Goal: Task Accomplishment & Management: Manage account settings

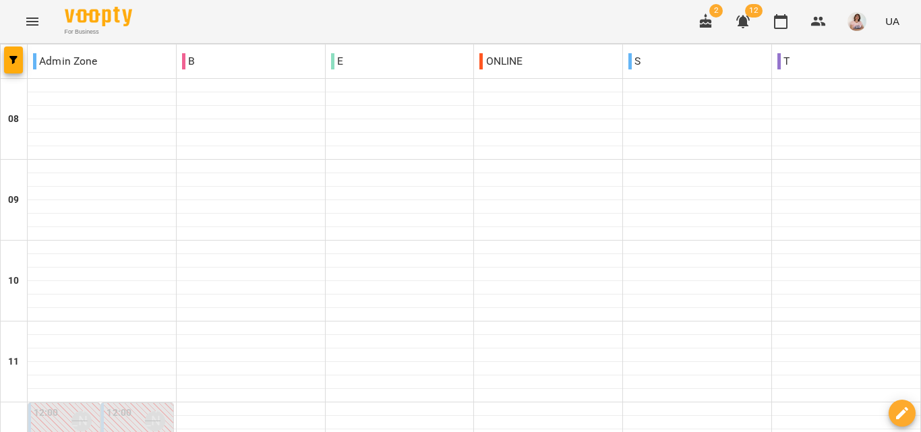
scroll to position [742, 0]
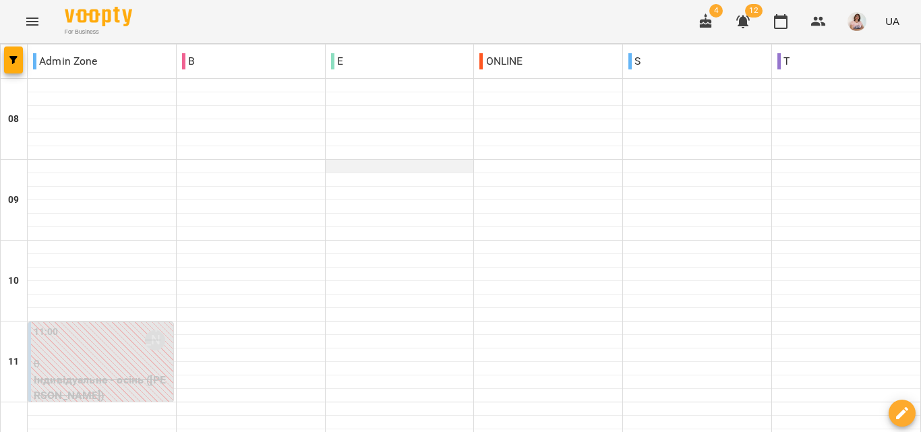
scroll to position [607, 0]
type input "**********"
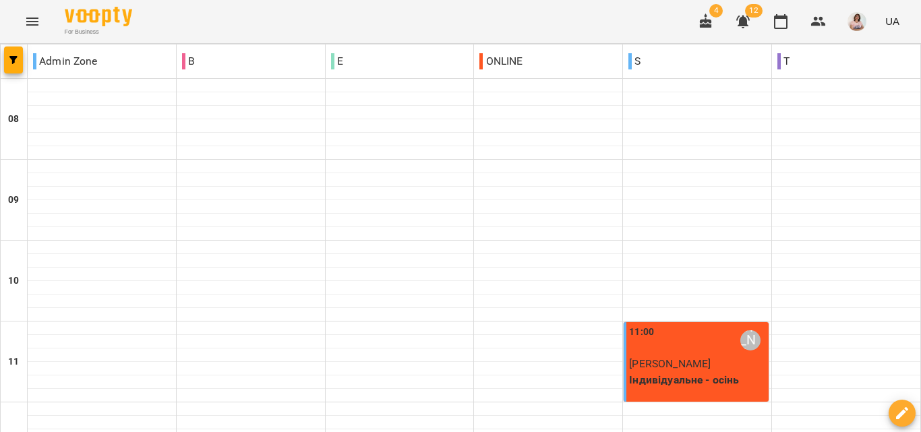
scroll to position [135, 0]
click at [674, 325] on div "11:00 Анастасія Сидорук" at bounding box center [697, 340] width 137 height 31
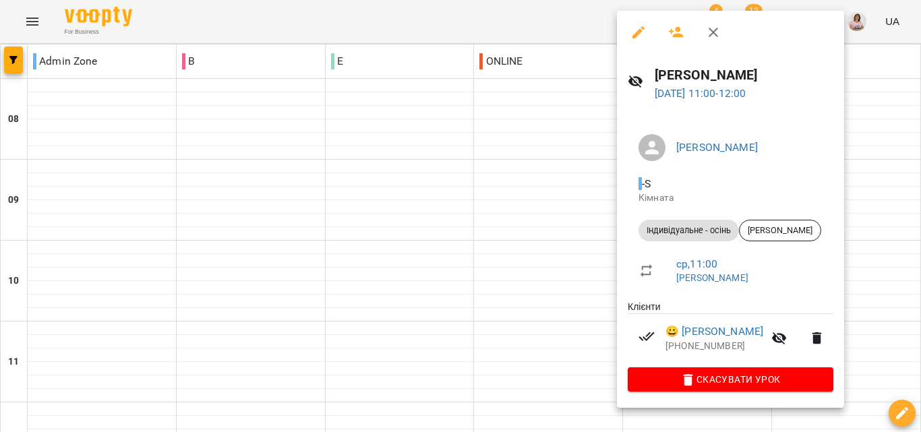
click at [552, 215] on div at bounding box center [460, 216] width 921 height 432
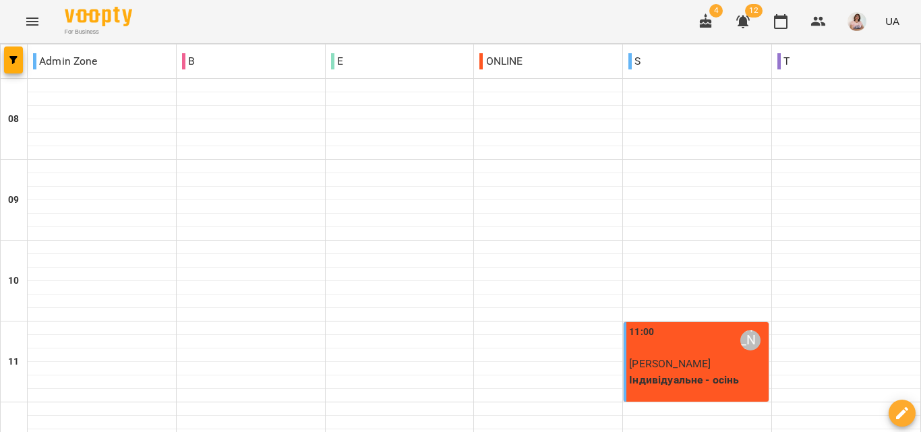
scroll to position [869, 0]
type input "**********"
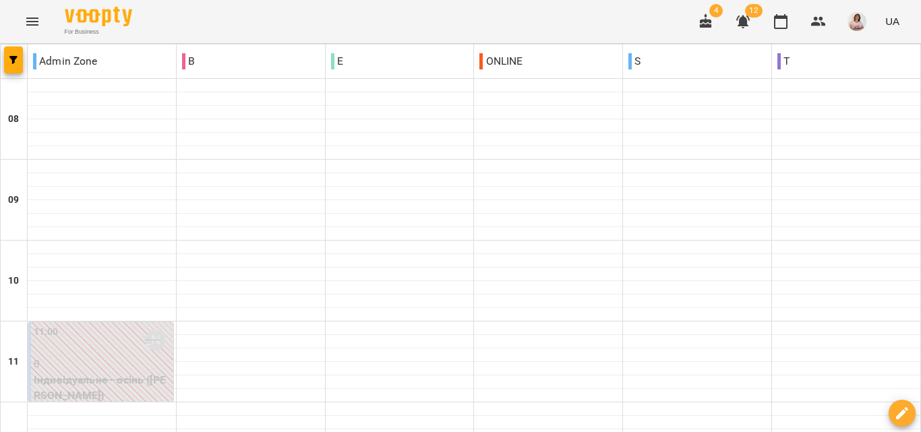
type input "**********"
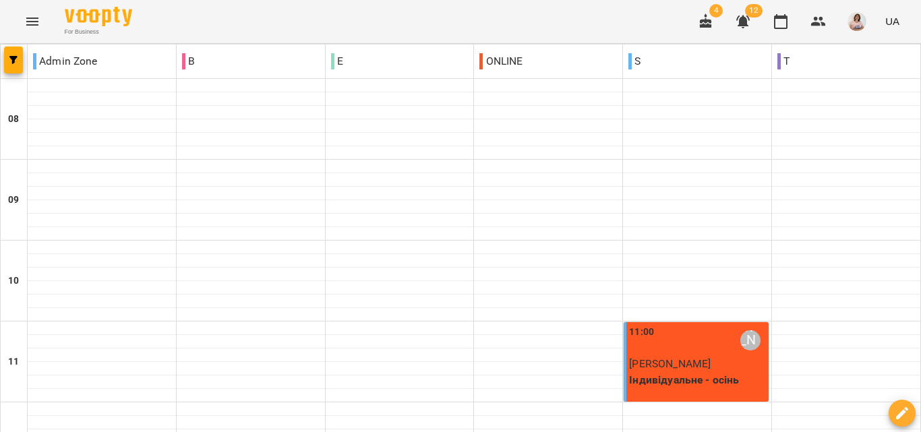
scroll to position [465, 0]
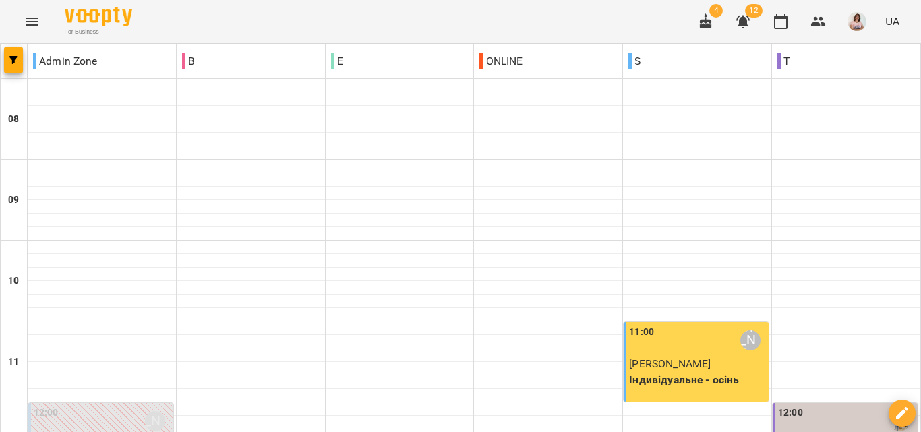
scroll to position [202, 0]
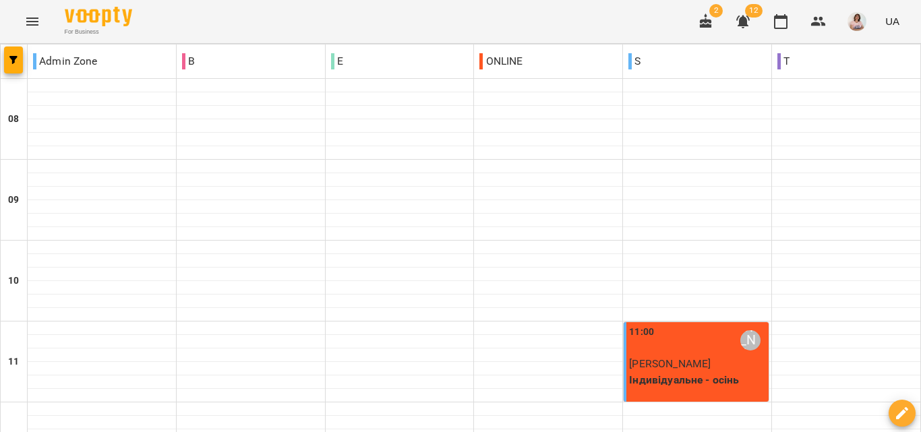
scroll to position [135, 0]
click at [746, 24] on icon "button" at bounding box center [742, 22] width 13 height 13
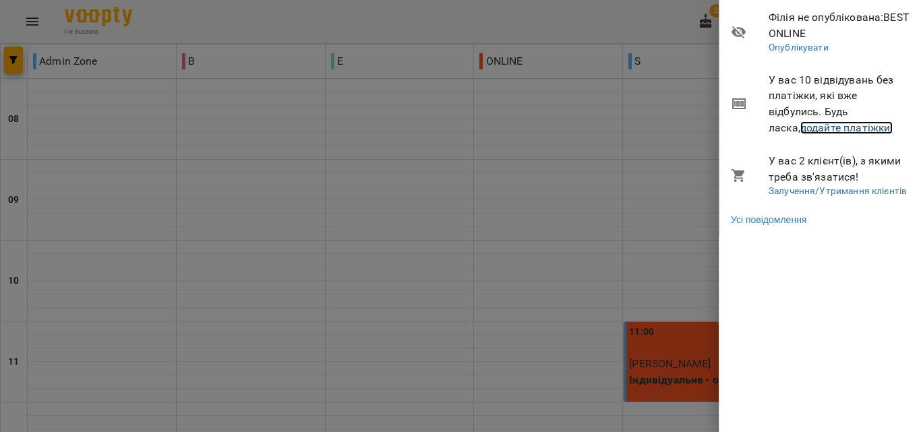
click at [805, 127] on link "додайте платіжки!" at bounding box center [846, 127] width 93 height 13
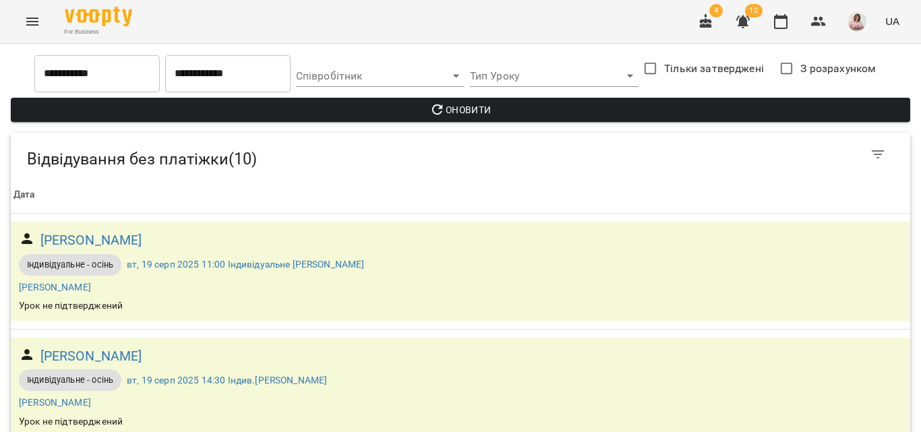
scroll to position [67, 0]
click at [39, 16] on icon "Menu" at bounding box center [32, 21] width 16 height 16
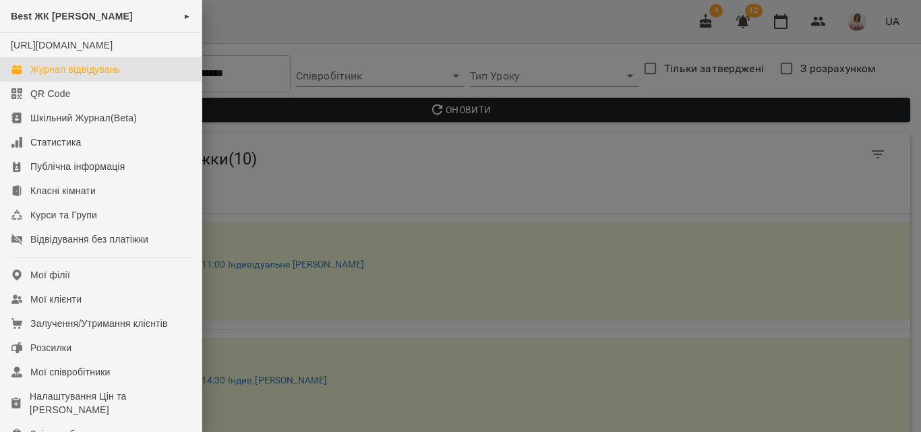
click at [53, 73] on link "Журнал відвідувань" at bounding box center [101, 69] width 202 height 24
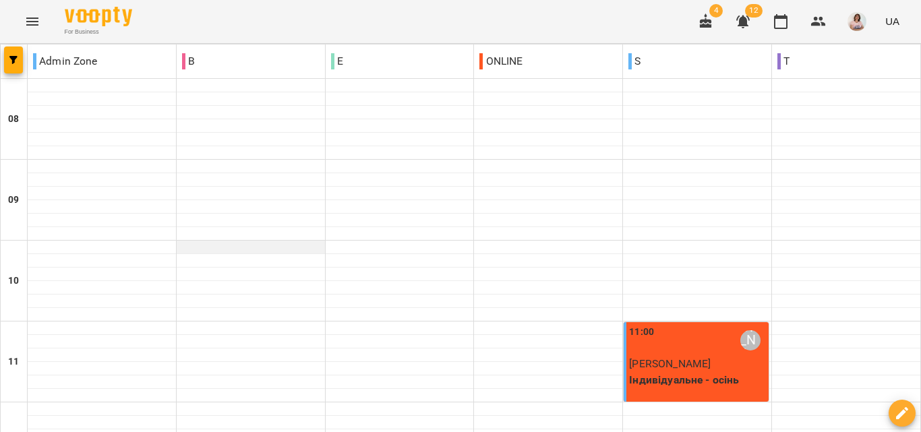
scroll to position [869, 0]
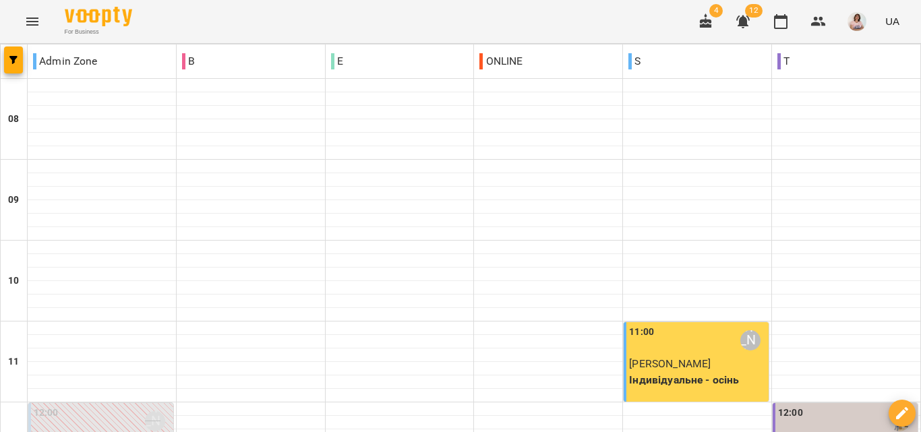
scroll to position [202, 0]
click at [668, 357] on span "Хекало Михайло" at bounding box center [670, 363] width 82 height 13
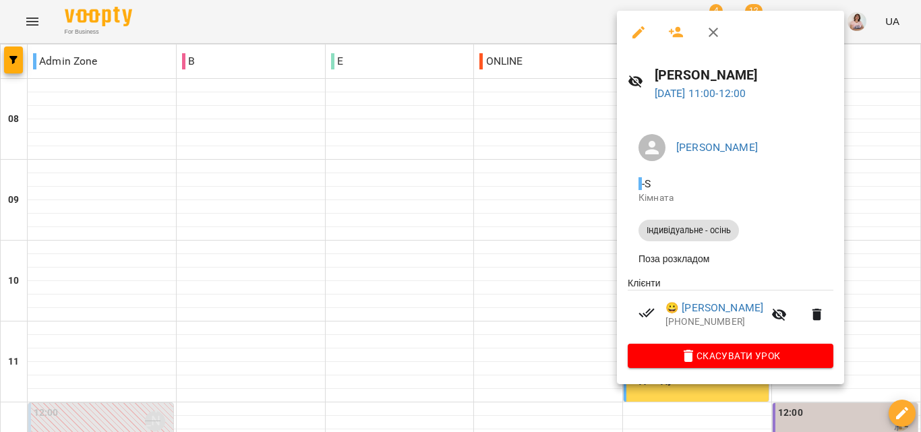
click at [589, 180] on div at bounding box center [460, 216] width 921 height 432
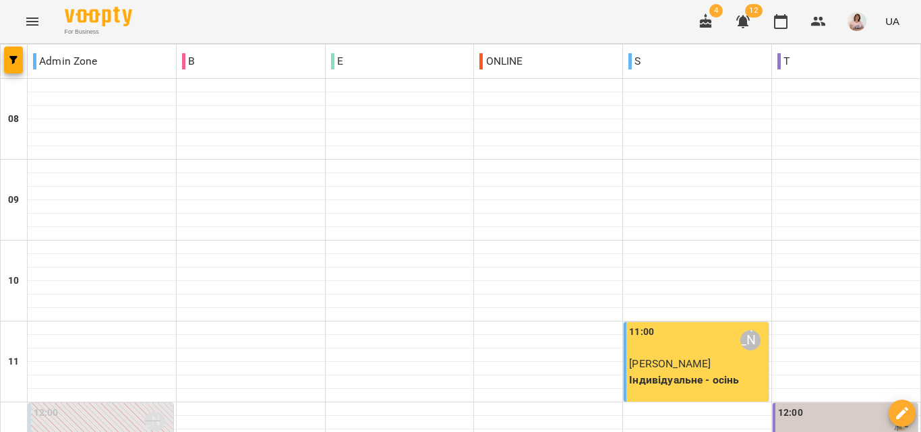
scroll to position [869, 0]
type input "**********"
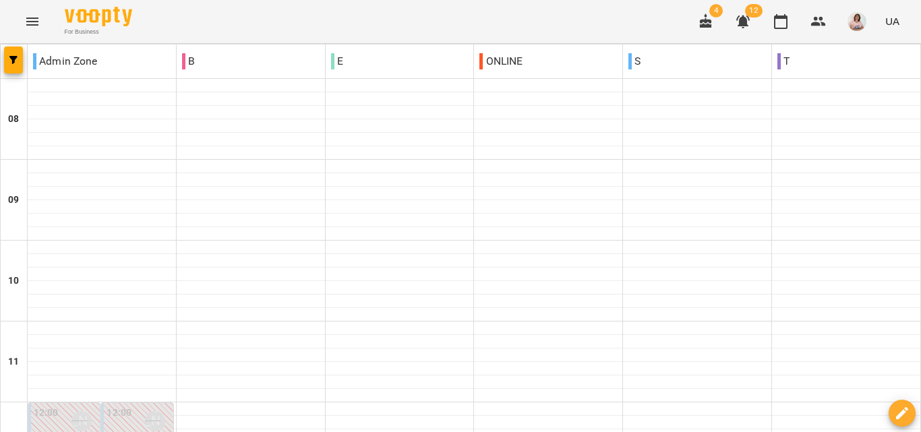
scroll to position [337, 0]
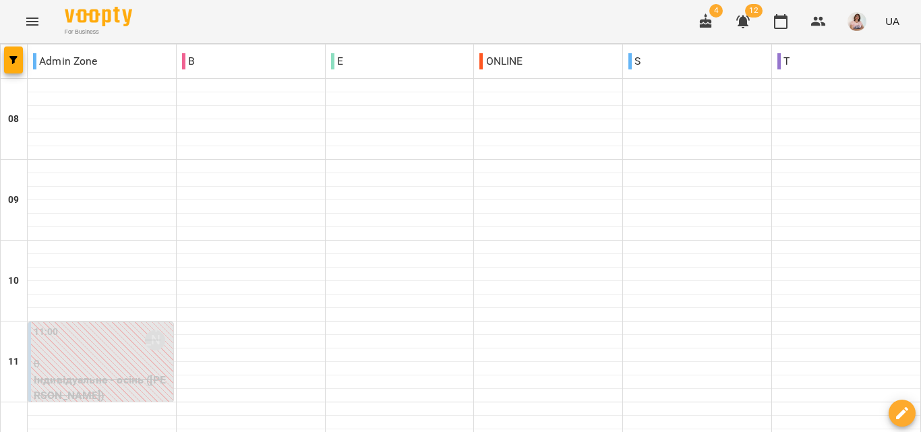
scroll to position [532, 0]
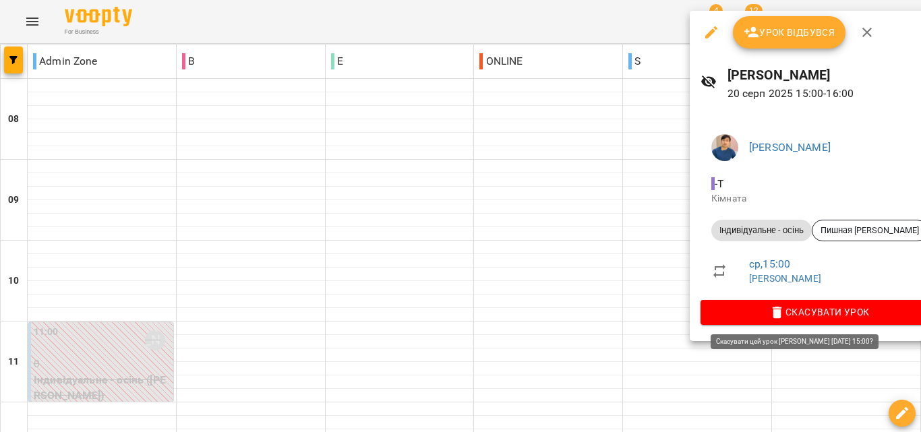
click at [781, 307] on span "Скасувати Урок" at bounding box center [819, 312] width 216 height 16
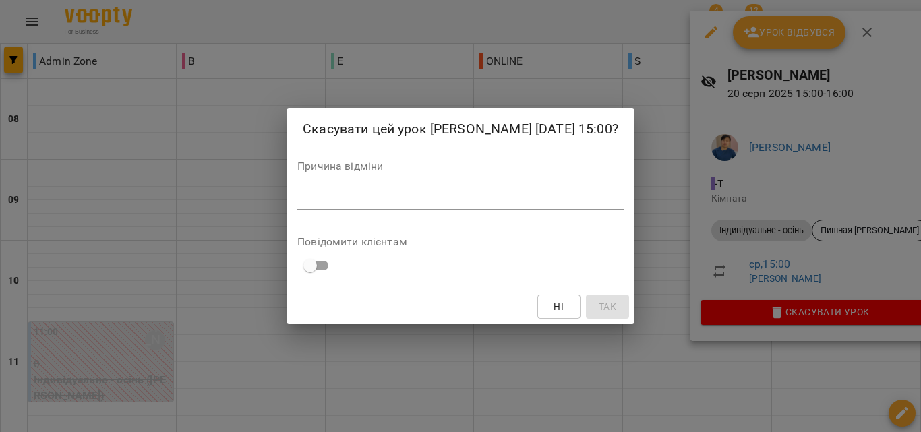
click at [425, 185] on div "Причина відміни *" at bounding box center [460, 188] width 326 height 54
click at [416, 192] on textarea at bounding box center [460, 198] width 326 height 13
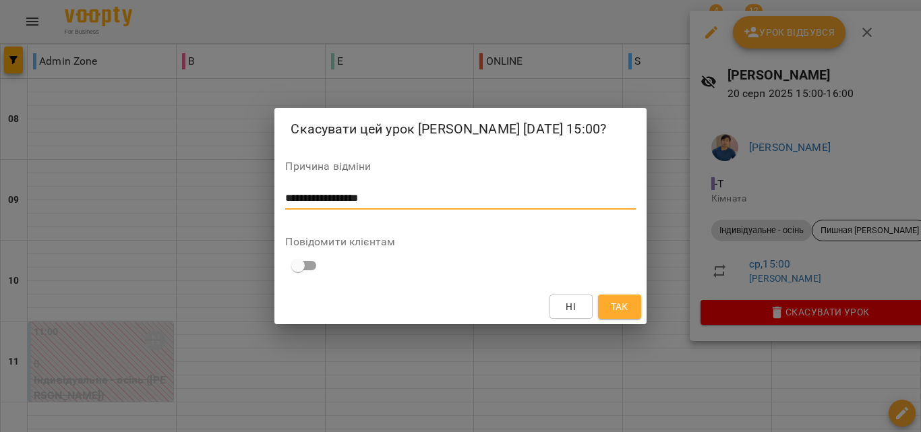
type textarea "**********"
click at [614, 310] on span "Так" at bounding box center [620, 307] width 18 height 16
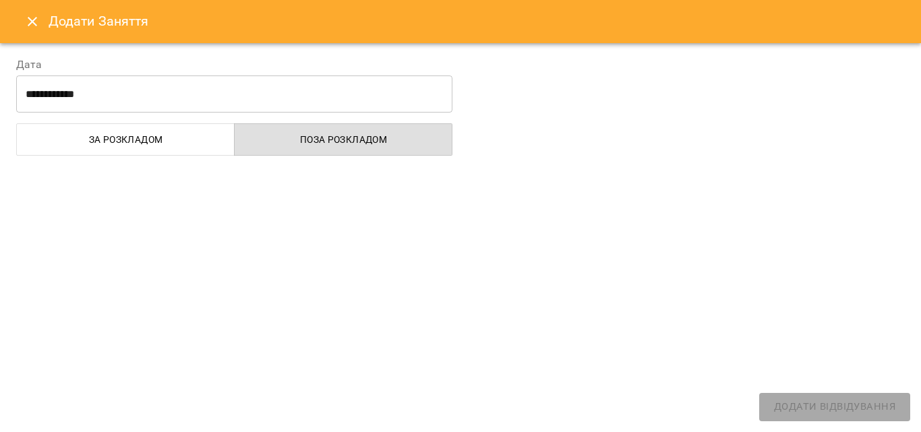
select select
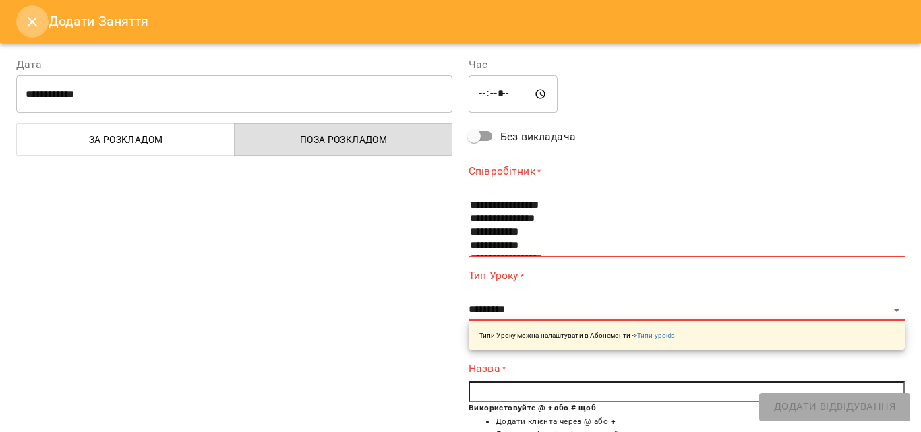
click at [22, 24] on button "Close" at bounding box center [32, 21] width 32 height 32
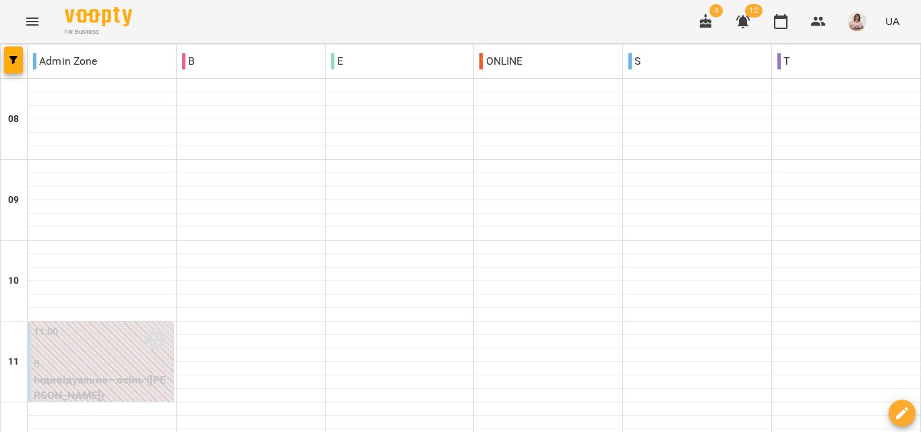
scroll to position [465, 0]
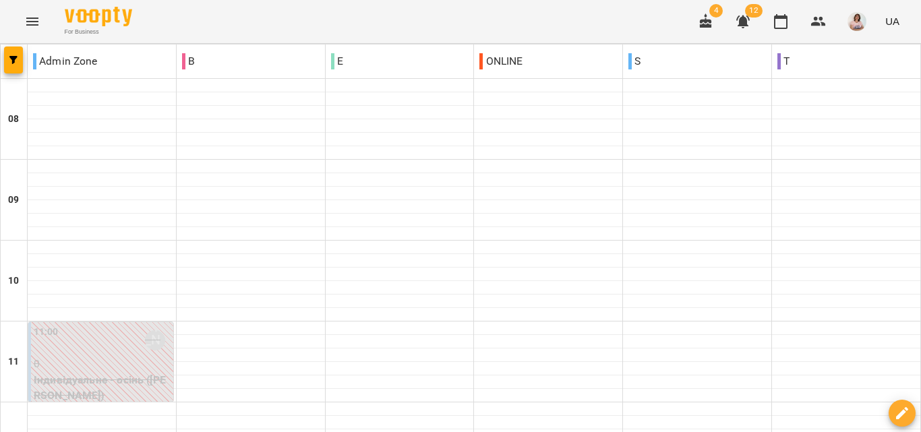
scroll to position [472, 0]
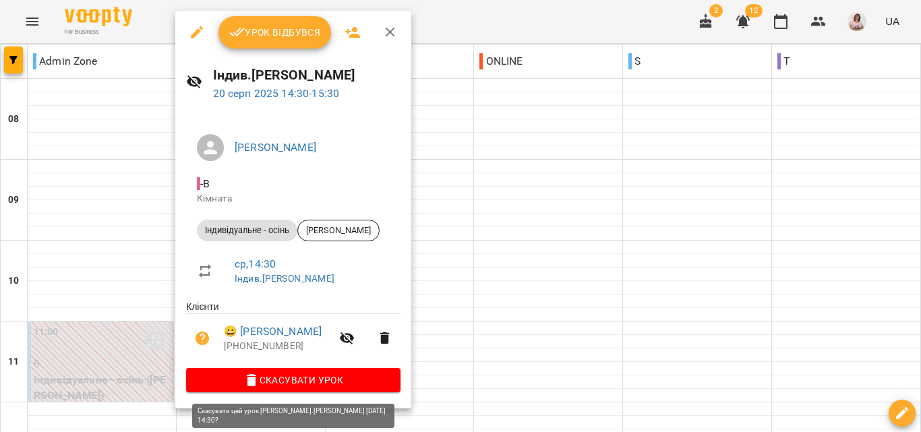
click at [288, 384] on span "Скасувати Урок" at bounding box center [293, 380] width 193 height 16
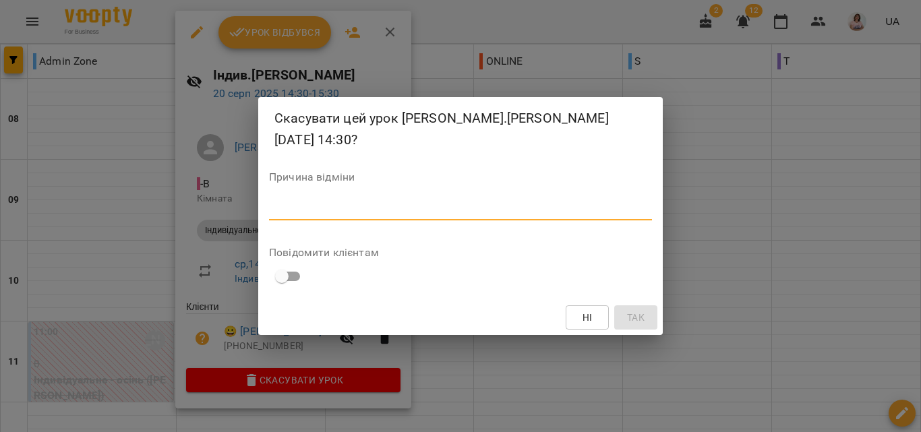
click at [377, 206] on textarea at bounding box center [460, 209] width 383 height 13
type textarea "**********"
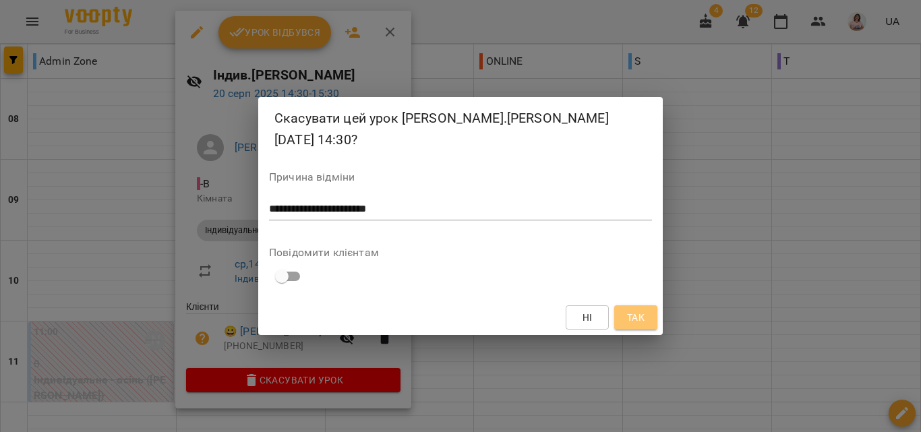
click at [638, 326] on button "Так" at bounding box center [635, 317] width 43 height 24
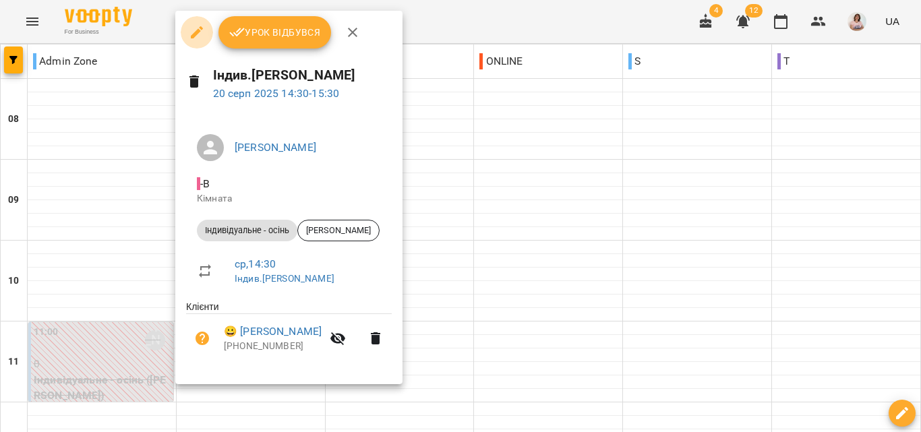
click at [205, 24] on button "button" at bounding box center [197, 32] width 32 height 32
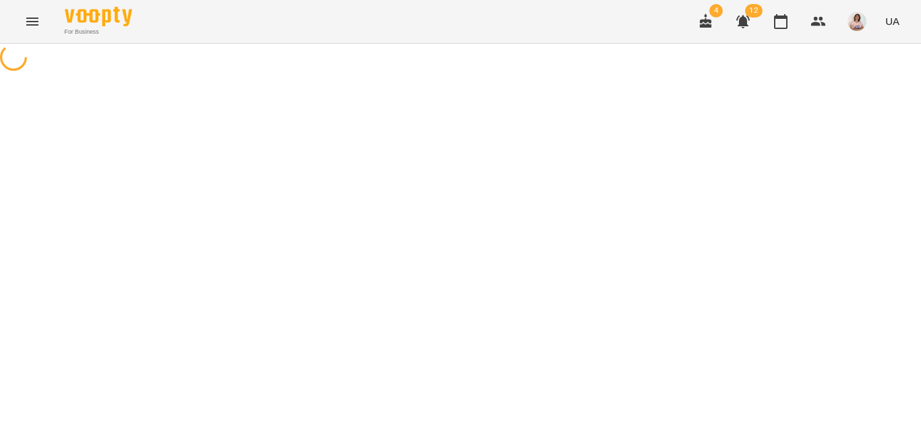
select select "**********"
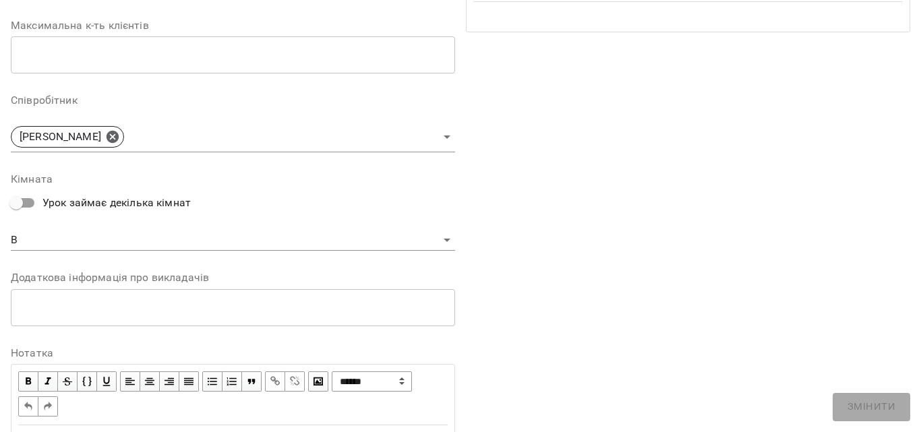
scroll to position [337, 0]
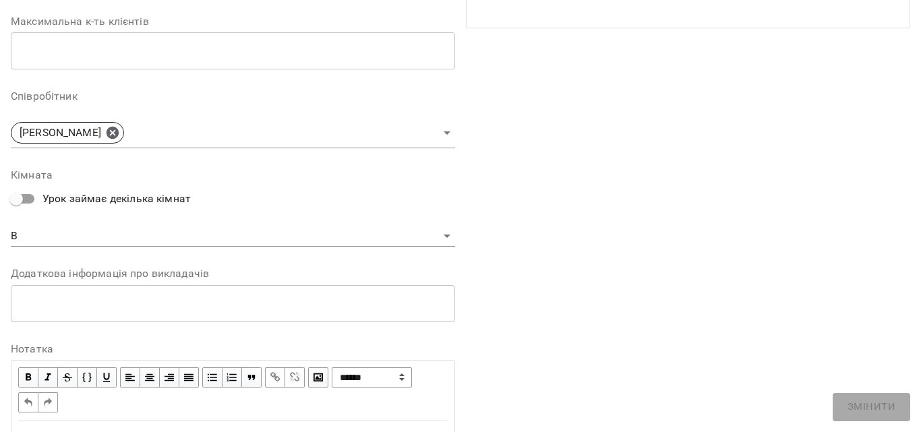
click at [258, 237] on body "For Business 4 12 UA Журнал відвідувань / Індив.Смірнова Ріма ср, 20 серп 2025 …" at bounding box center [460, 346] width 921 height 692
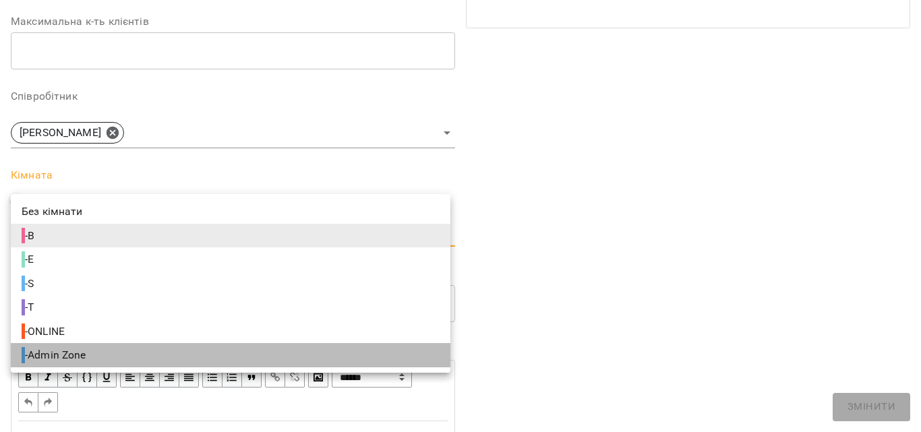
click at [129, 355] on li "- Admin Zone" at bounding box center [231, 355] width 440 height 24
type input "**********"
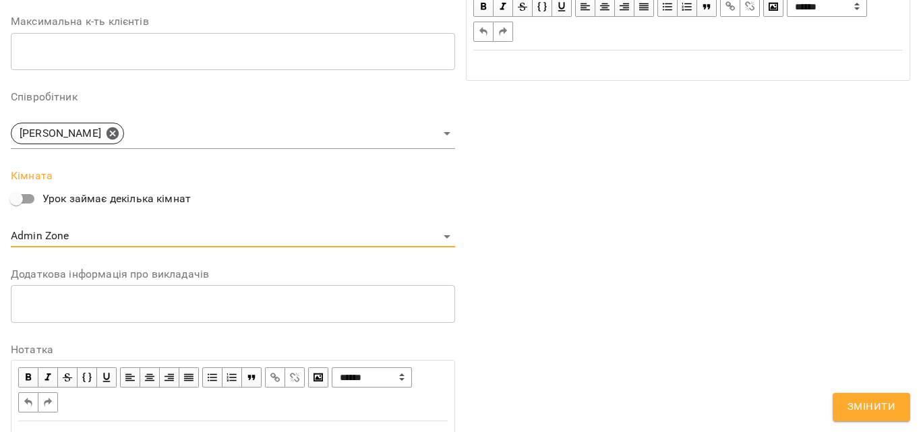
click at [883, 407] on span "Змінити" at bounding box center [872, 407] width 48 height 18
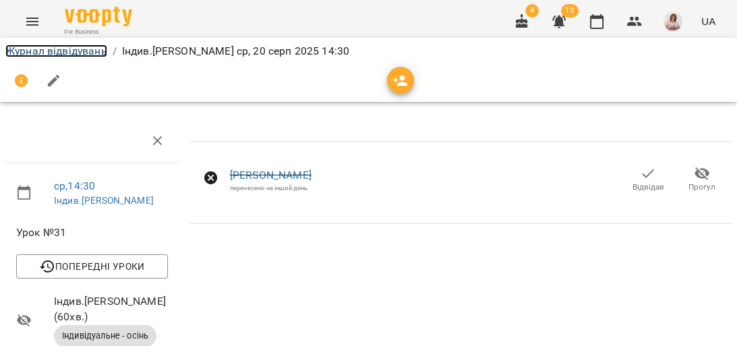
click at [41, 51] on link "Журнал відвідувань" at bounding box center [56, 51] width 102 height 13
click at [79, 50] on link "Журнал відвідувань" at bounding box center [56, 51] width 102 height 13
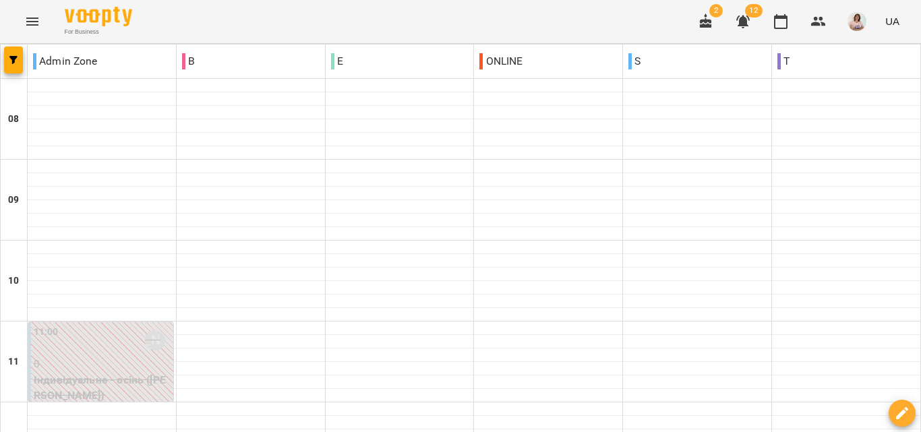
click at [572, 18] on div "For Business 2 12 UA" at bounding box center [460, 21] width 921 height 43
drag, startPoint x: 452, startPoint y: 152, endPoint x: 498, endPoint y: 167, distance: 48.4
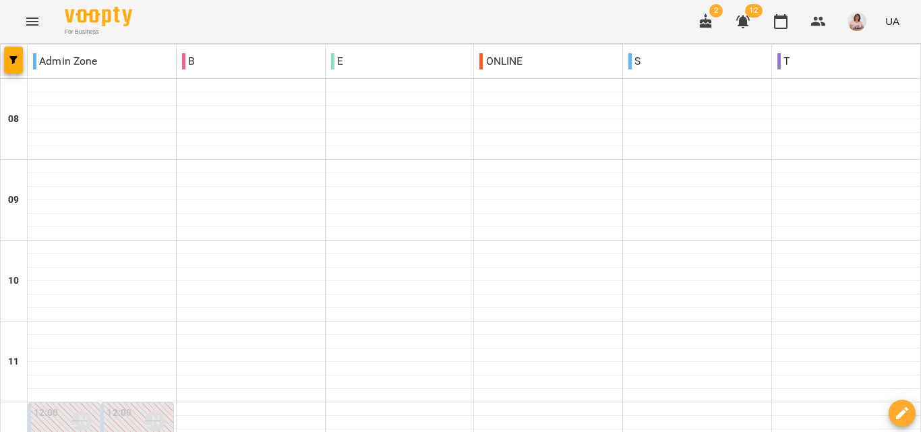
scroll to position [465, 0]
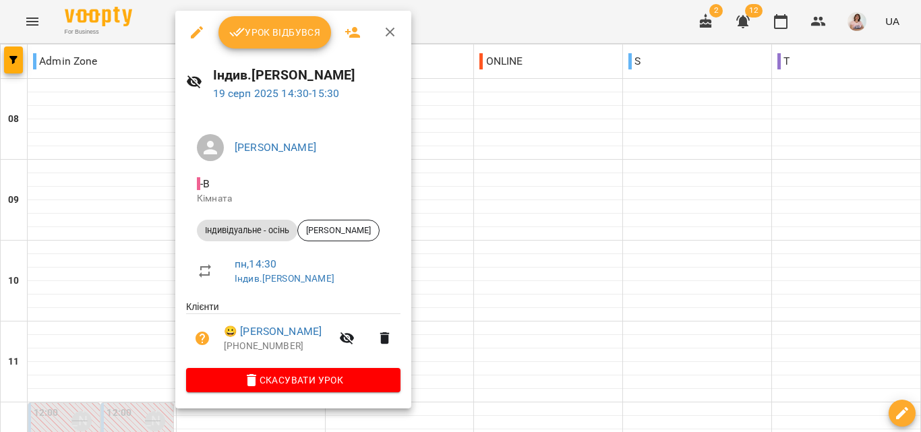
click at [449, 270] on div at bounding box center [460, 216] width 921 height 432
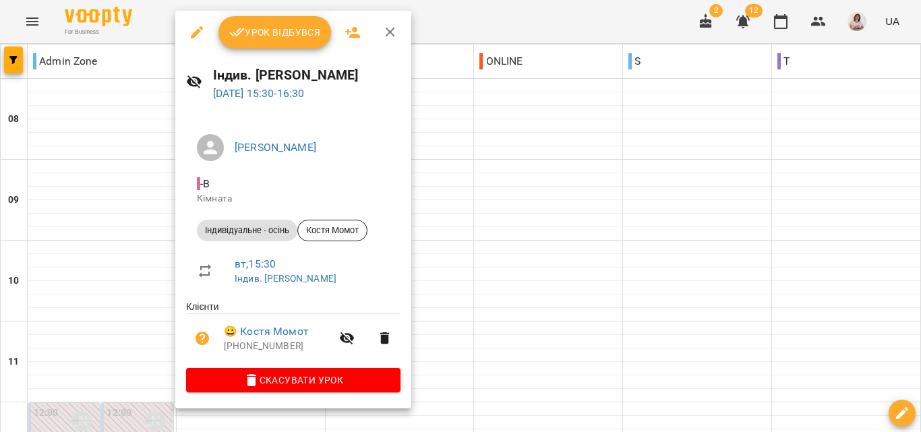
click at [442, 262] on div at bounding box center [460, 216] width 921 height 432
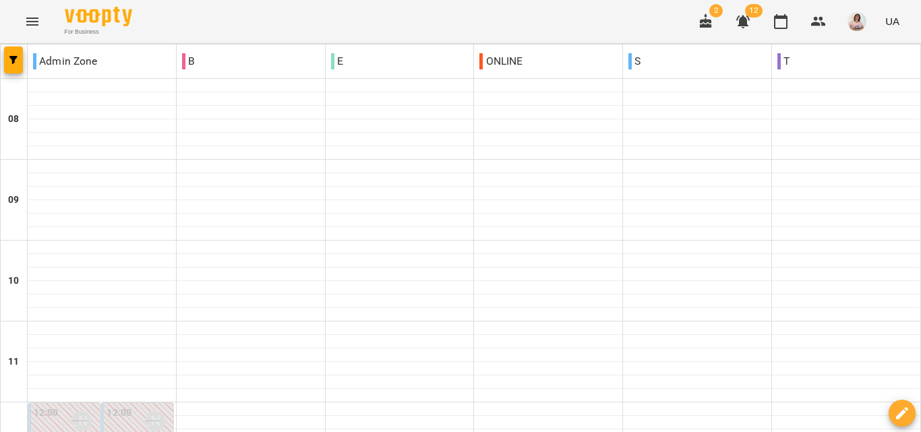
type input "**********"
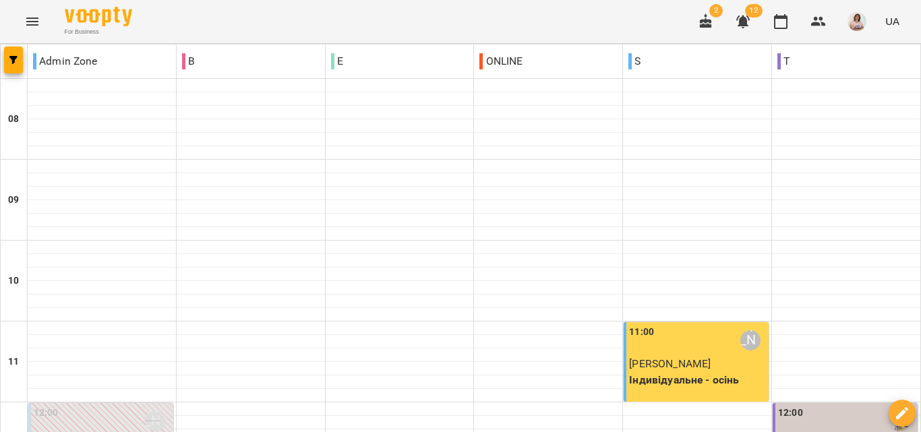
scroll to position [809, 0]
type input "**********"
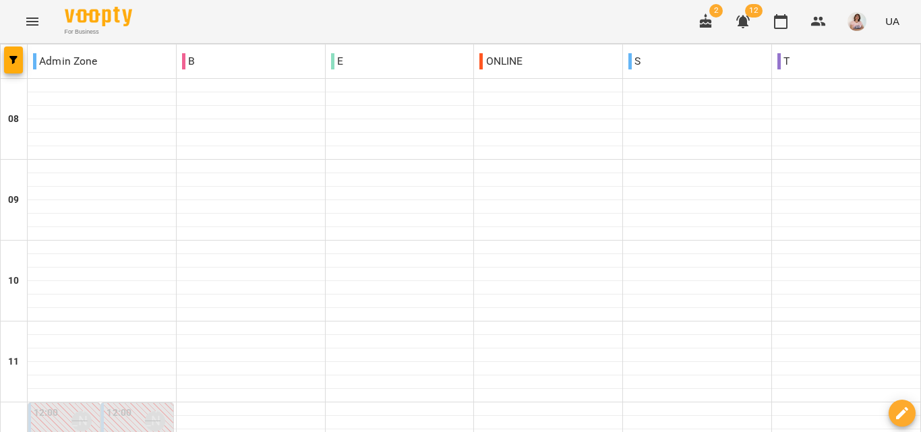
scroll to position [869, 0]
click at [29, 21] on icon "Menu" at bounding box center [32, 21] width 16 height 16
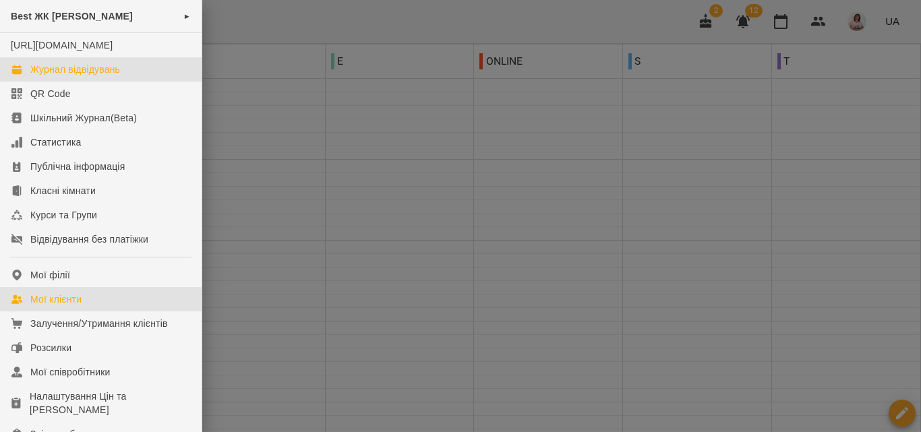
click at [67, 306] on div "Мої клієнти" at bounding box center [55, 299] width 51 height 13
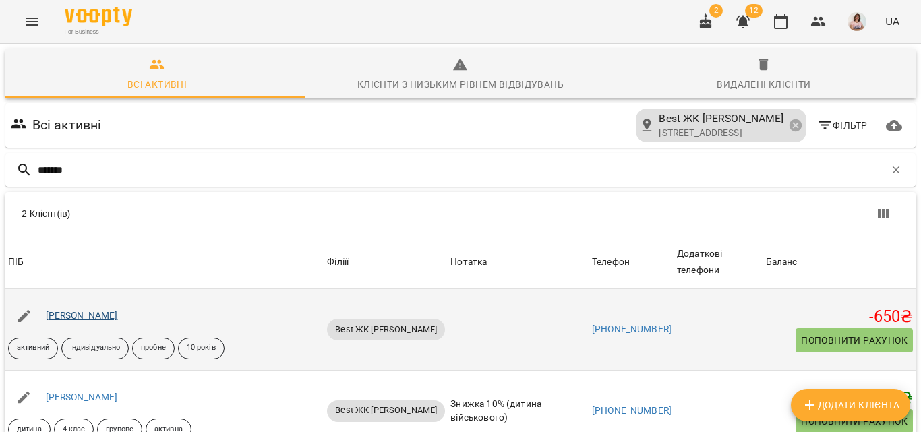
type input "*******"
click at [118, 318] on link "[PERSON_NAME]" at bounding box center [82, 315] width 72 height 11
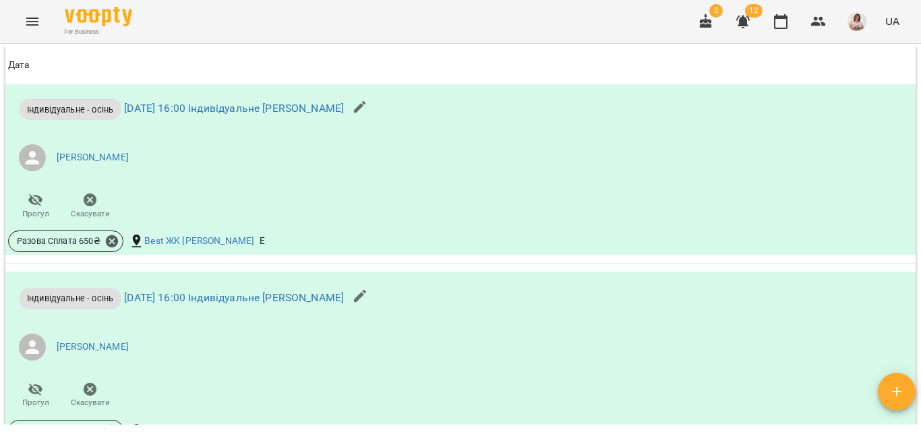
scroll to position [1113, 0]
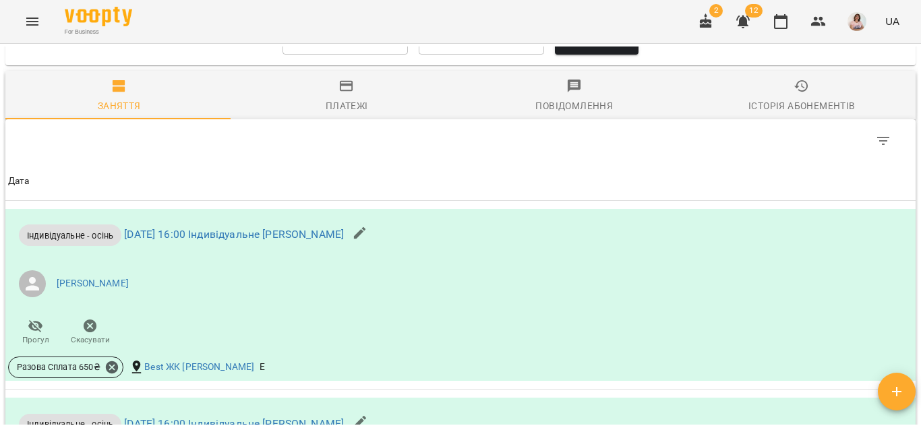
drag, startPoint x: 224, startPoint y: 257, endPoint x: 173, endPoint y: 204, distance: 73.9
click at [173, 189] on span "Дата" at bounding box center [460, 181] width 905 height 16
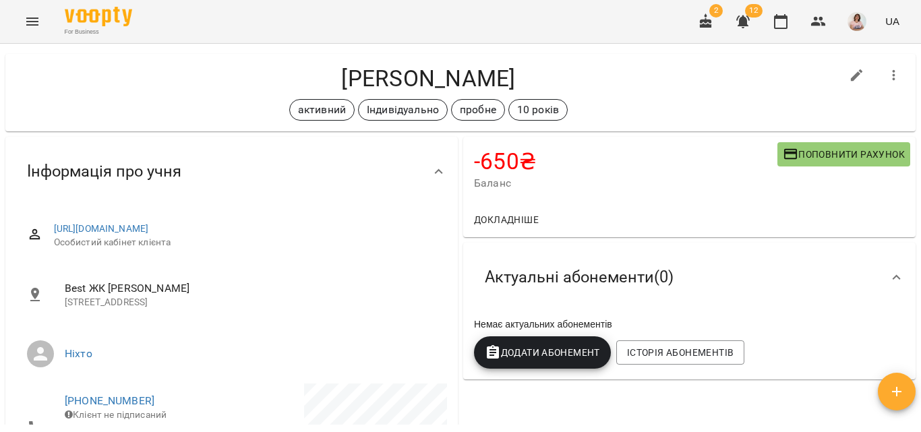
scroll to position [0, 0]
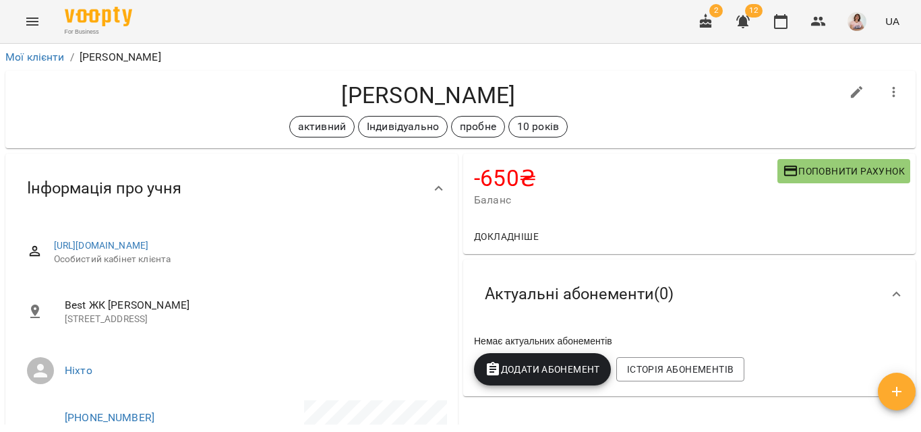
click at [498, 238] on span "Докладніше" at bounding box center [506, 237] width 65 height 16
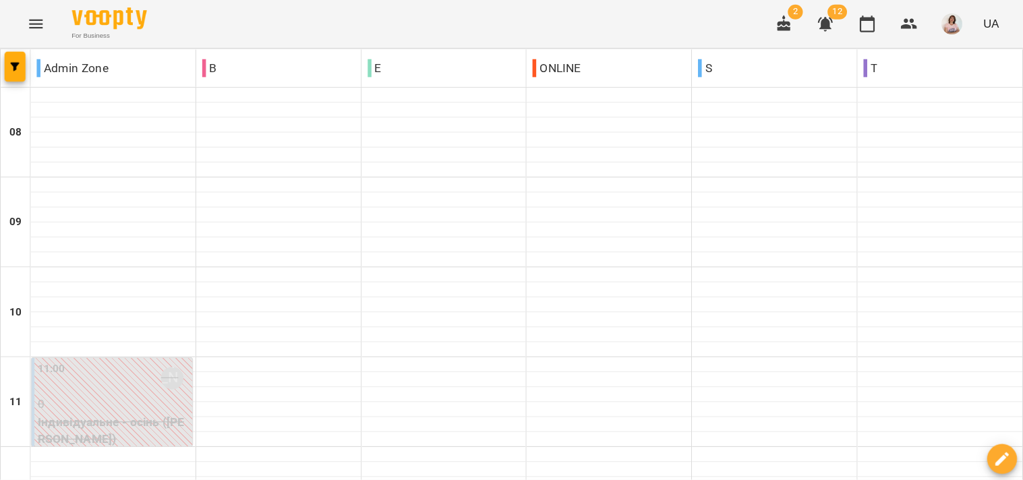
scroll to position [567, 0]
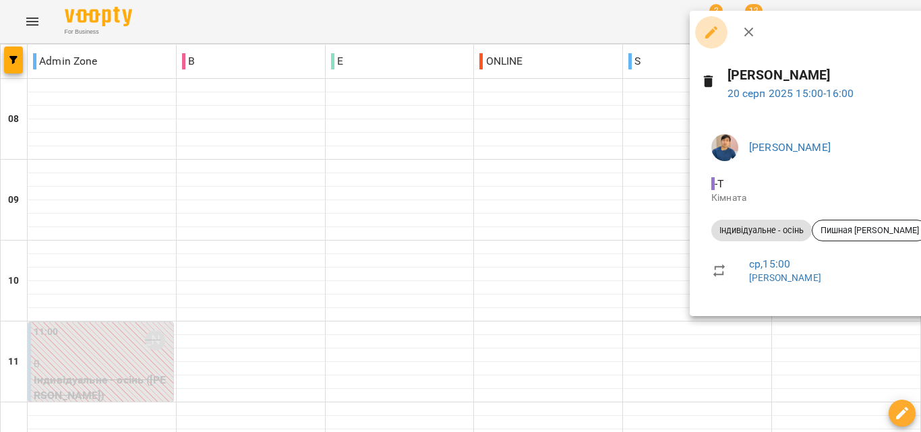
click at [614, 31] on icon "button" at bounding box center [711, 32] width 16 height 16
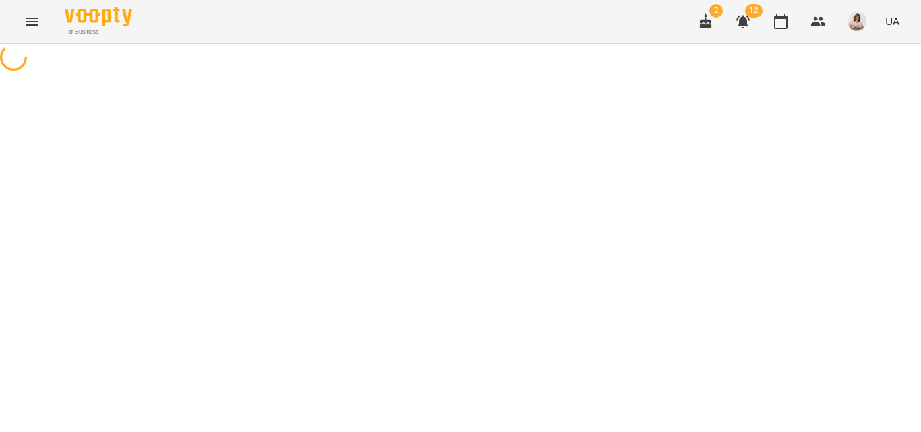
select select "**********"
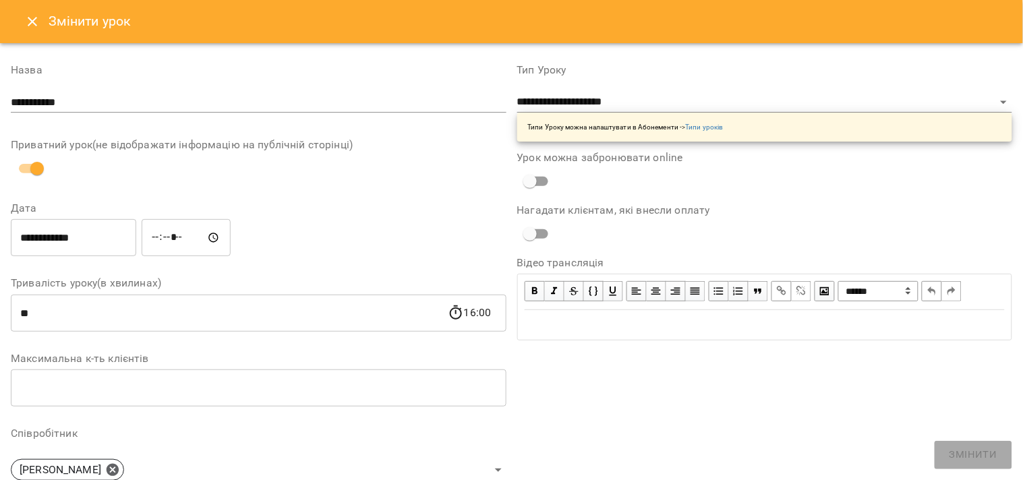
click at [324, 226] on div "**********" at bounding box center [258, 237] width 501 height 43
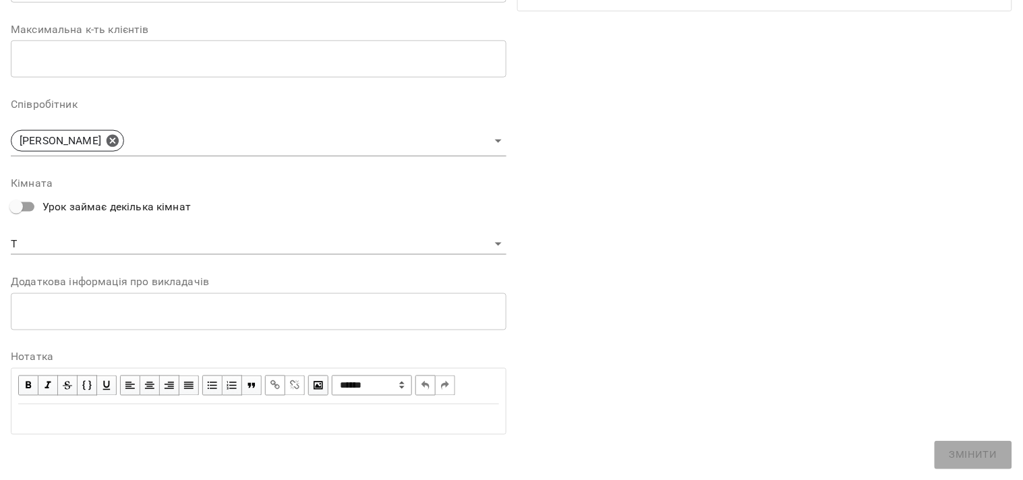
scroll to position [332, 0]
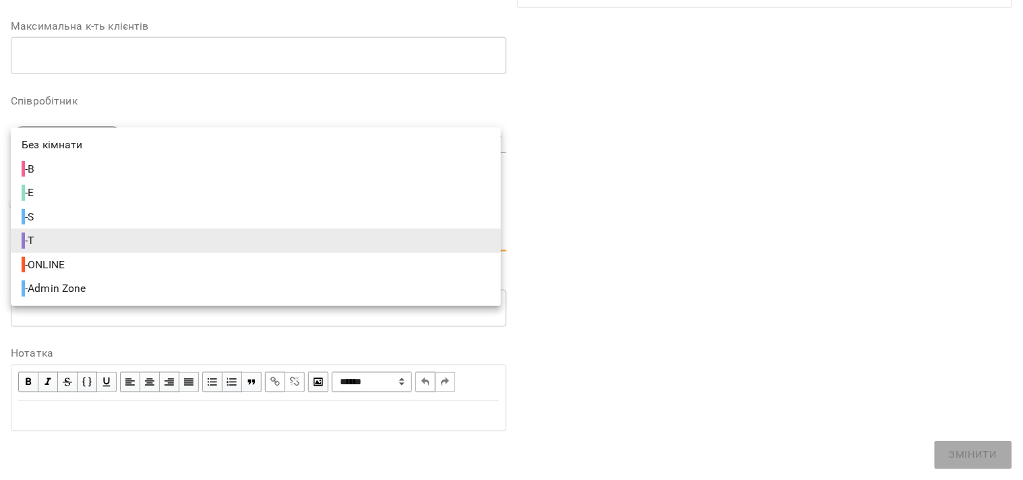
click at [129, 230] on body "For Business 2 12 UA Журнал відвідувань / Ольга Пишна ср, 20 серп 2025 15:00 Ne…" at bounding box center [511, 328] width 1023 height 657
click at [89, 287] on span "- Admin Zone" at bounding box center [55, 288] width 67 height 16
type input "**********"
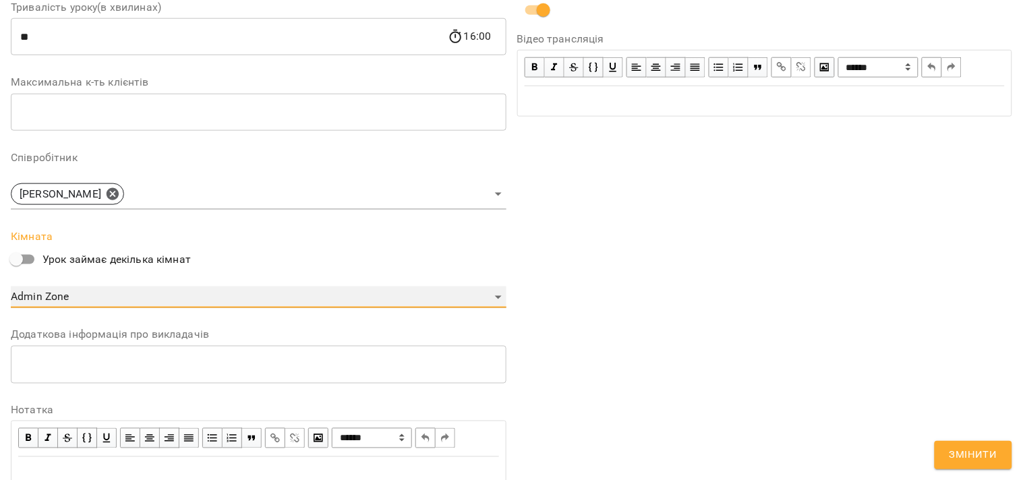
scroll to position [388, 0]
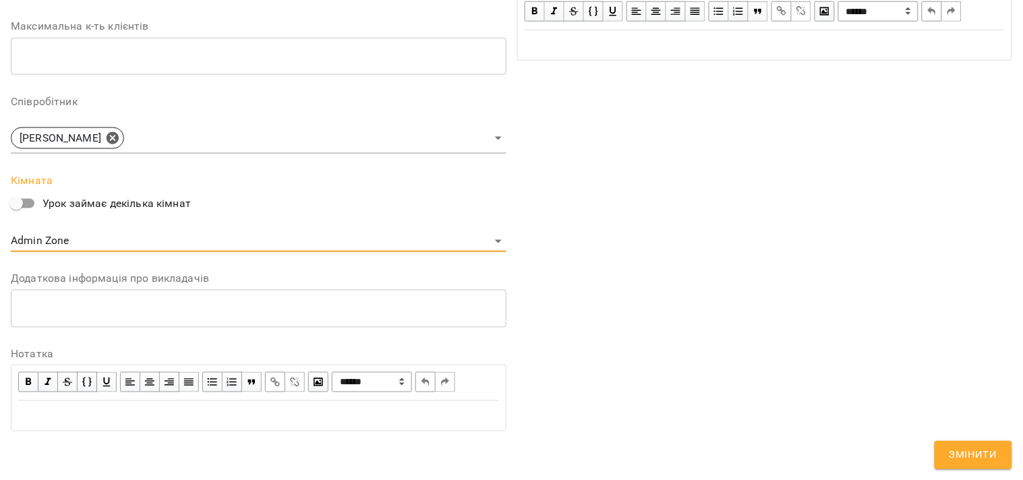
click at [614, 287] on button "Змінити" at bounding box center [974, 455] width 78 height 28
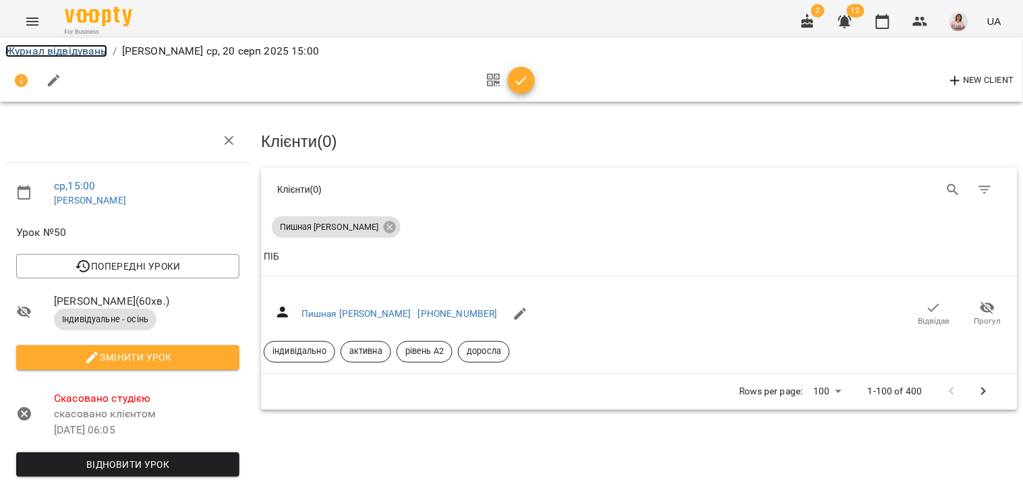
click at [26, 48] on link "Журнал відвідувань" at bounding box center [56, 51] width 102 height 13
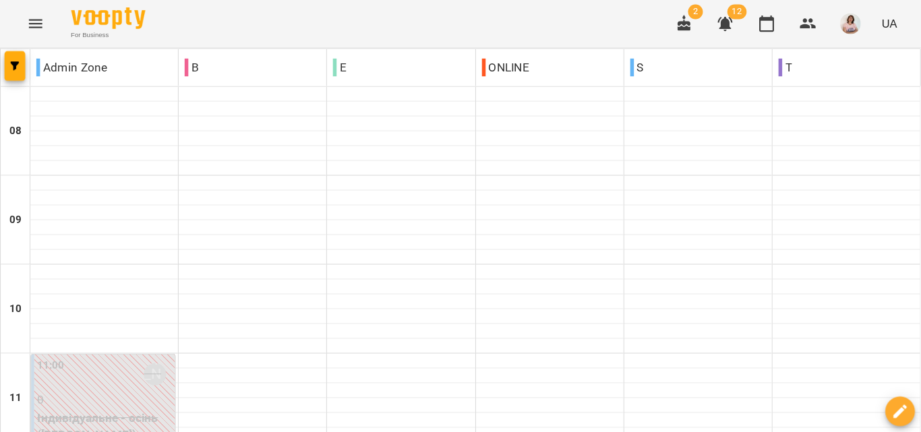
scroll to position [771, 0]
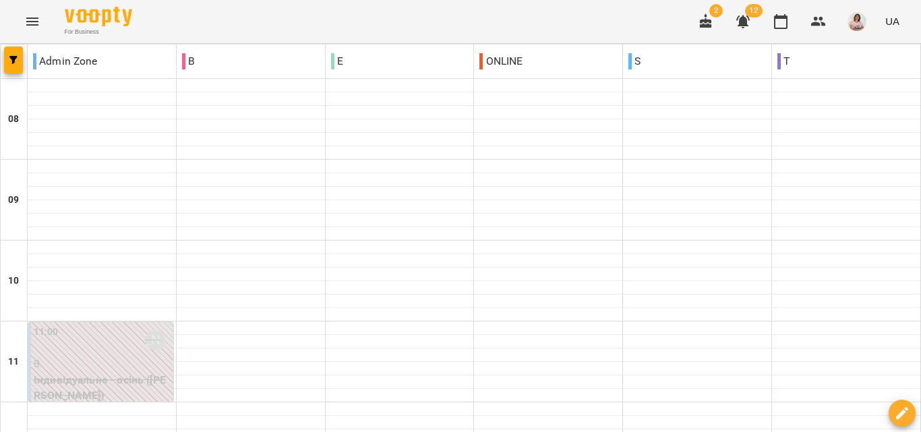
click at [534, 7] on div "For Business 2 12 UA" at bounding box center [460, 21] width 921 height 43
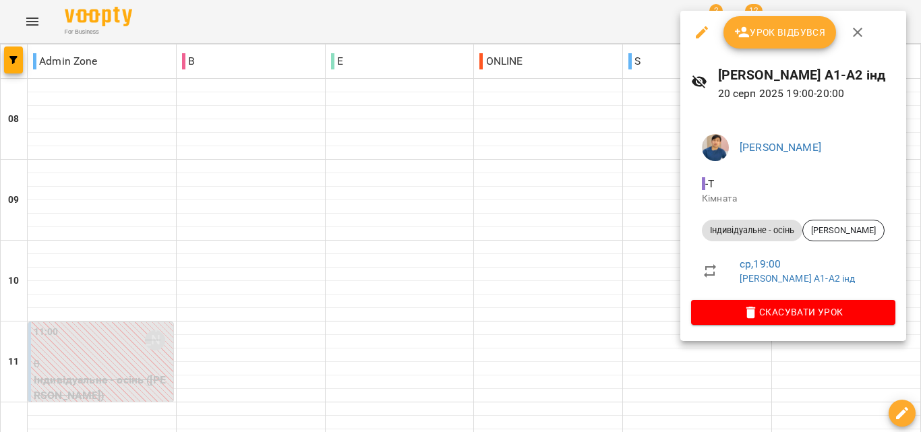
click at [614, 233] on div at bounding box center [460, 216] width 921 height 432
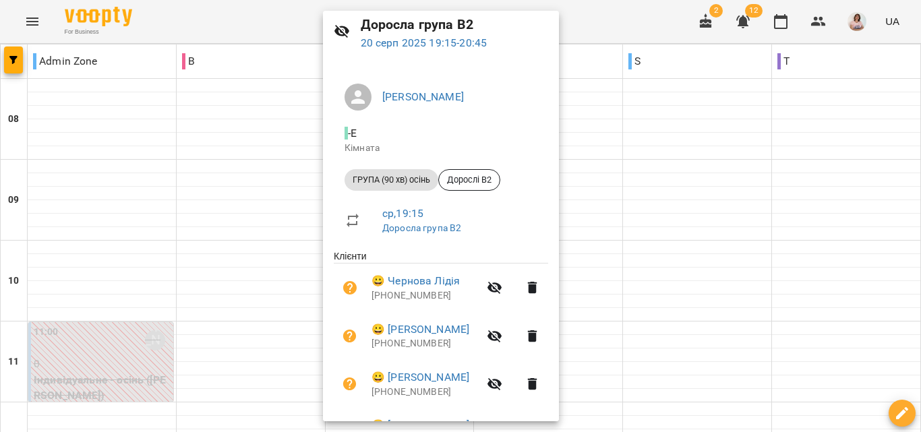
scroll to position [133, 0]
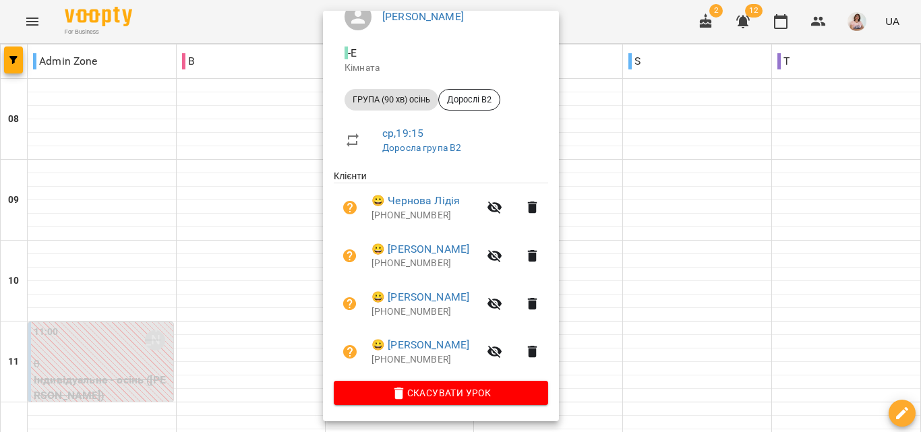
click at [537, 258] on icon "button" at bounding box center [532, 255] width 9 height 12
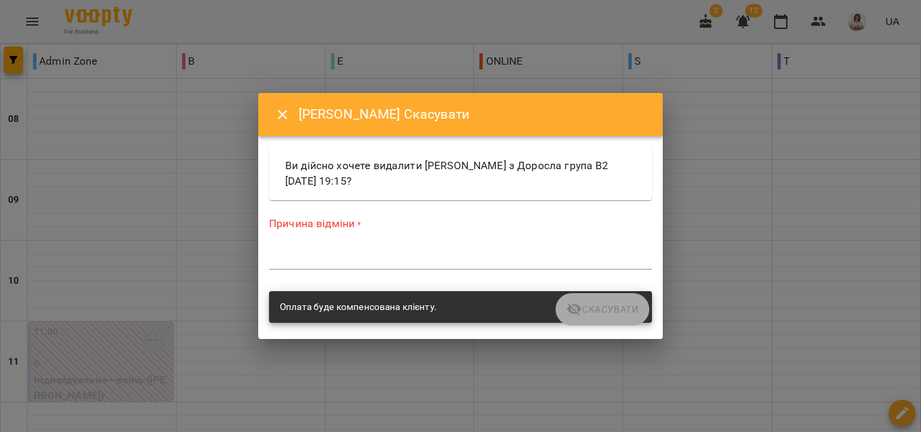
click at [519, 252] on textarea at bounding box center [460, 258] width 383 height 13
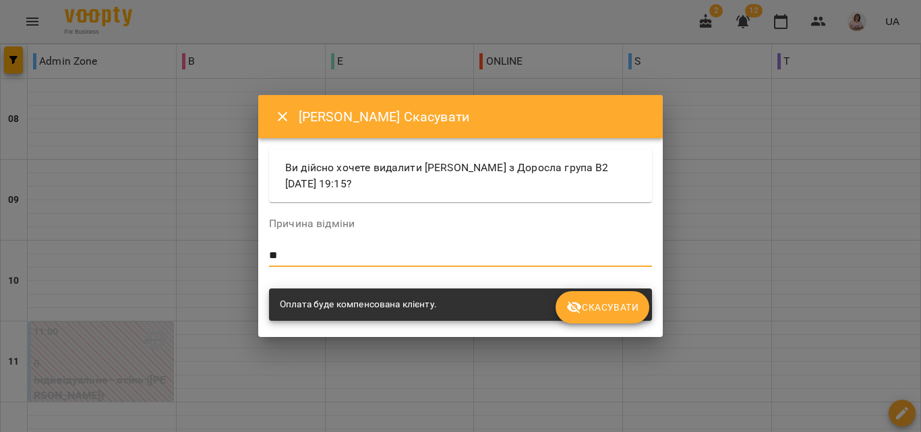
type textarea "*"
type textarea "**********"
click at [607, 287] on span "Скасувати" at bounding box center [602, 307] width 72 height 16
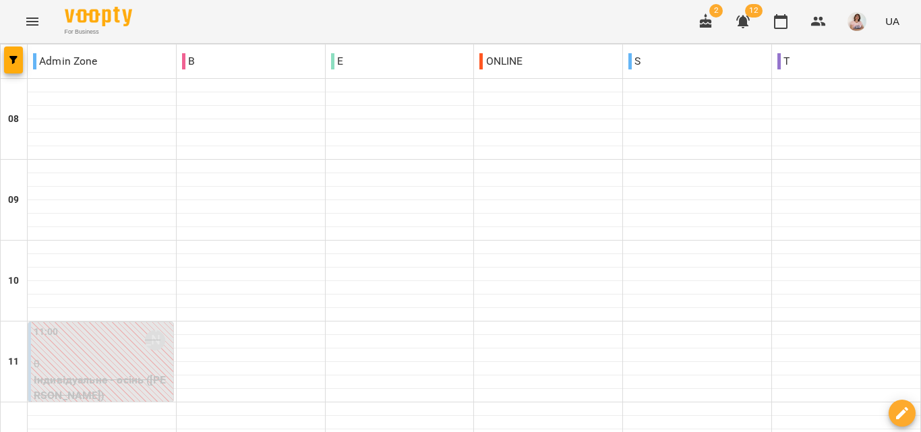
scroll to position [869, 0]
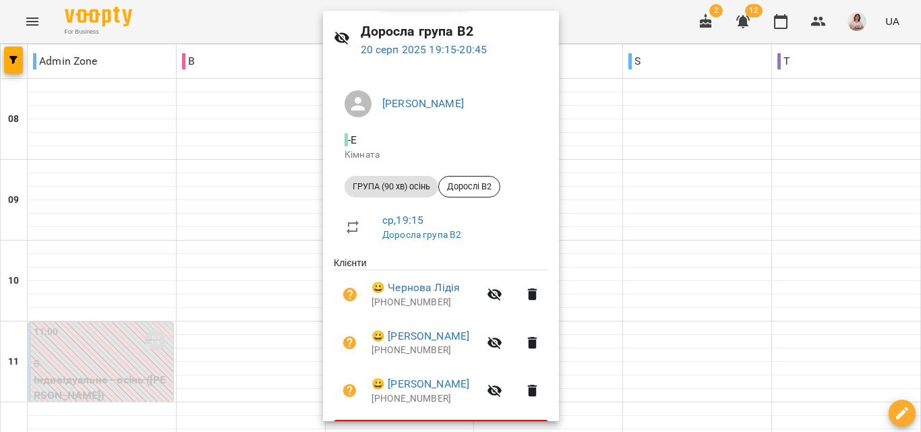
scroll to position [85, 0]
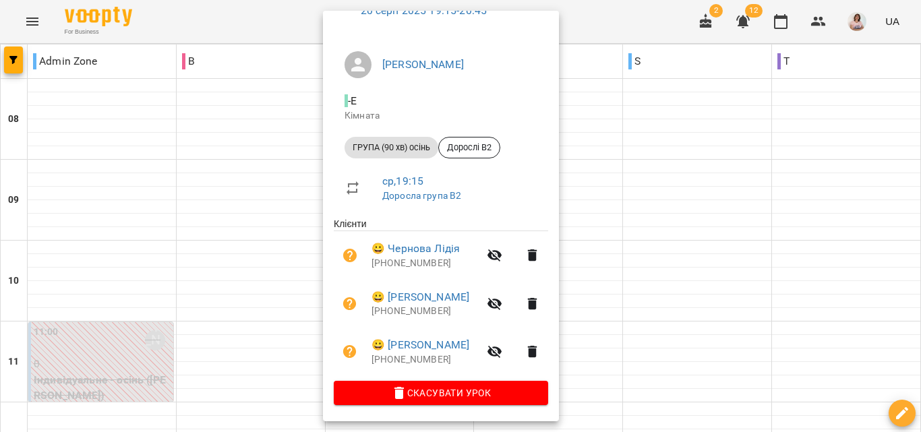
click at [614, 254] on div at bounding box center [460, 216] width 921 height 432
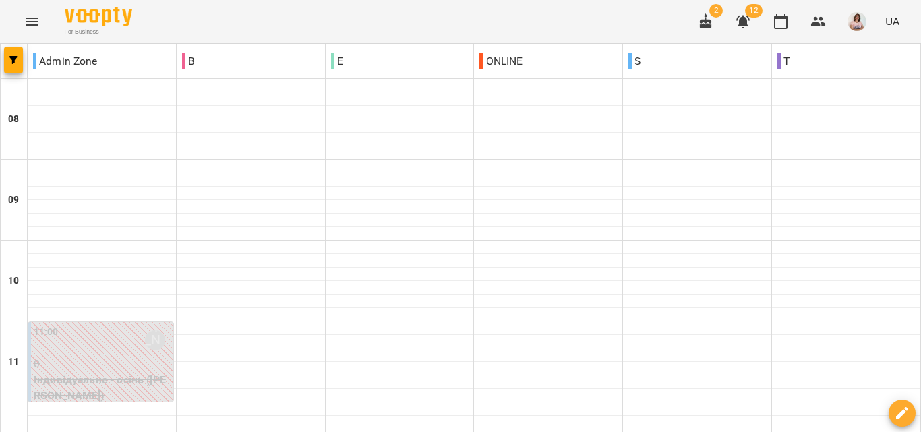
scroll to position [667, 0]
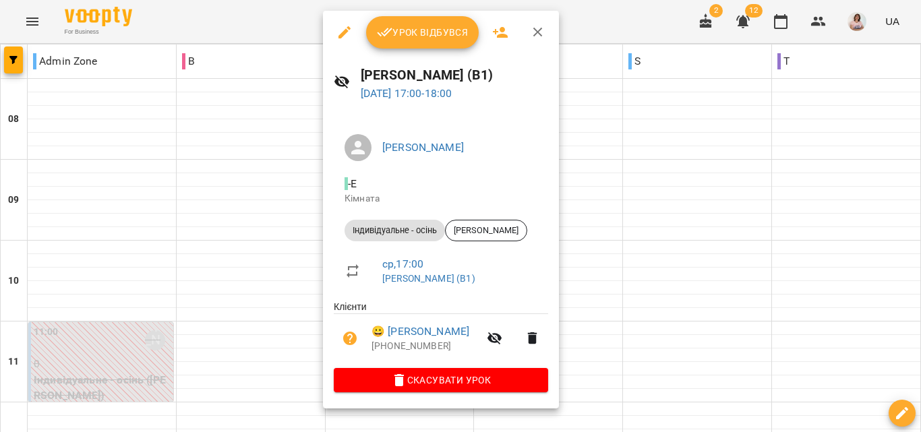
drag, startPoint x: 608, startPoint y: 187, endPoint x: 544, endPoint y: 195, distance: 63.8
click at [608, 187] on div at bounding box center [460, 216] width 921 height 432
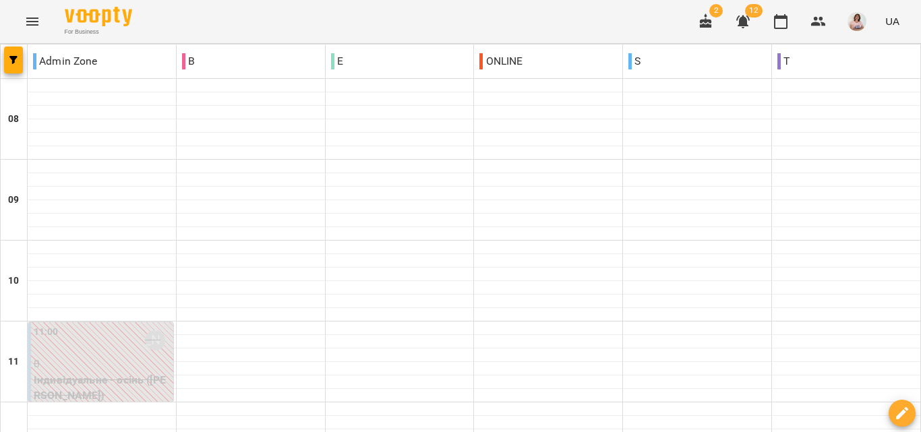
scroll to position [532, 0]
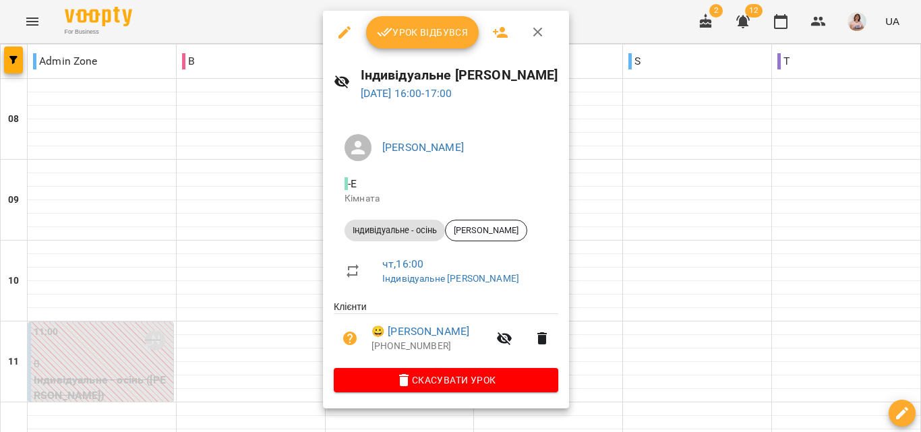
click at [294, 267] on div at bounding box center [460, 216] width 921 height 432
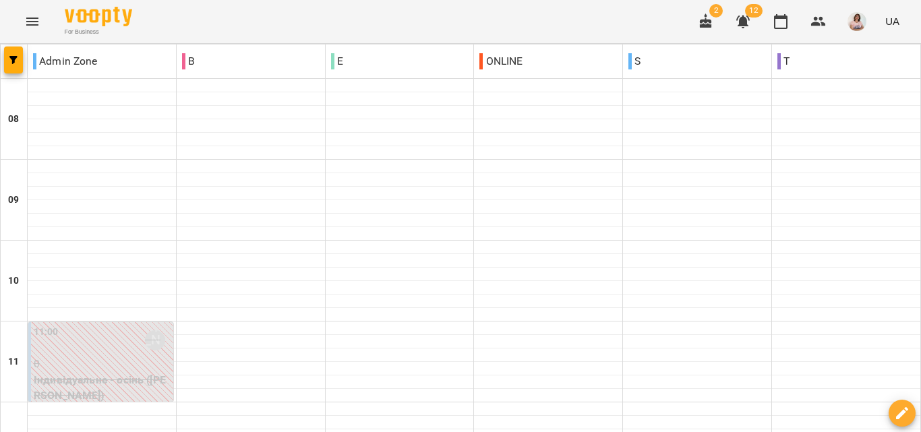
scroll to position [599, 0]
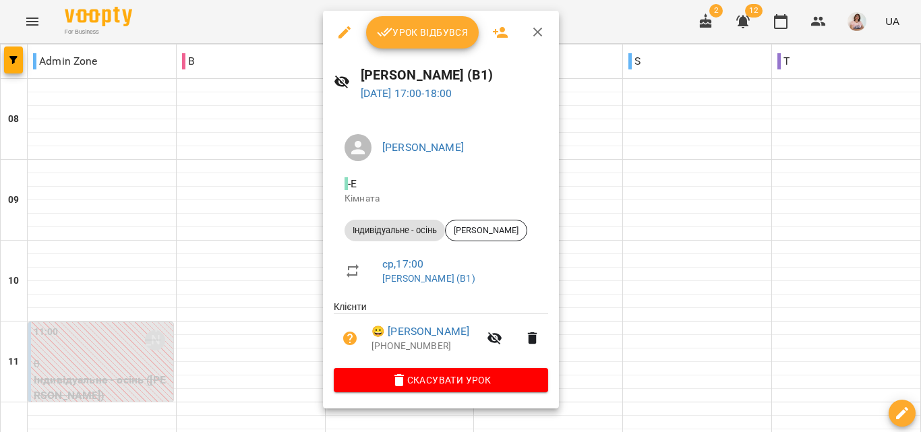
click at [614, 252] on div at bounding box center [460, 216] width 921 height 432
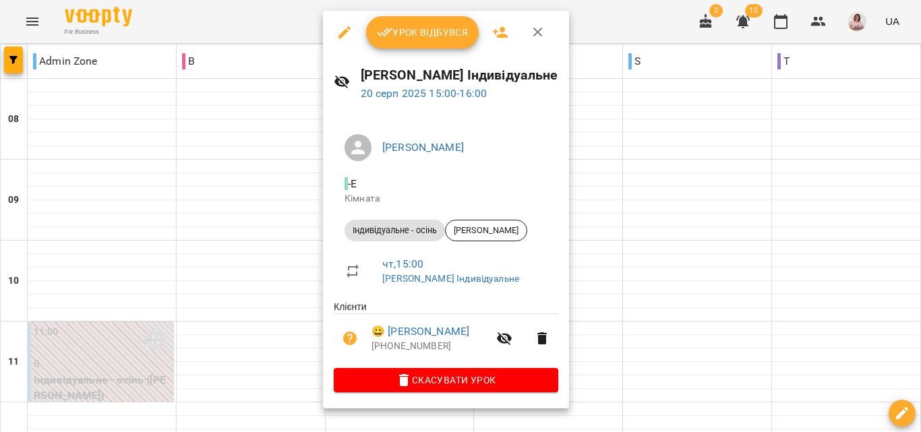
click at [614, 180] on div at bounding box center [460, 216] width 921 height 432
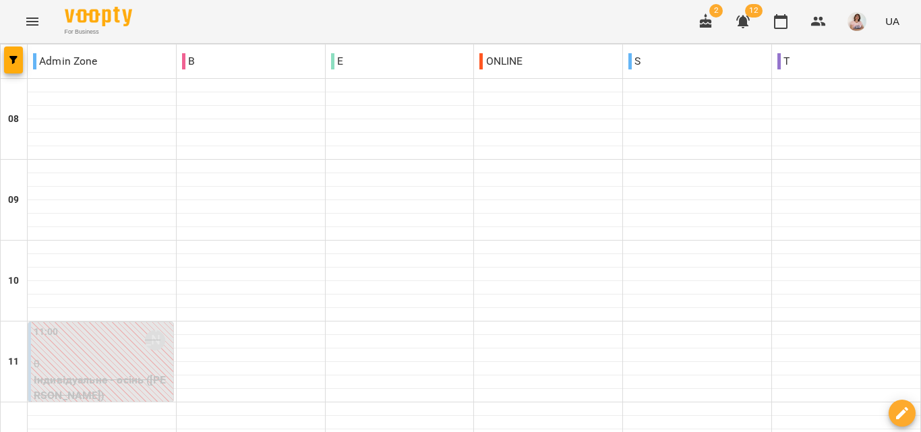
scroll to position [869, 0]
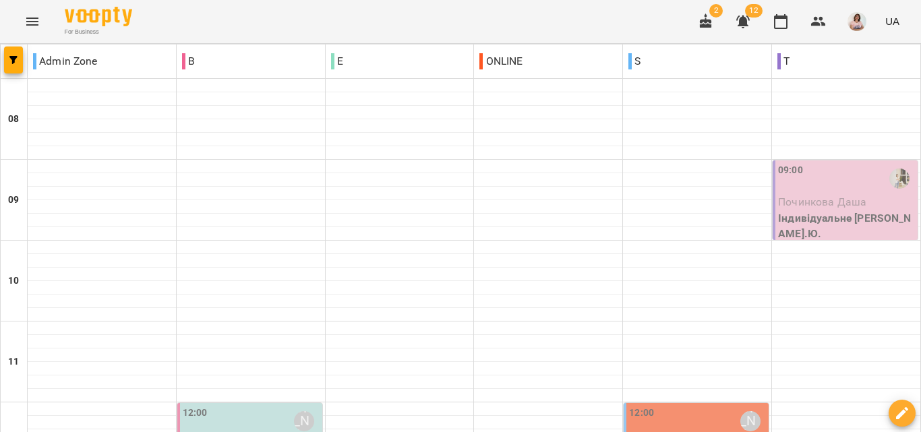
scroll to position [270, 0]
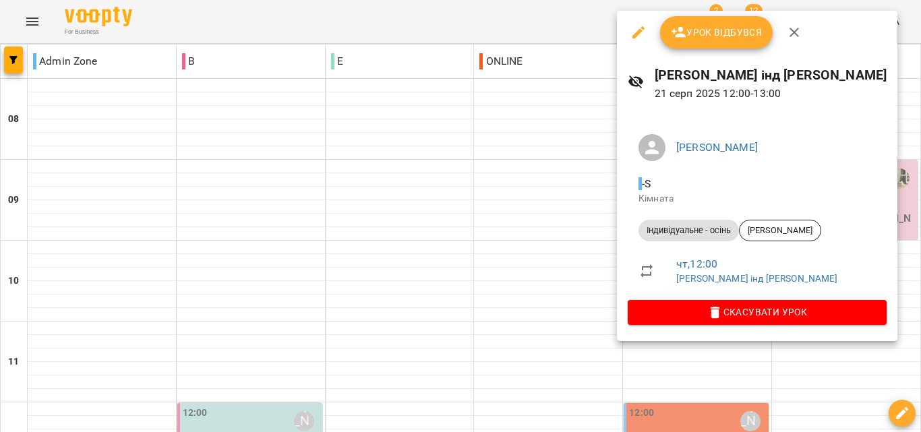
click at [561, 181] on div at bounding box center [460, 216] width 921 height 432
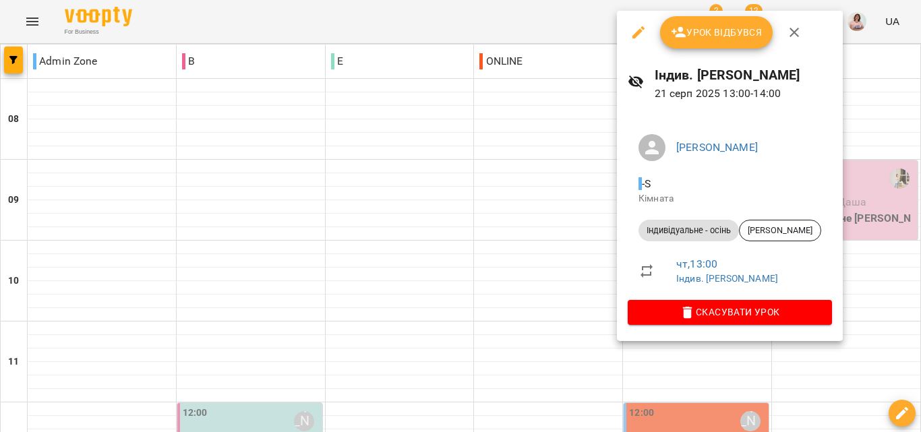
click at [531, 226] on div at bounding box center [460, 216] width 921 height 432
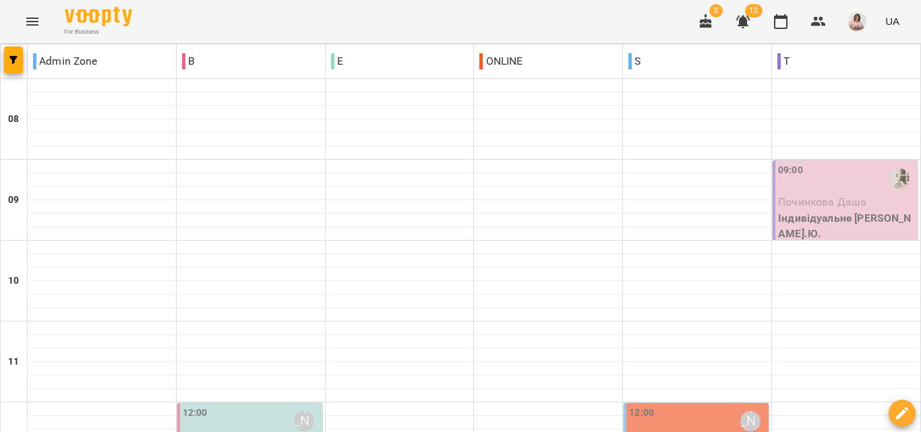
scroll to position [809, 0]
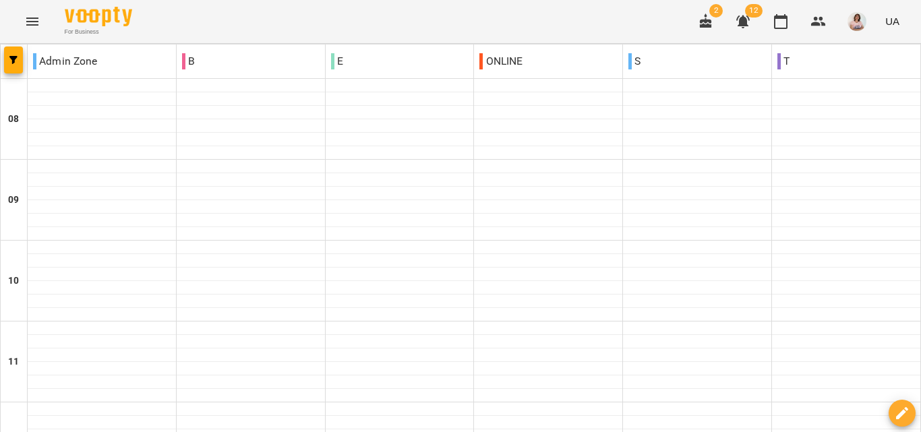
scroll to position [869, 0]
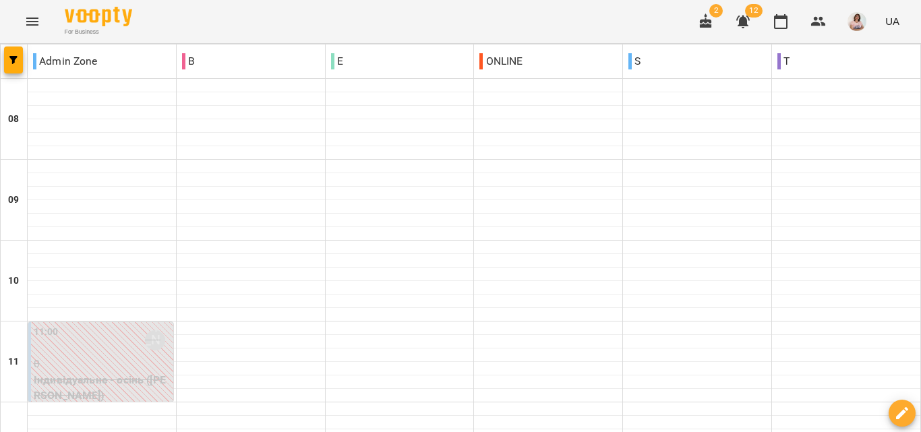
scroll to position [599, 0]
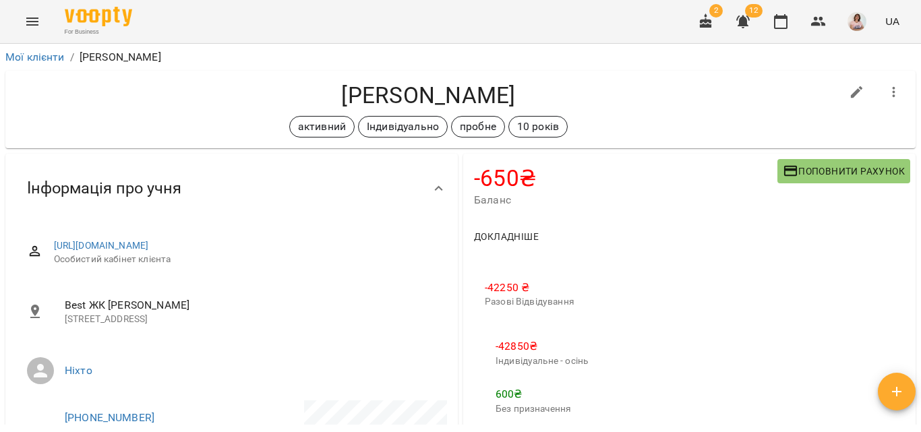
click at [34, 23] on icon "Menu" at bounding box center [32, 21] width 16 height 16
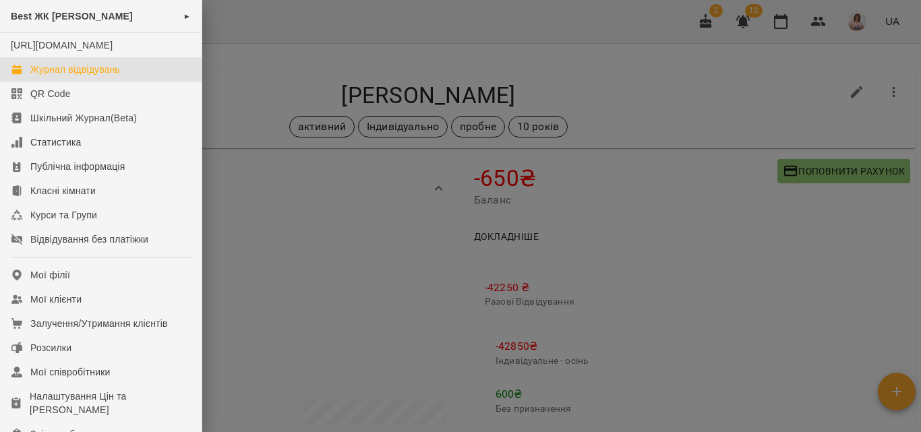
click at [71, 76] on div "Журнал відвідувань" at bounding box center [75, 69] width 90 height 13
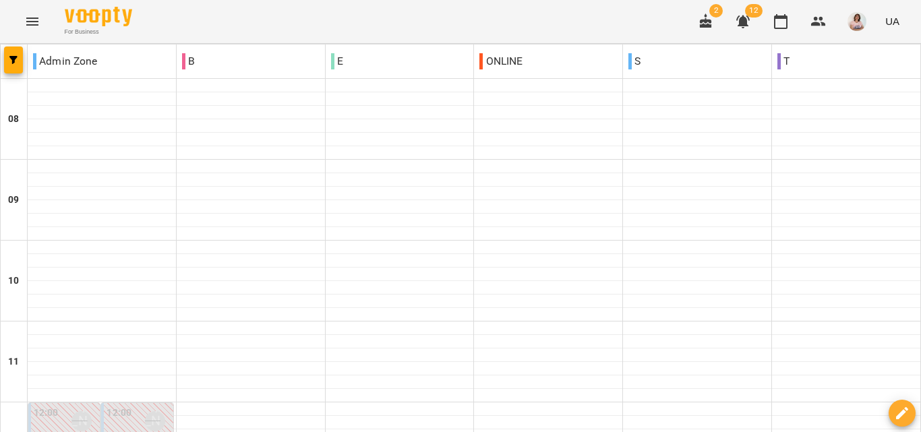
scroll to position [869, 0]
type input "**********"
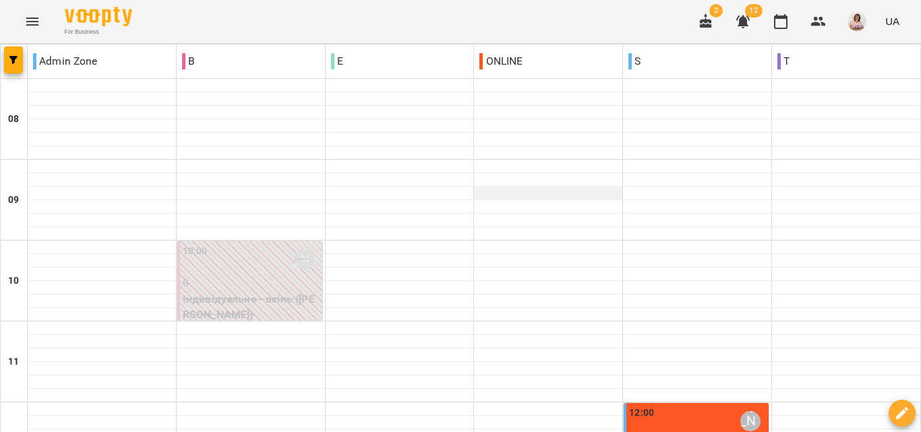
scroll to position [202, 0]
click at [676, 406] on div "12:00 Анастасія Сидорук" at bounding box center [697, 421] width 137 height 31
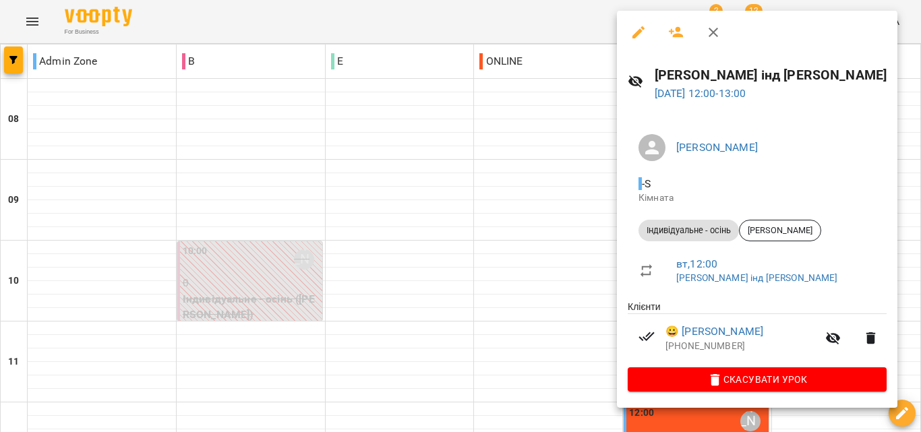
click at [505, 173] on div at bounding box center [460, 216] width 921 height 432
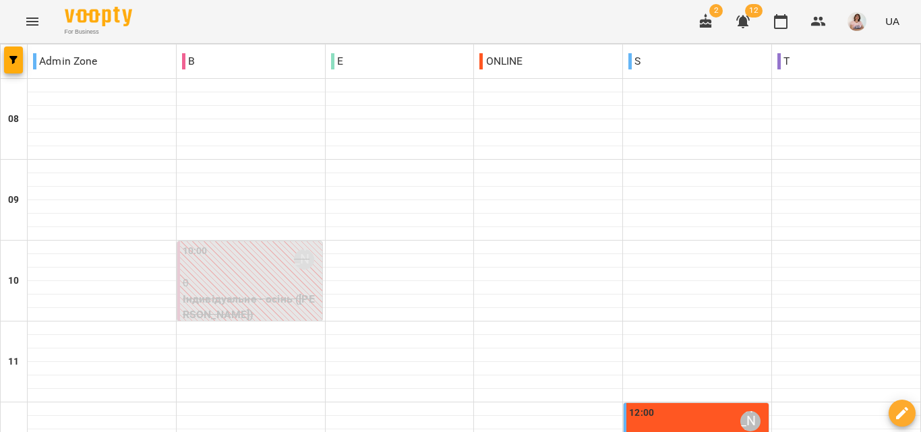
scroll to position [195, 0]
type input "**********"
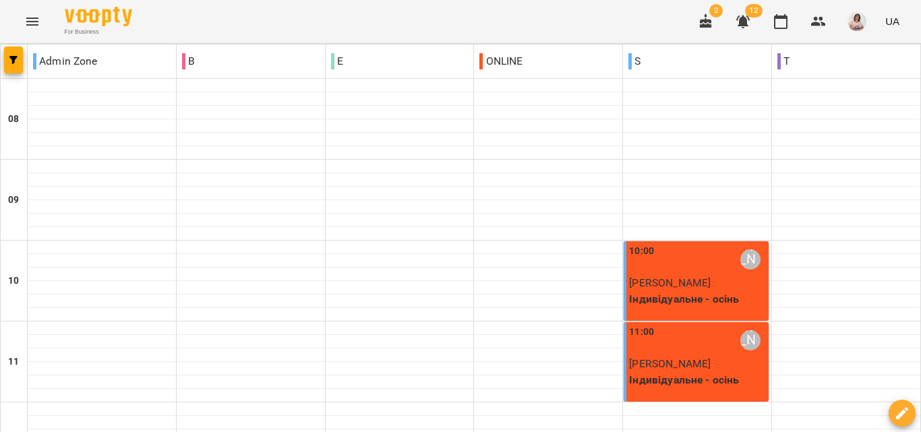
type input "**********"
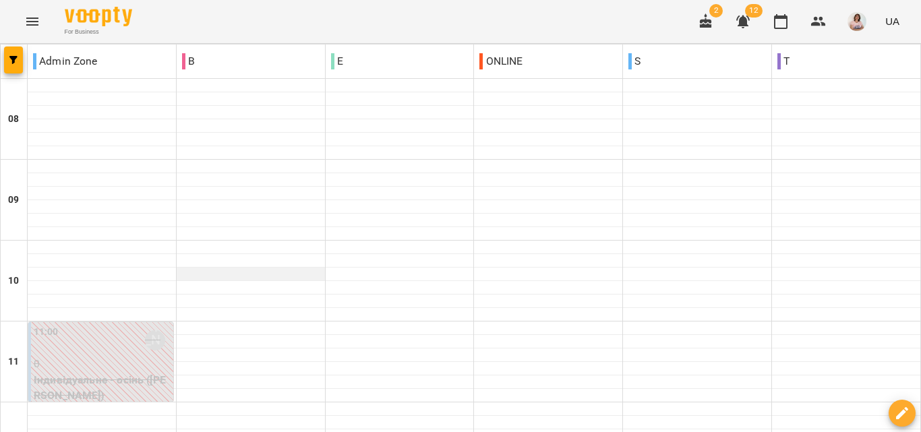
scroll to position [869, 0]
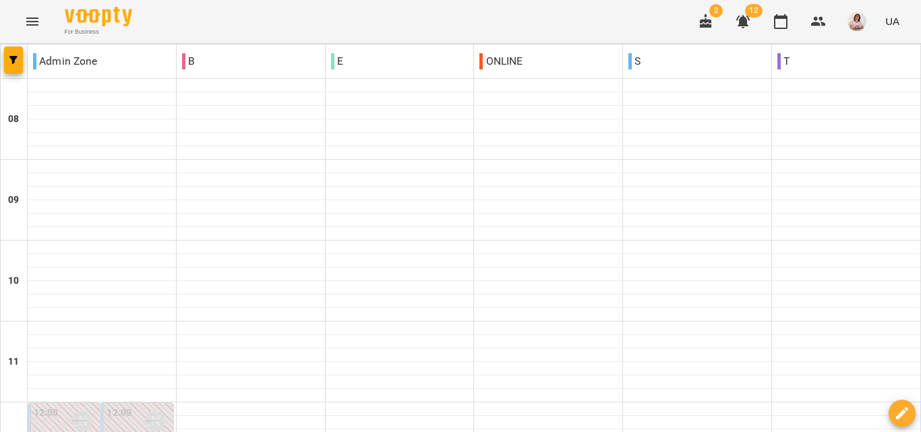
scroll to position [802, 0]
click at [25, 19] on icon "Menu" at bounding box center [32, 21] width 16 height 16
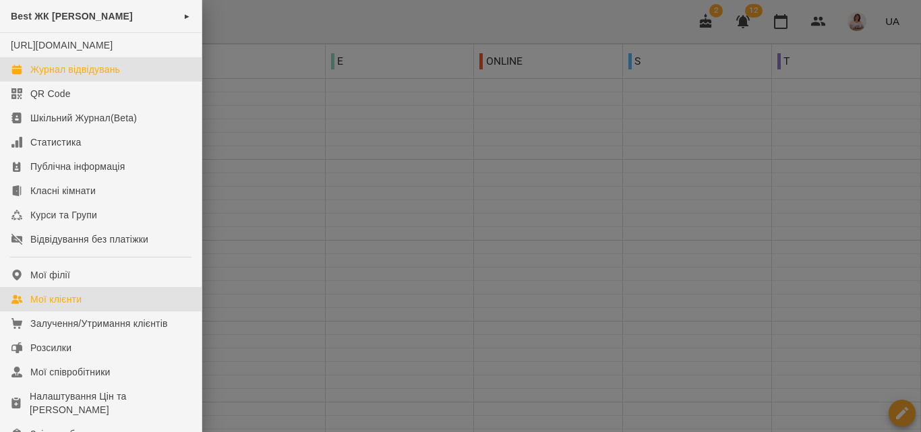
click at [67, 306] on div "Мої клієнти" at bounding box center [55, 299] width 51 height 13
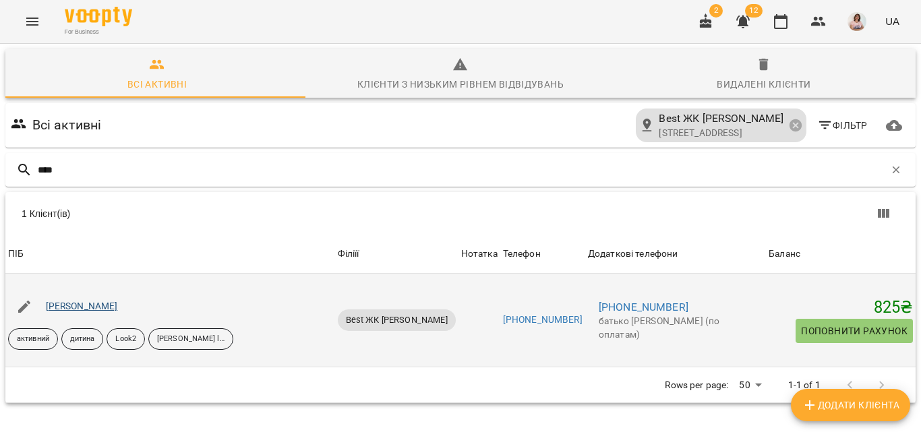
type input "****"
click at [94, 301] on link "Князєва Соломія" at bounding box center [82, 306] width 72 height 11
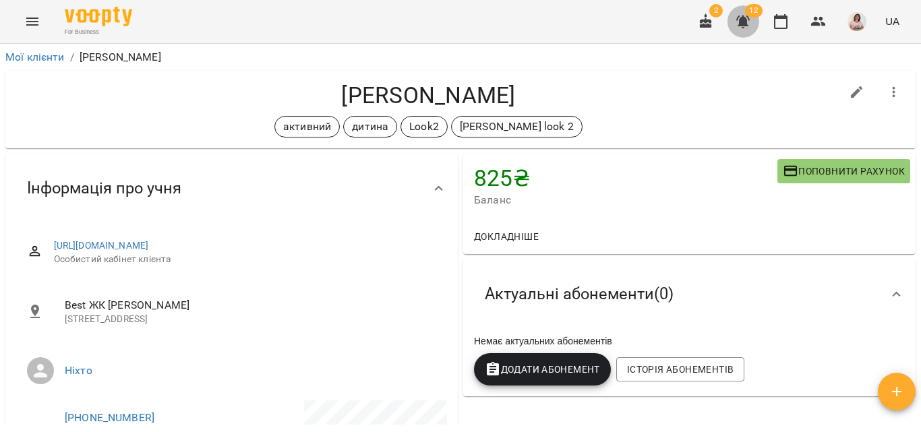
click at [744, 20] on icon "button" at bounding box center [742, 22] width 13 height 13
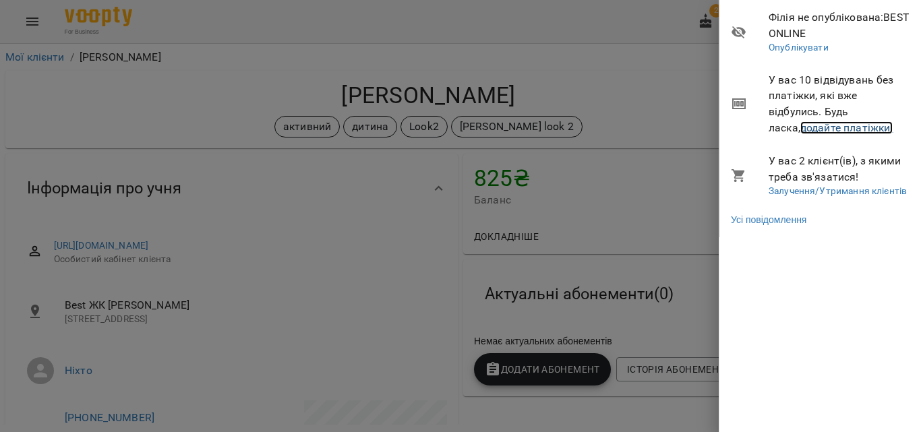
click at [800, 131] on link "додайте платіжки!" at bounding box center [846, 127] width 93 height 13
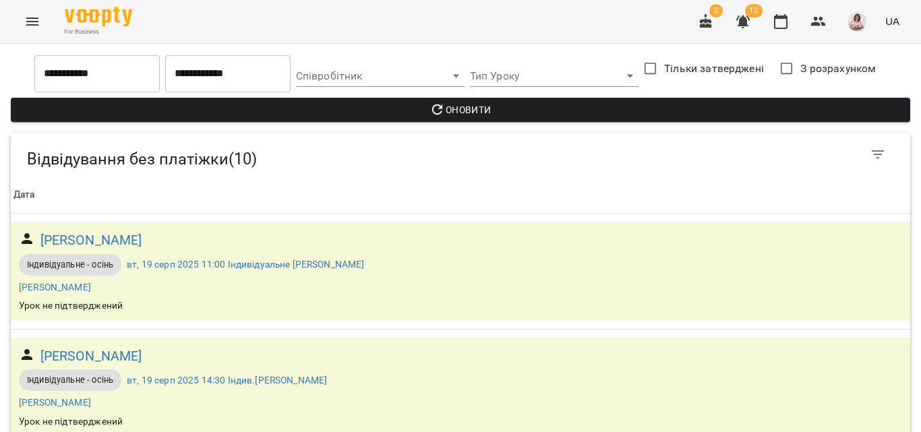
click at [706, 29] on icon "button" at bounding box center [706, 21] width 16 height 16
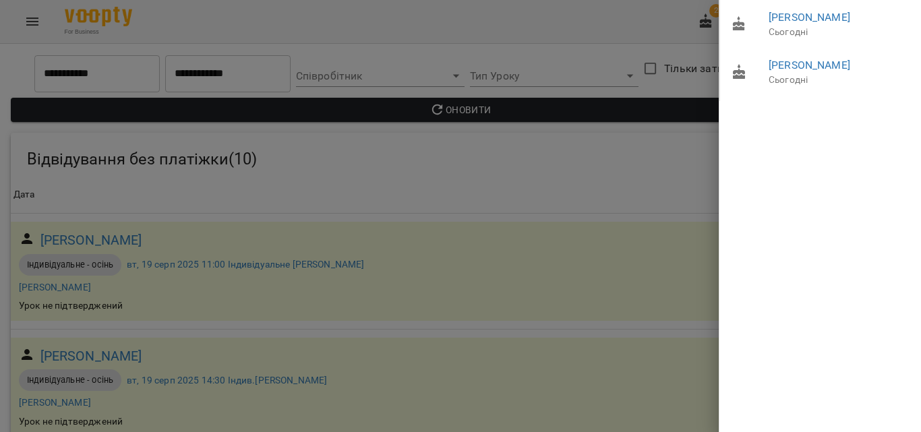
click at [625, 21] on div at bounding box center [460, 216] width 921 height 432
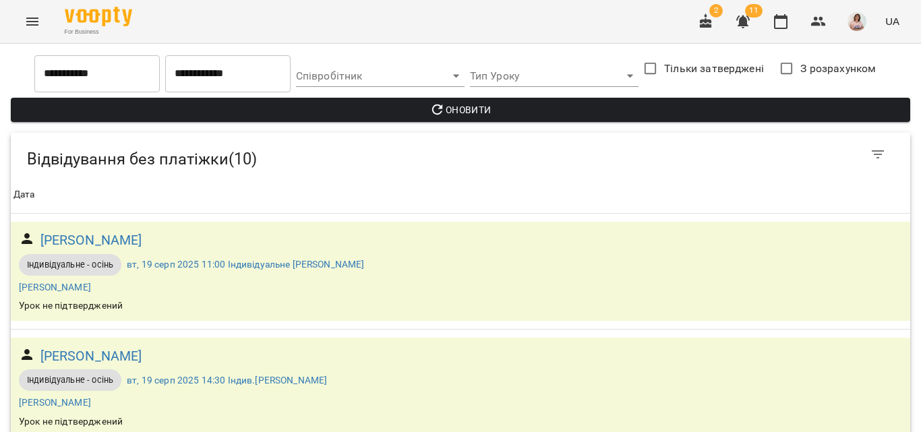
click at [44, 29] on button "Menu" at bounding box center [32, 21] width 32 height 32
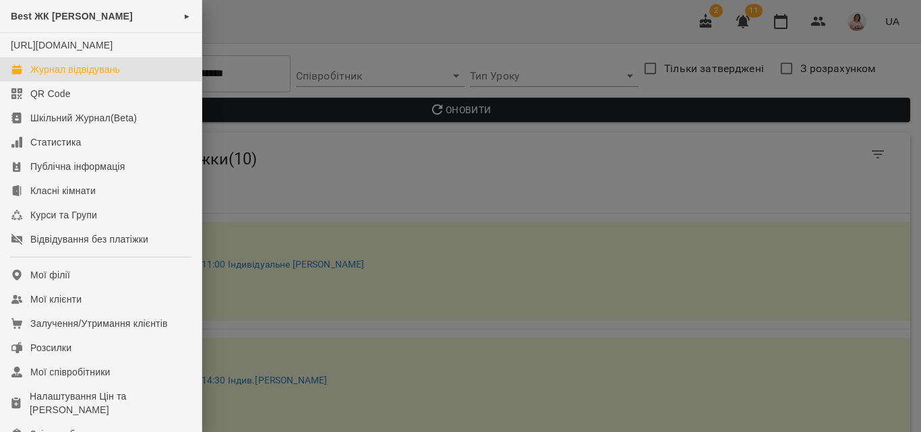
click at [57, 76] on div "Журнал відвідувань" at bounding box center [75, 69] width 90 height 13
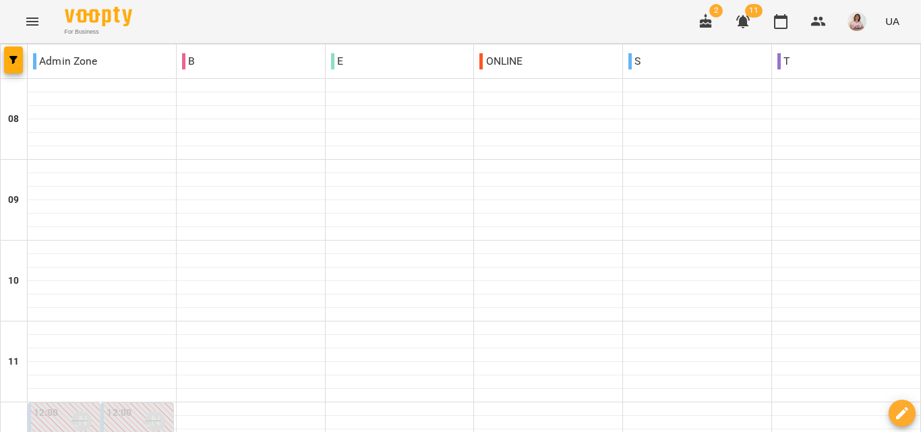
scroll to position [869, 0]
click at [759, 24] on button "button" at bounding box center [743, 21] width 32 height 32
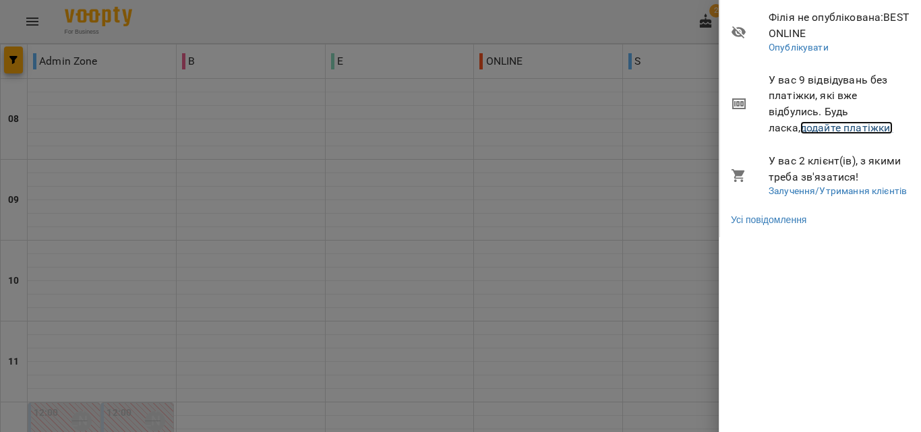
click at [813, 128] on link "додайте платіжки!" at bounding box center [846, 127] width 93 height 13
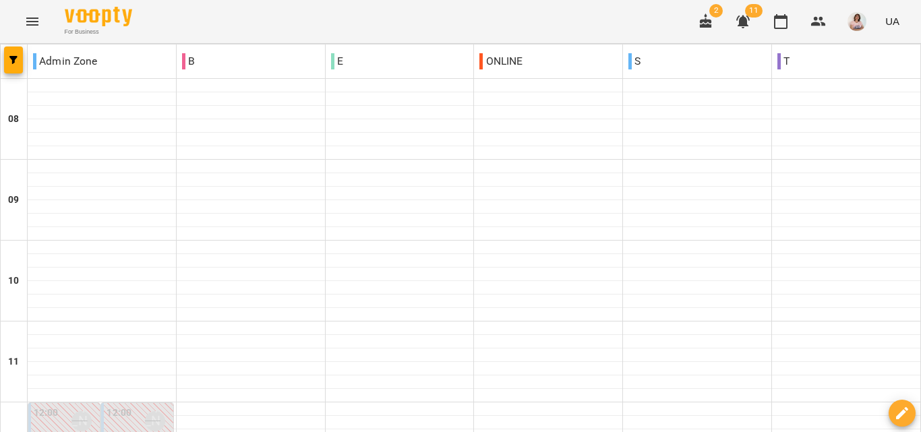
scroll to position [674, 0]
type input "**********"
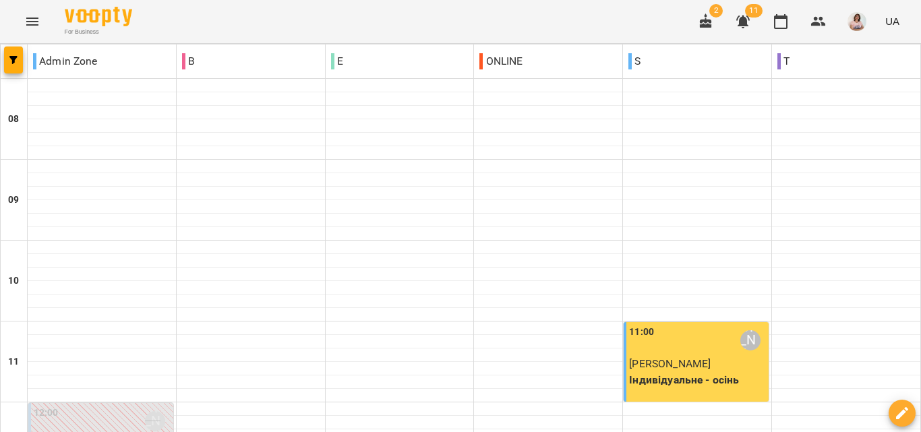
scroll to position [742, 0]
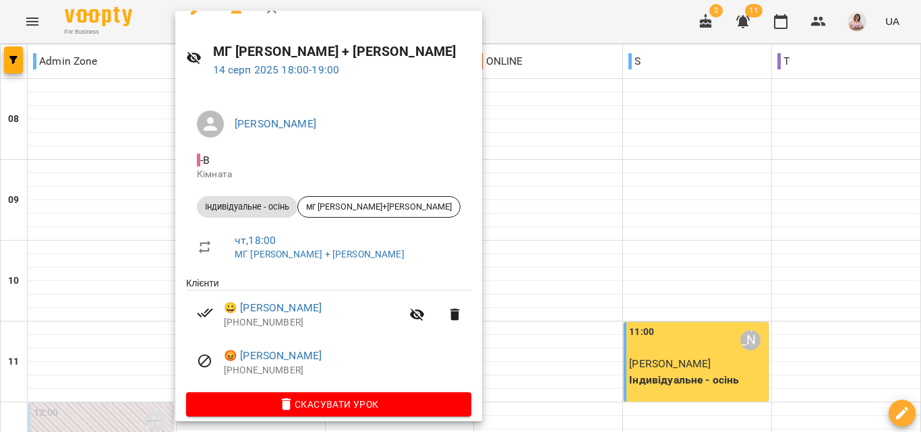
scroll to position [36, 0]
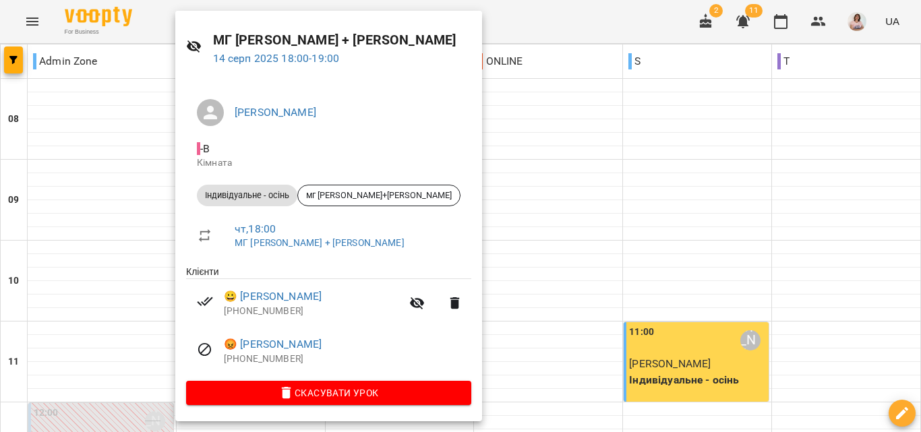
click at [578, 156] on div at bounding box center [460, 216] width 921 height 432
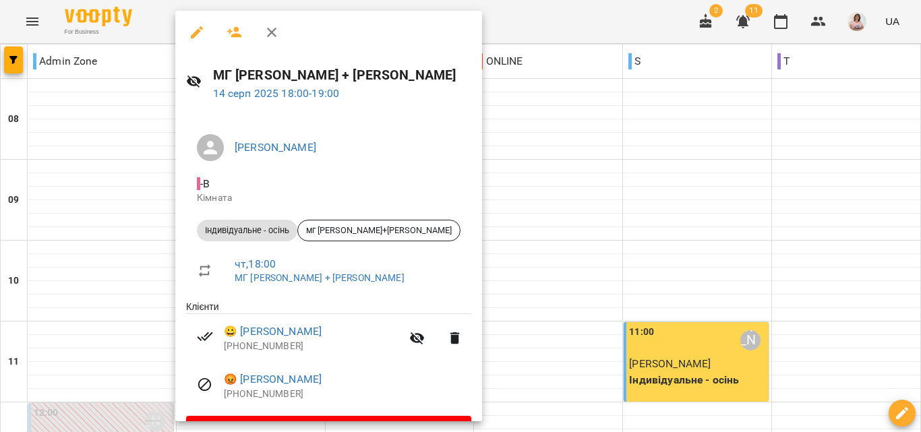
click at [199, 28] on icon "button" at bounding box center [197, 32] width 16 height 16
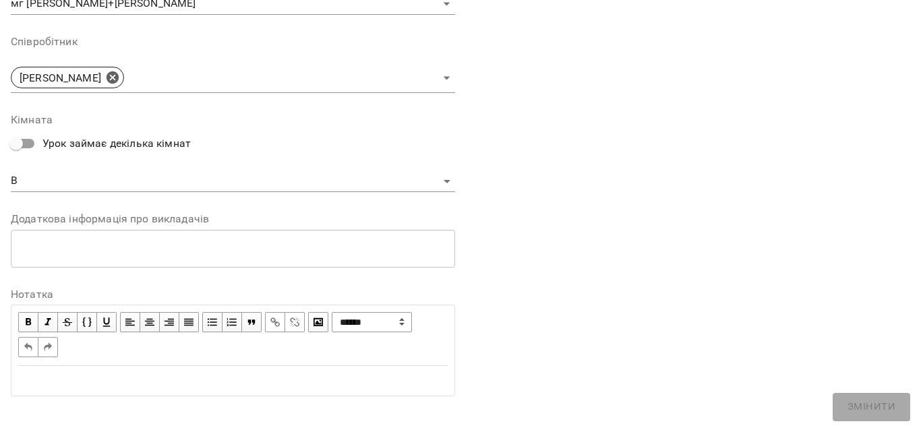
scroll to position [490, 0]
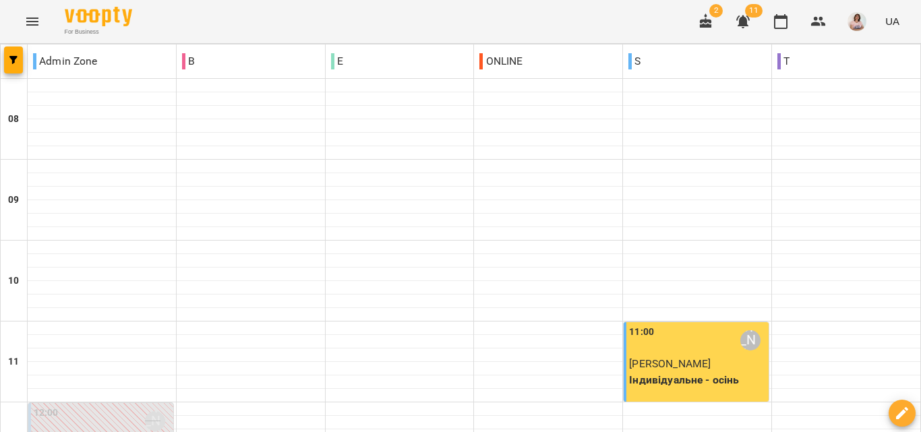
scroll to position [809, 0]
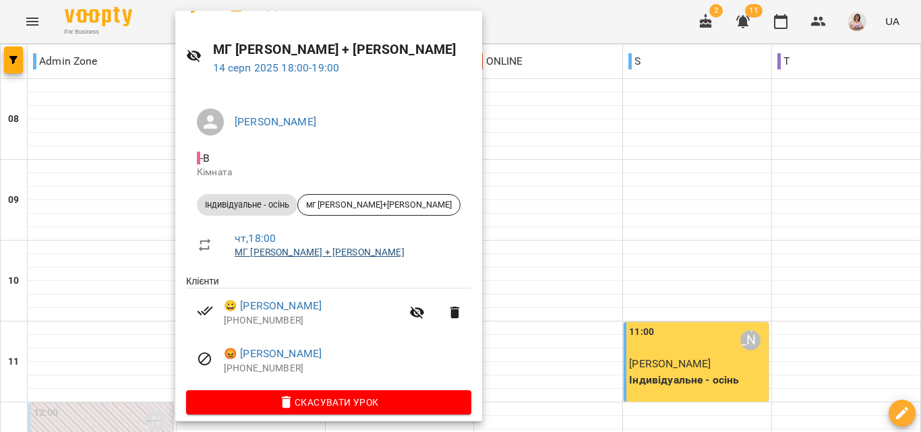
scroll to position [36, 0]
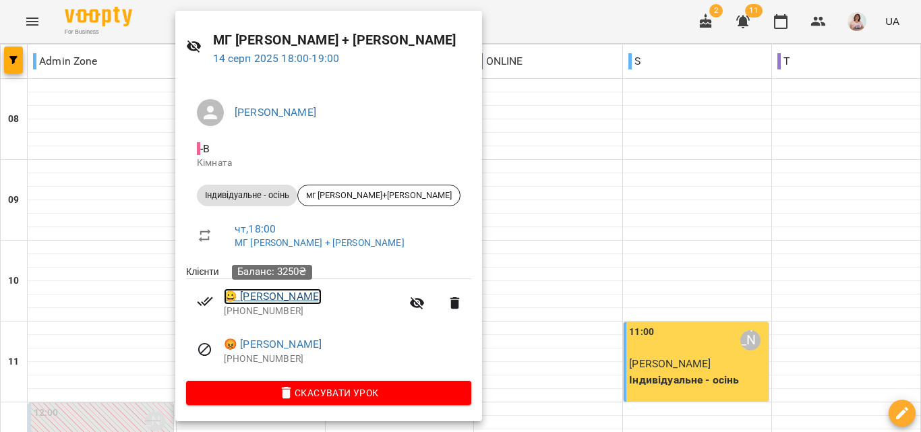
click at [293, 296] on link "😀 Селезень Ірина" at bounding box center [273, 297] width 98 height 16
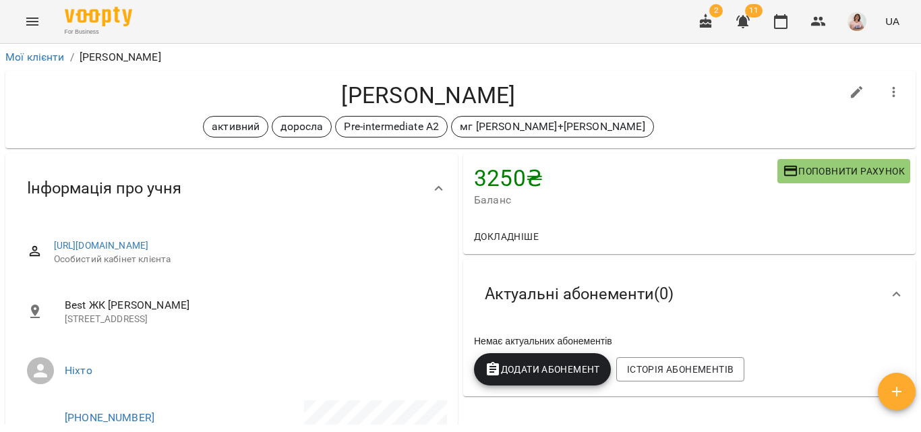
click at [36, 18] on icon "Menu" at bounding box center [32, 22] width 12 height 8
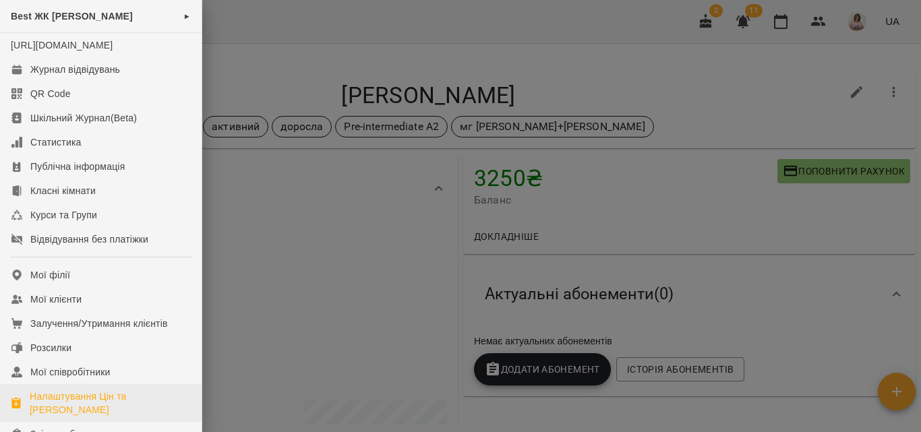
scroll to position [135, 0]
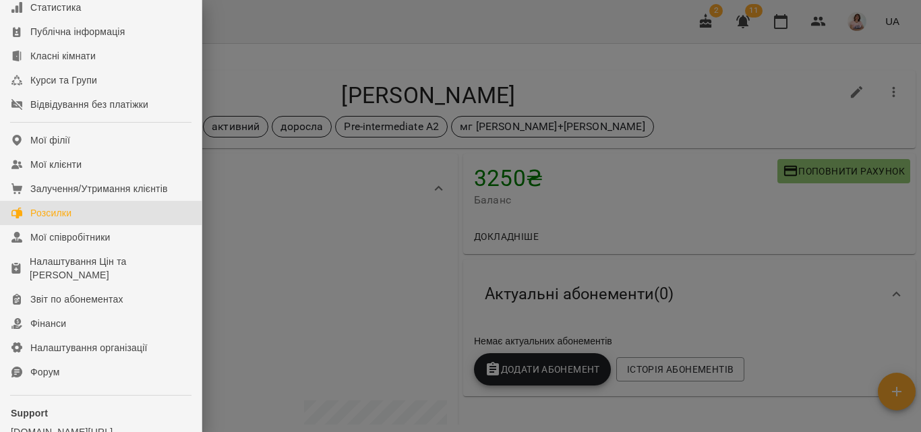
click at [59, 220] on div "Розсилки" at bounding box center [50, 212] width 41 height 13
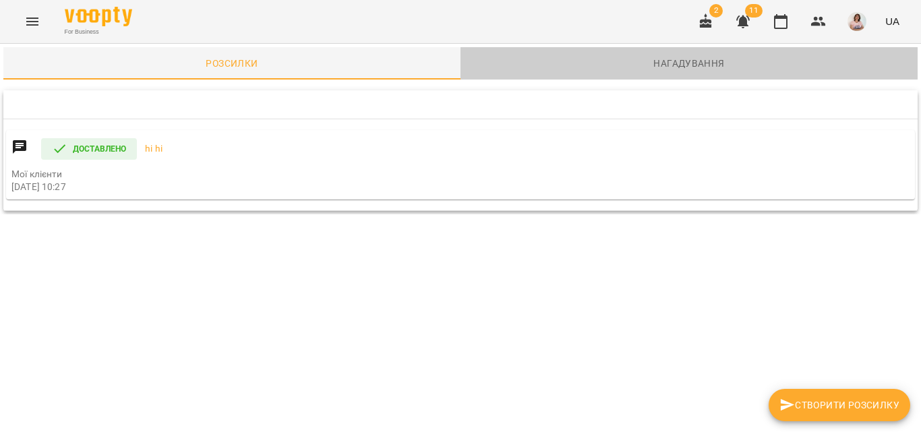
click at [679, 67] on span "Нагадування" at bounding box center [689, 63] width 441 height 16
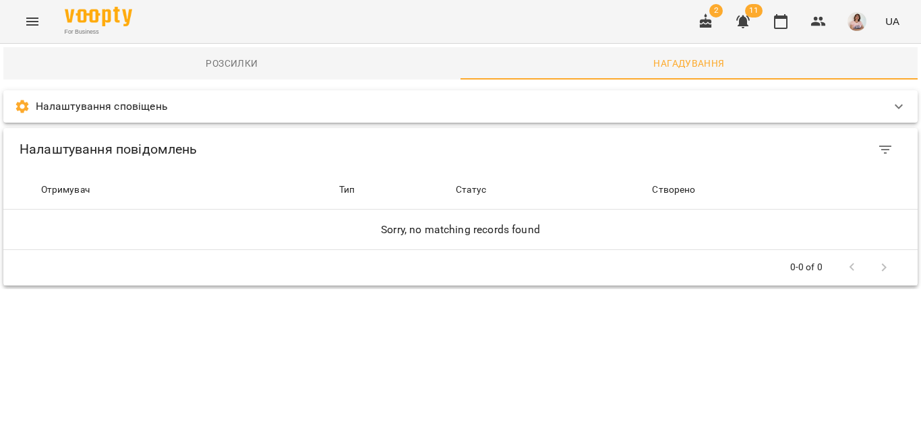
click at [530, 109] on div "Налаштування сповіщень" at bounding box center [448, 106] width 868 height 16
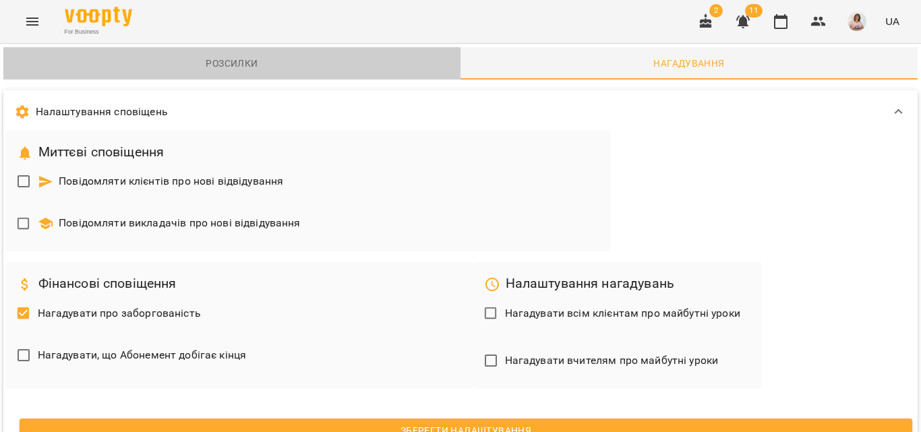
click at [254, 74] on button "Розсилки" at bounding box center [231, 63] width 457 height 32
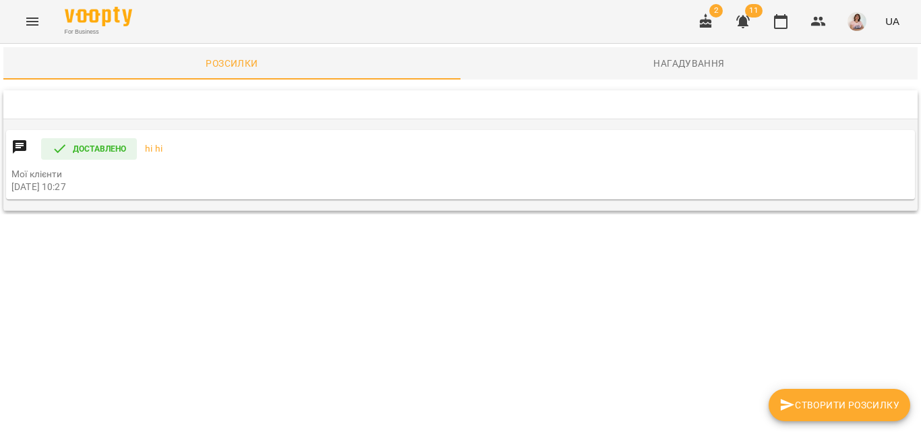
click at [20, 144] on icon at bounding box center [19, 147] width 16 height 16
click at [235, 168] on p "Мої клієнти" at bounding box center [460, 174] width 898 height 13
click at [40, 25] on icon "Menu" at bounding box center [32, 21] width 16 height 16
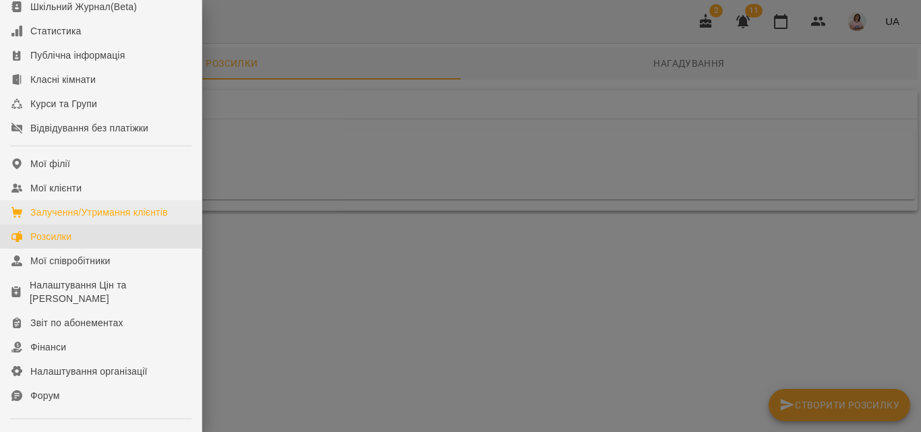
scroll to position [135, 0]
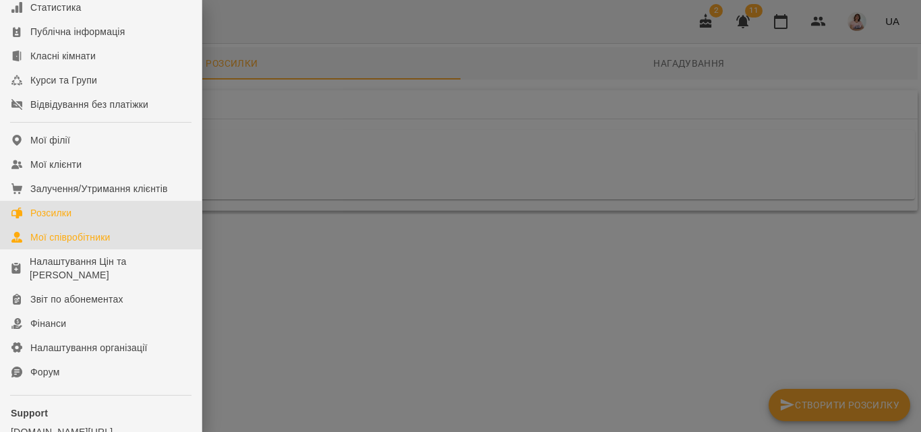
click at [51, 244] on div "Мої співробітники" at bounding box center [70, 237] width 80 height 13
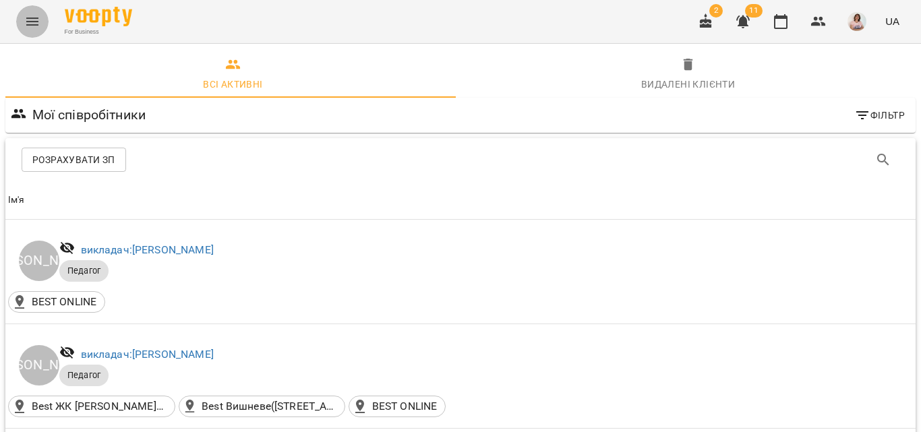
click at [33, 28] on icon "Menu" at bounding box center [32, 21] width 16 height 16
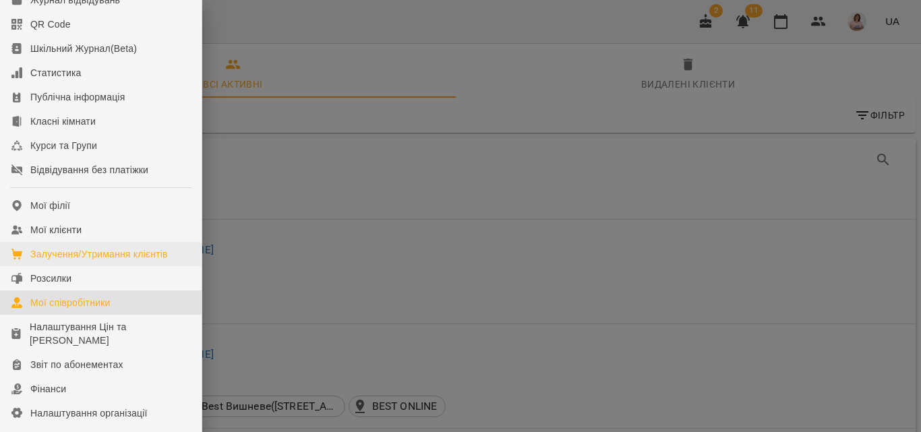
scroll to position [135, 0]
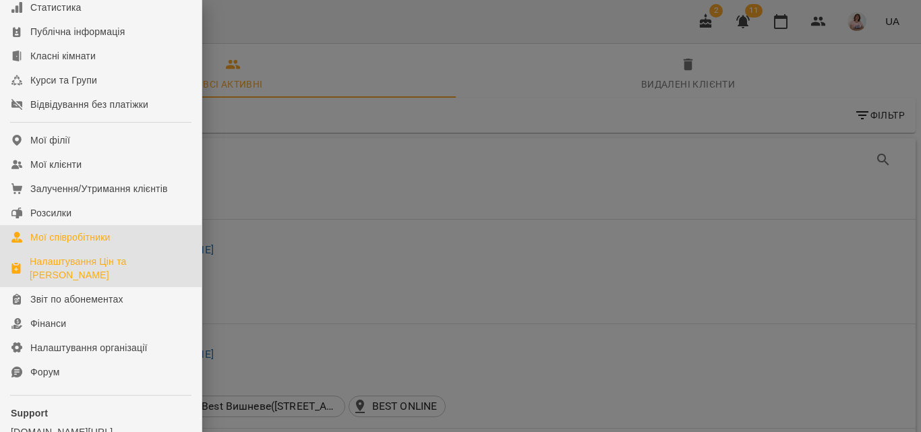
click at [66, 272] on div "Налаштування Цін та Абонементів" at bounding box center [110, 268] width 161 height 27
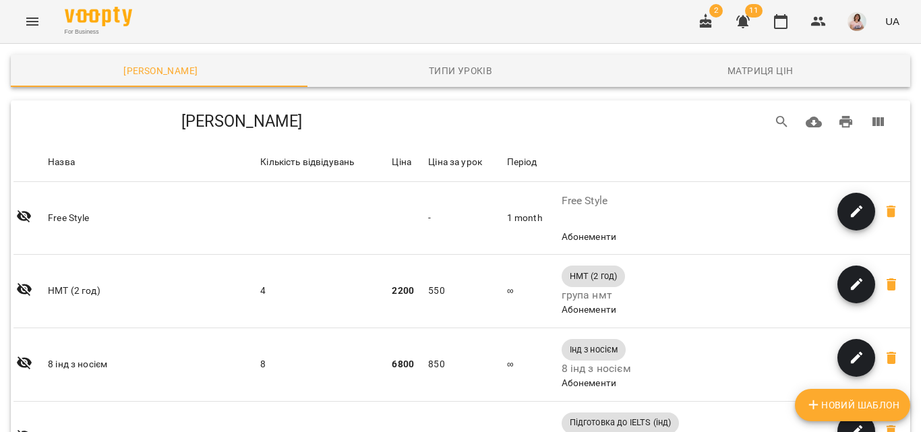
scroll to position [1802, 0]
click at [26, 24] on icon "Menu" at bounding box center [32, 21] width 16 height 16
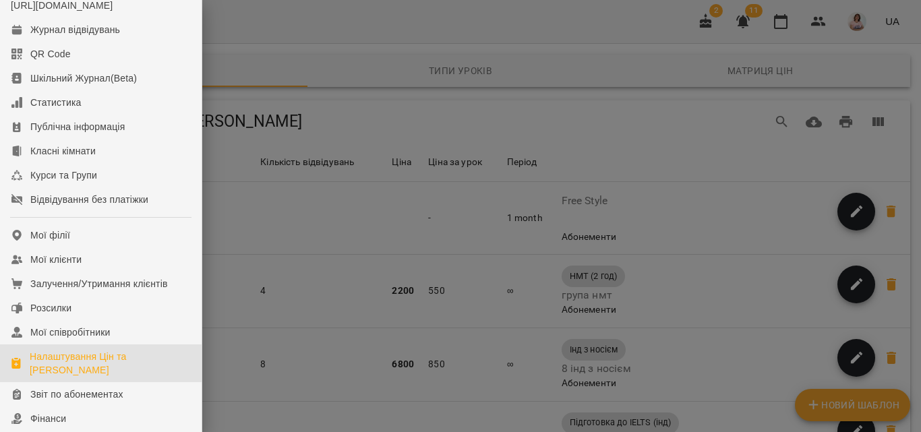
scroll to position [0, 0]
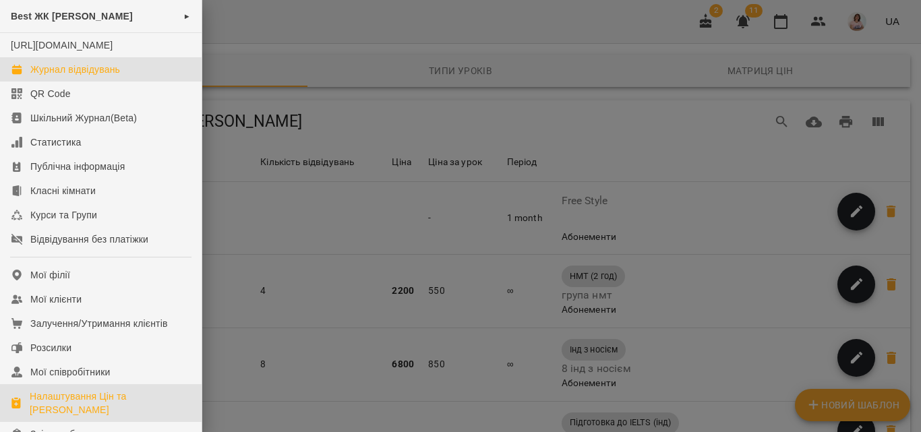
click at [100, 76] on div "Журнал відвідувань" at bounding box center [75, 69] width 90 height 13
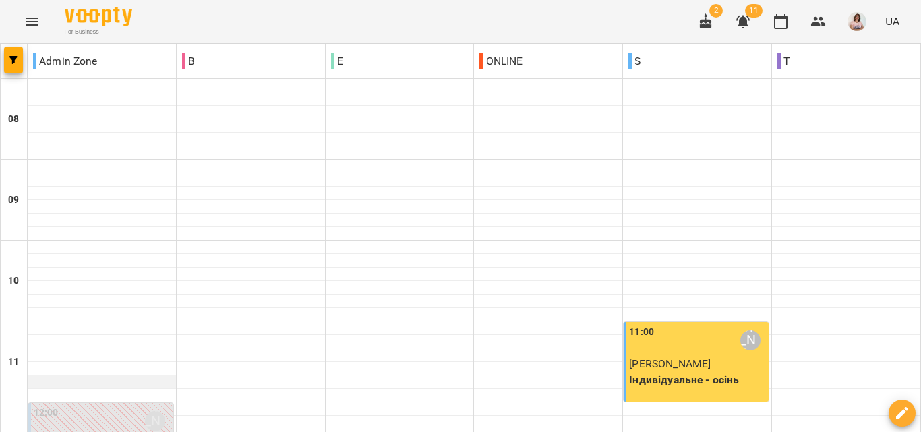
scroll to position [337, 0]
type input "**********"
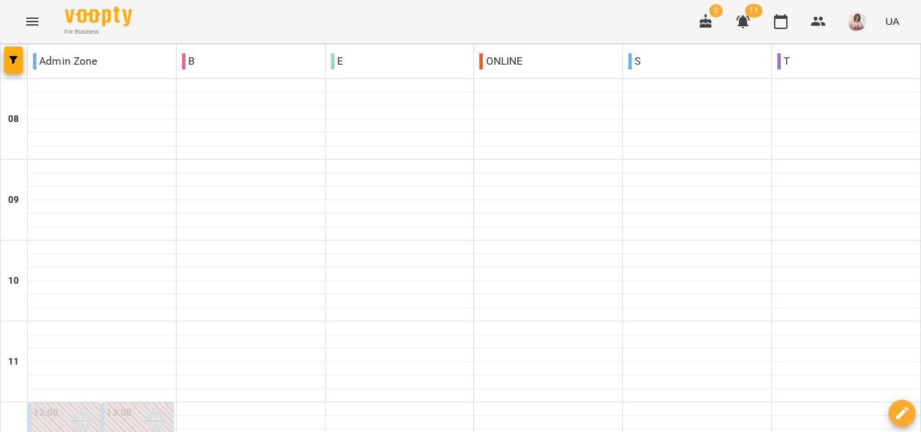
scroll to position [405, 0]
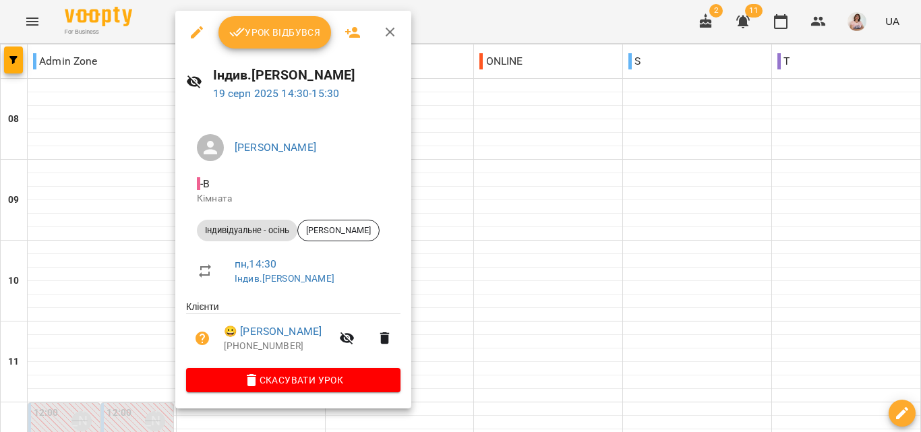
click at [485, 265] on div at bounding box center [460, 216] width 921 height 432
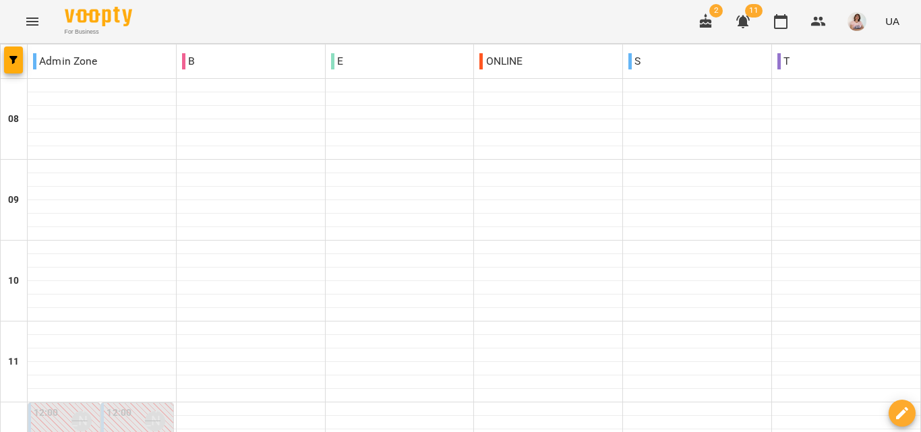
scroll to position [539, 0]
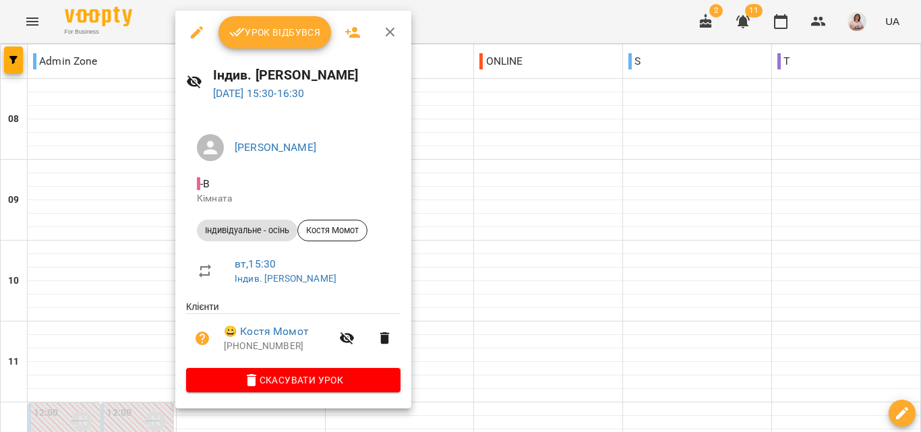
click at [497, 226] on div at bounding box center [460, 216] width 921 height 432
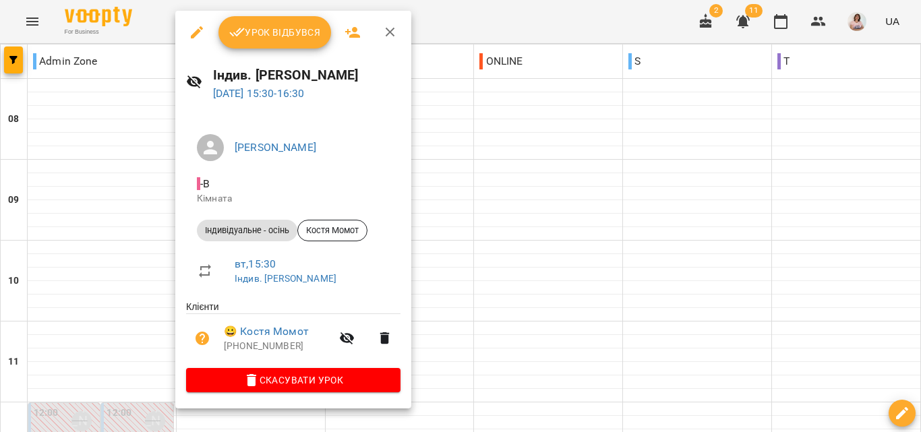
click at [479, 266] on div at bounding box center [460, 216] width 921 height 432
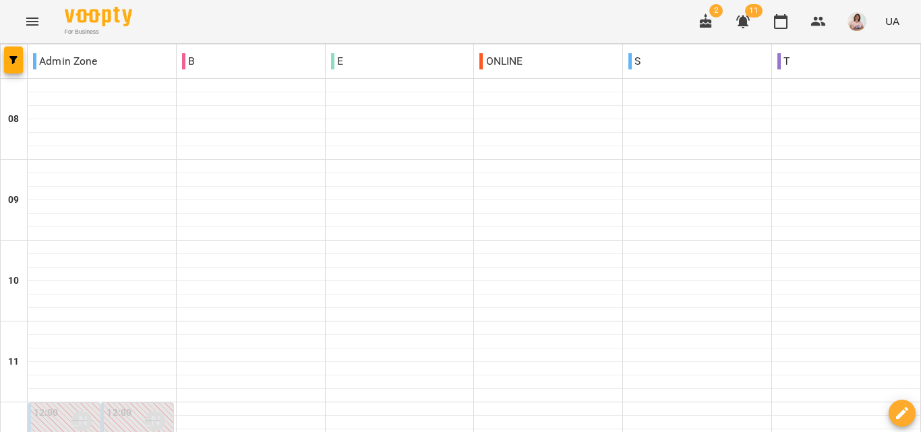
type input "**********"
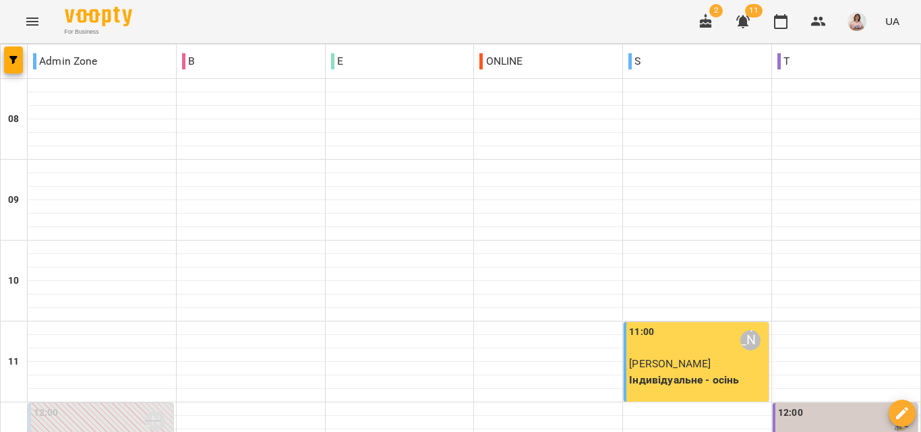
scroll to position [607, 0]
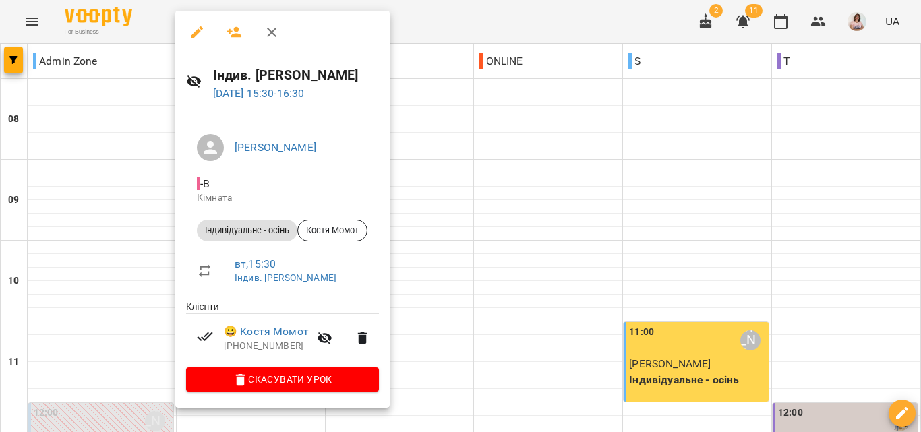
click at [560, 237] on div at bounding box center [460, 216] width 921 height 432
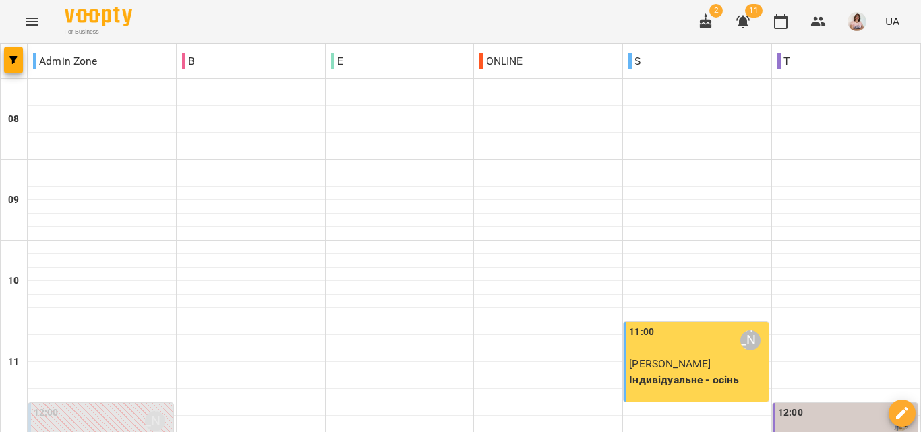
scroll to position [869, 0]
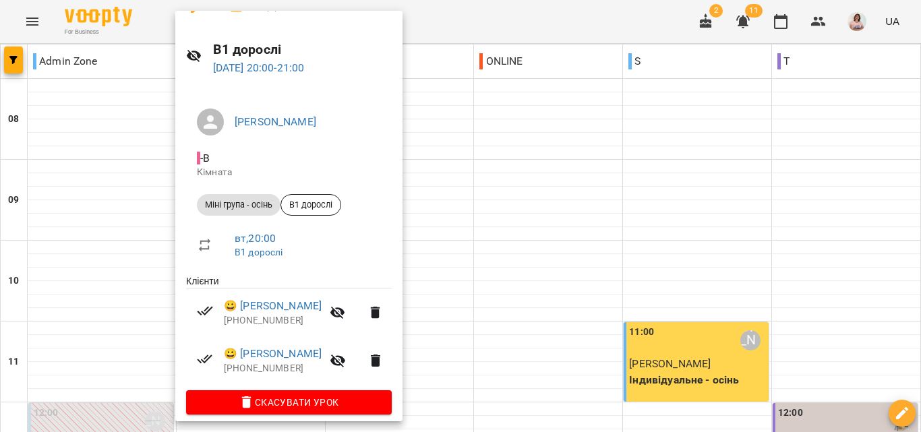
scroll to position [36, 0]
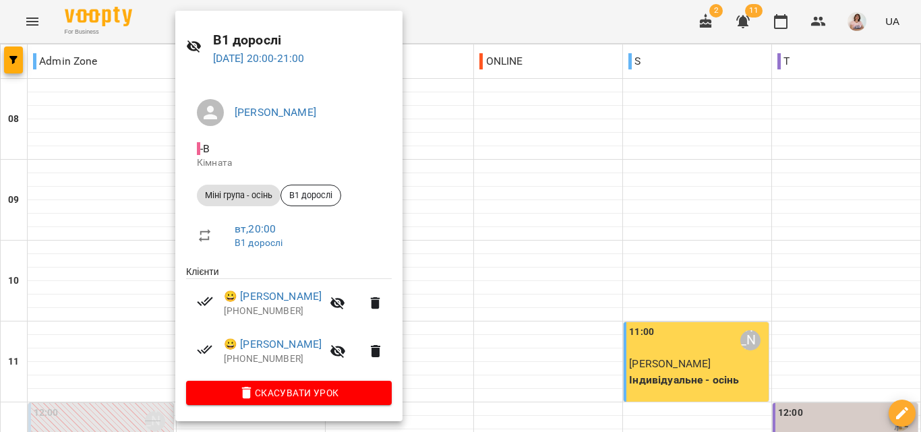
click at [500, 215] on div at bounding box center [460, 216] width 921 height 432
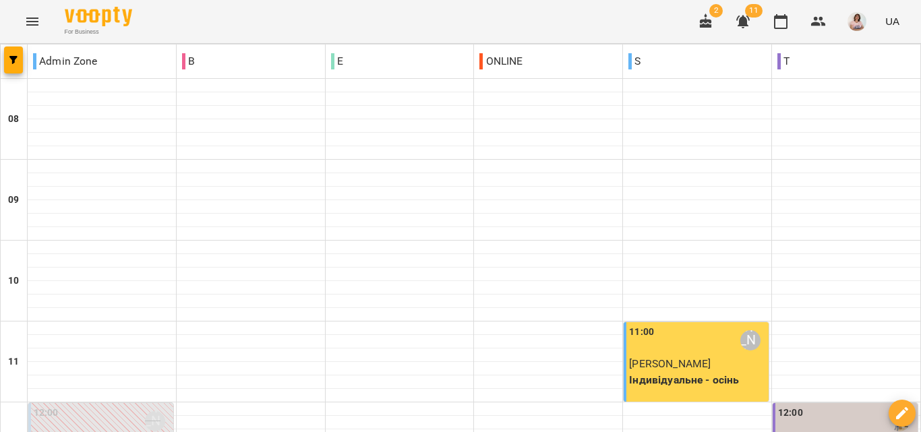
type input "**********"
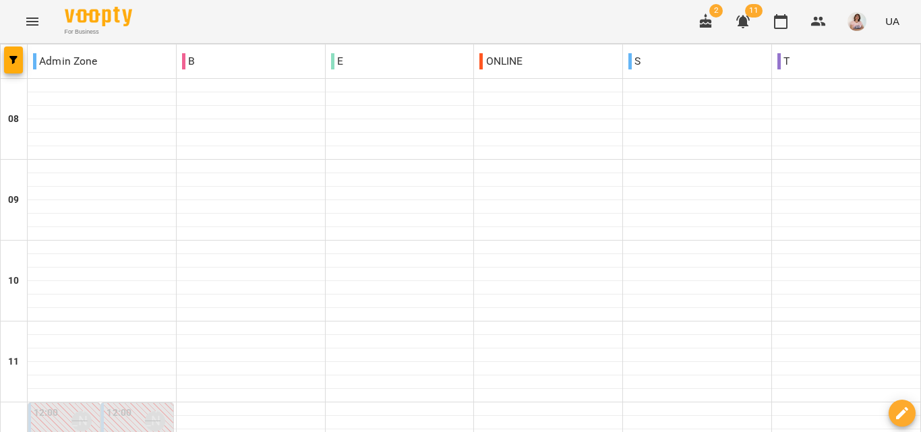
scroll to position [465, 0]
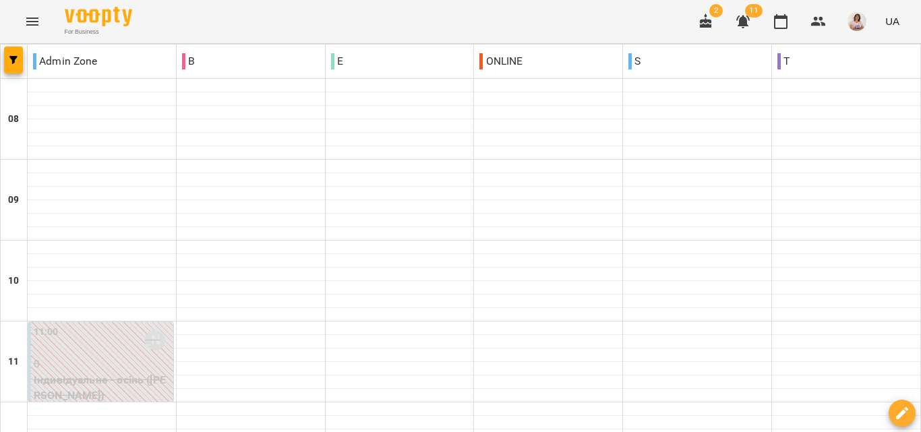
scroll to position [607, 0]
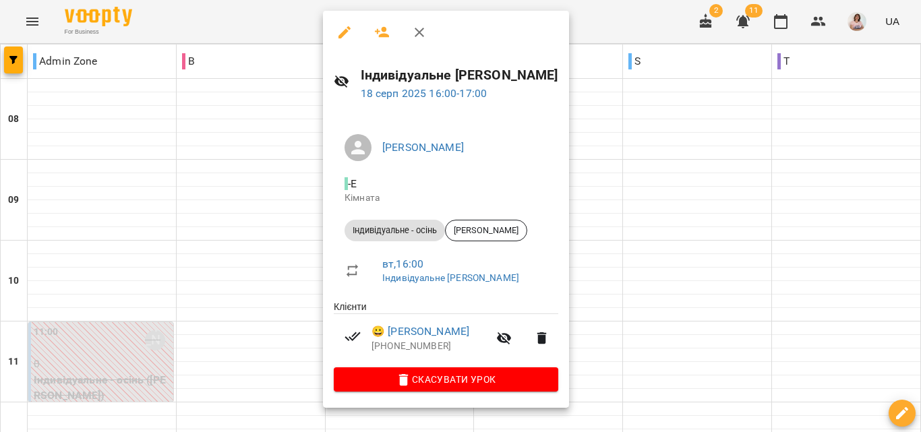
click at [353, 35] on button "button" at bounding box center [344, 32] width 32 height 32
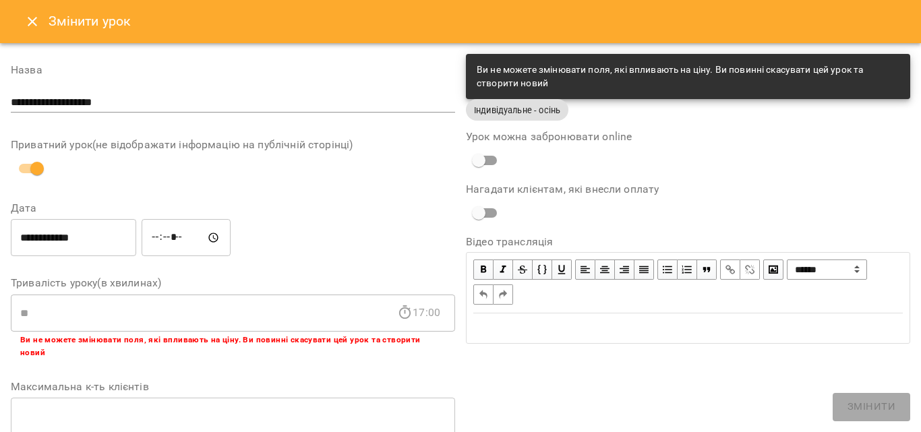
click at [32, 16] on icon "Close" at bounding box center [32, 21] width 16 height 16
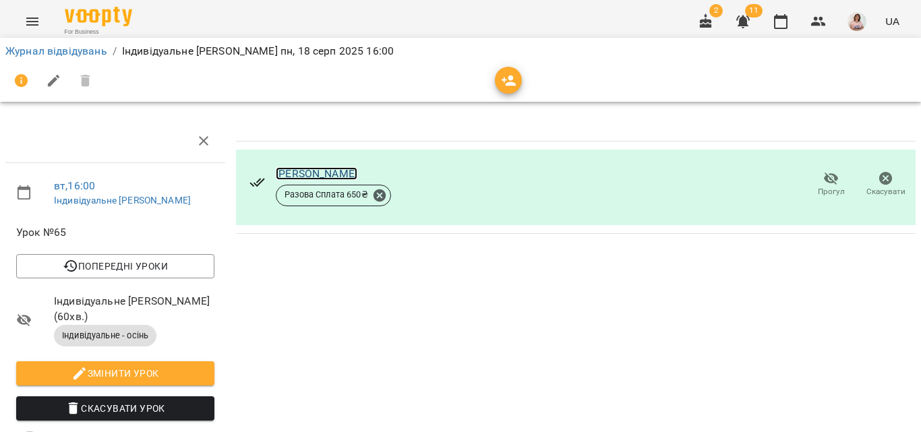
click at [333, 175] on link "[PERSON_NAME]" at bounding box center [317, 173] width 82 height 13
click at [30, 20] on icon "Menu" at bounding box center [32, 21] width 16 height 16
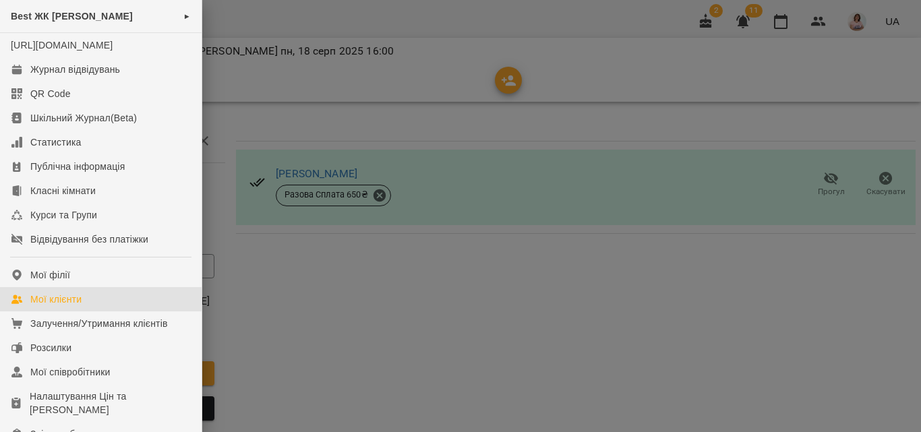
click at [55, 304] on link "Мої клієнти" at bounding box center [101, 299] width 202 height 24
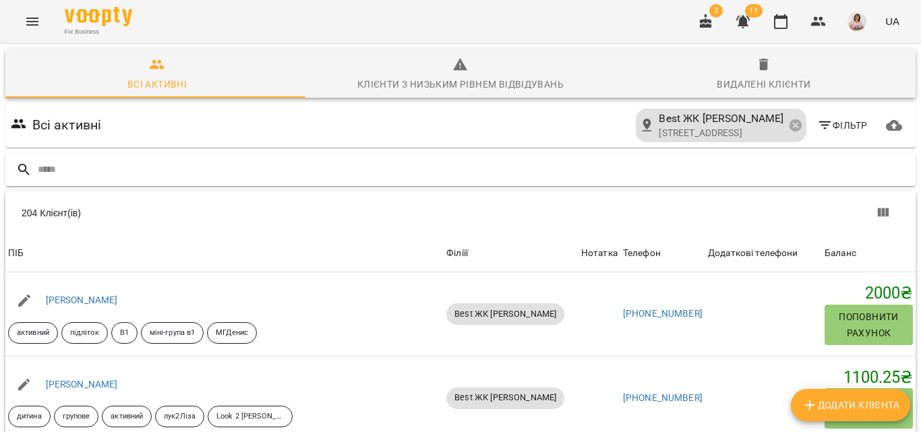
click at [248, 166] on input "text" at bounding box center [474, 169] width 873 height 22
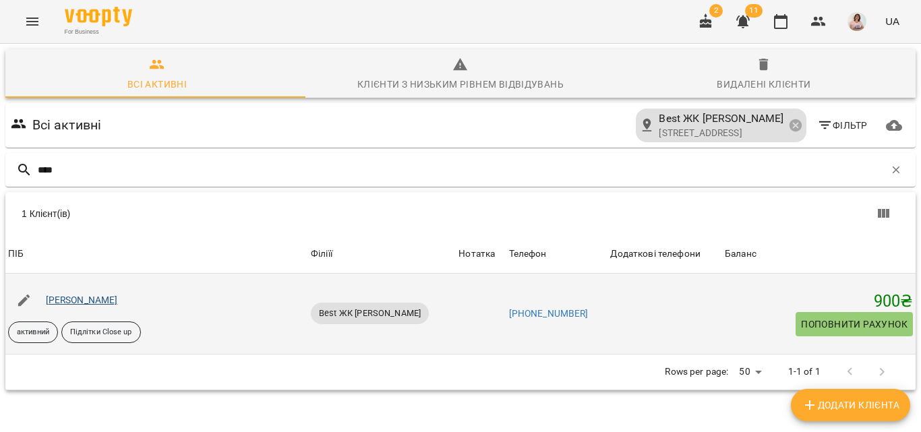
type input "****"
click at [90, 301] on link "Тихонова Ілона" at bounding box center [82, 300] width 72 height 11
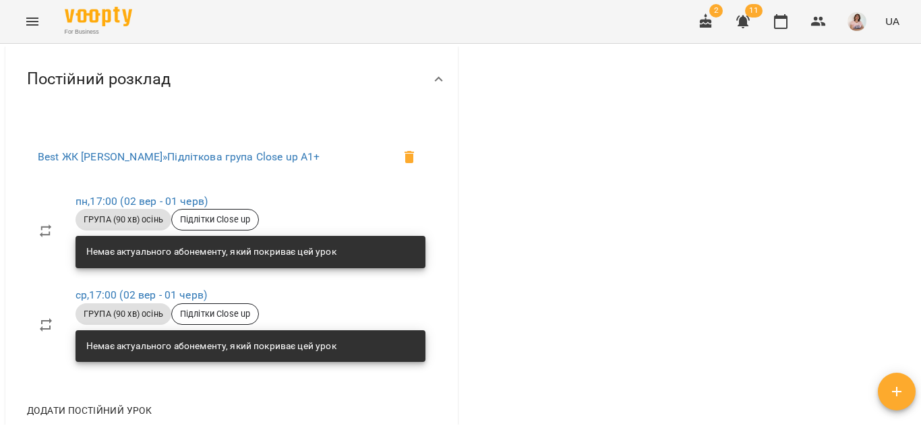
scroll to position [607, 0]
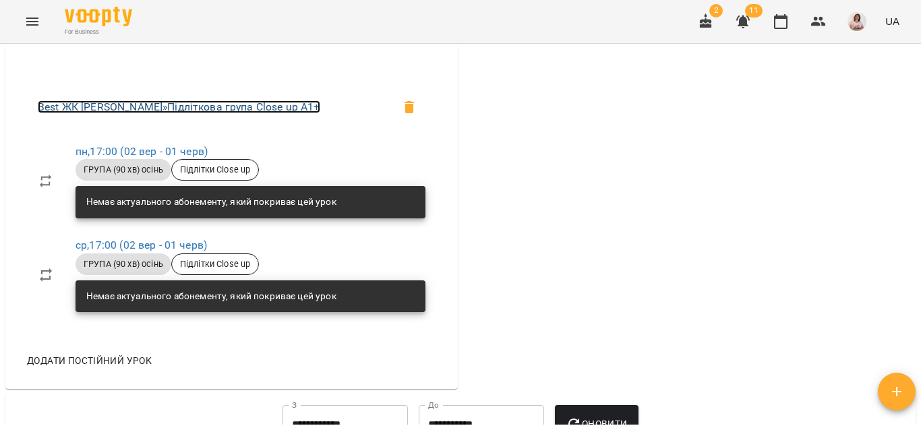
click at [192, 113] on link "Best ЖК Софія » Підліткова група Close up A1+" at bounding box center [179, 106] width 283 height 13
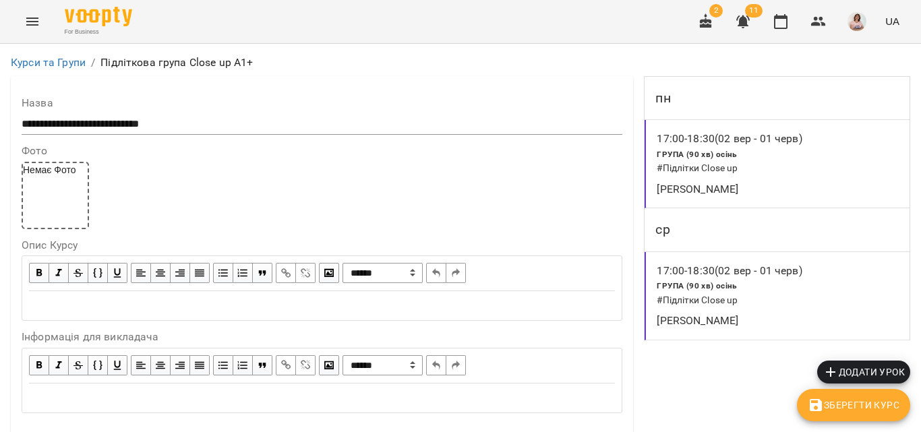
click at [32, 17] on icon "Menu" at bounding box center [32, 21] width 16 height 16
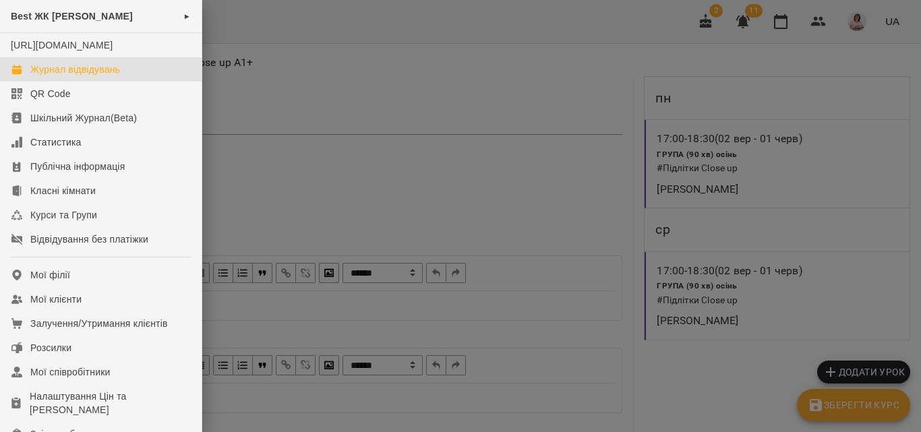
click at [61, 76] on div "Журнал відвідувань" at bounding box center [75, 69] width 90 height 13
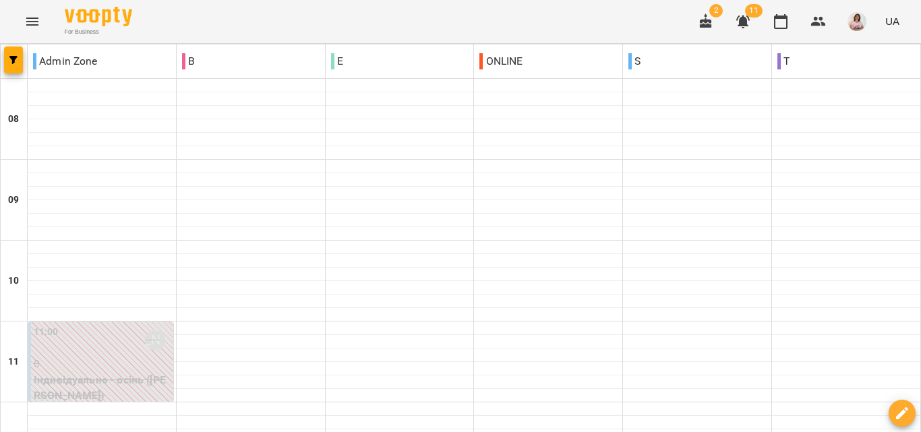
scroll to position [539, 0]
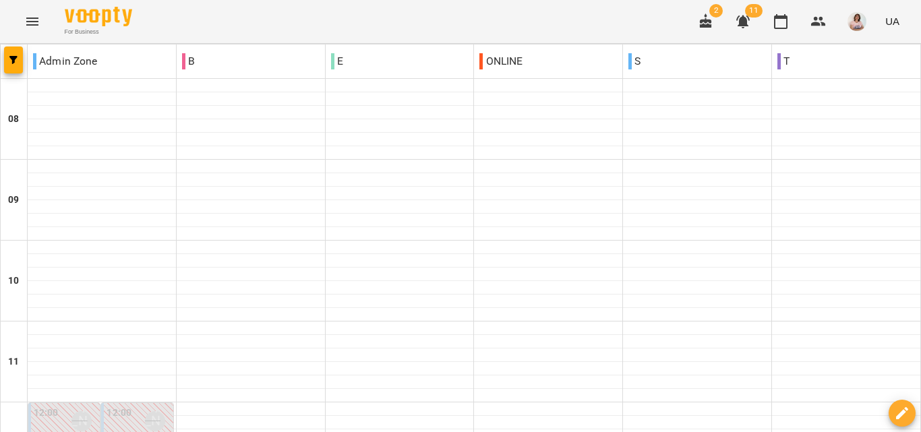
scroll to position [674, 0]
click at [30, 20] on icon "Menu" at bounding box center [32, 21] width 16 height 16
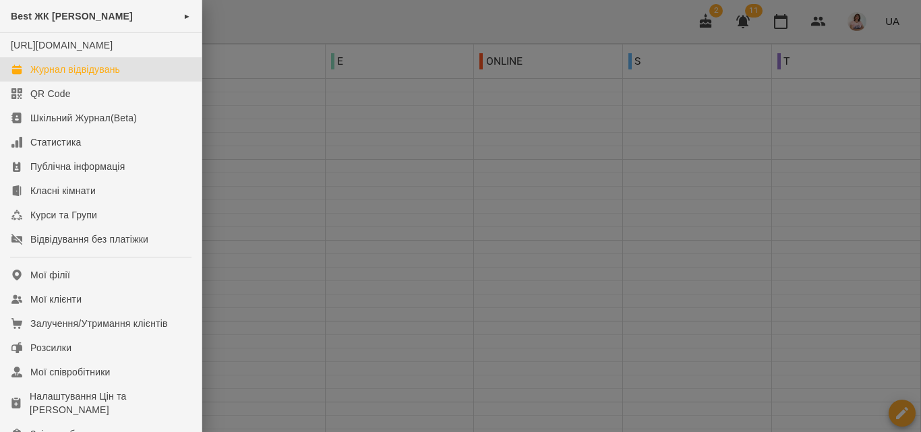
click at [39, 16] on div at bounding box center [460, 216] width 921 height 432
click at [34, 18] on div at bounding box center [460, 216] width 921 height 432
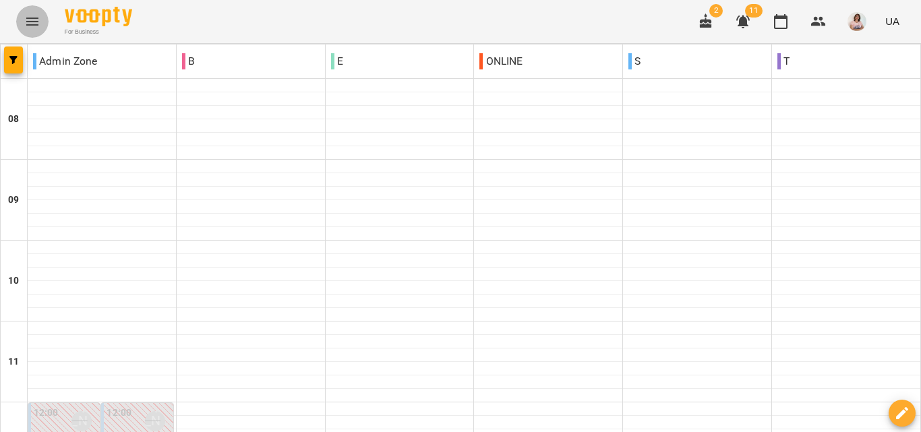
click at [34, 18] on icon "Menu" at bounding box center [32, 21] width 16 height 16
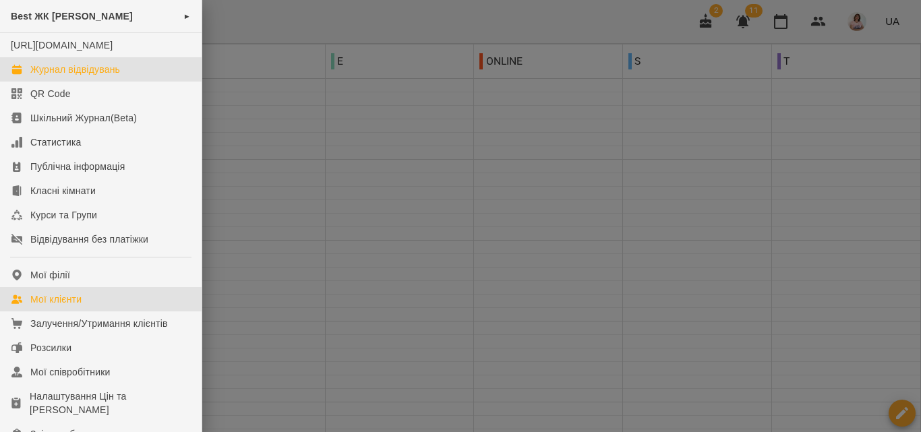
click at [85, 312] on link "Мої клієнти" at bounding box center [101, 299] width 202 height 24
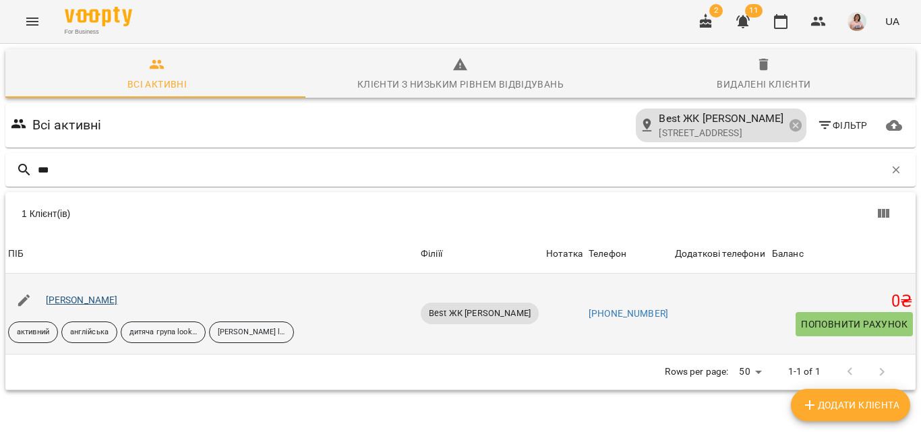
type input "***"
click at [96, 295] on link "Шепітяк Іван" at bounding box center [82, 300] width 72 height 11
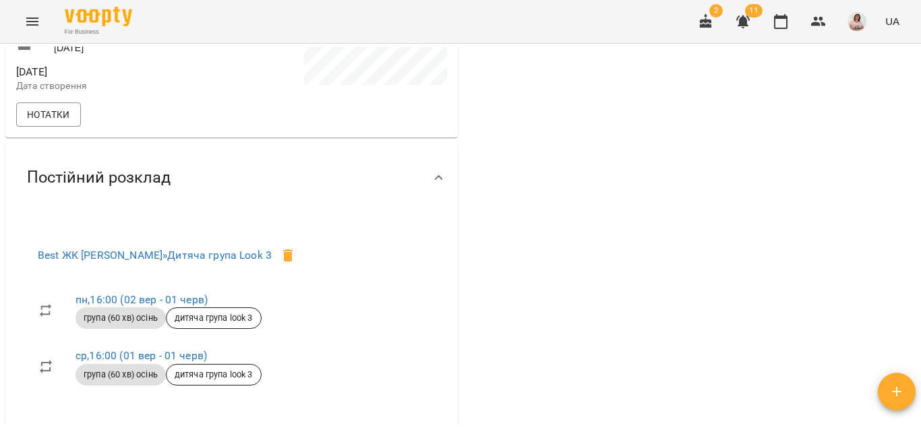
scroll to position [508, 0]
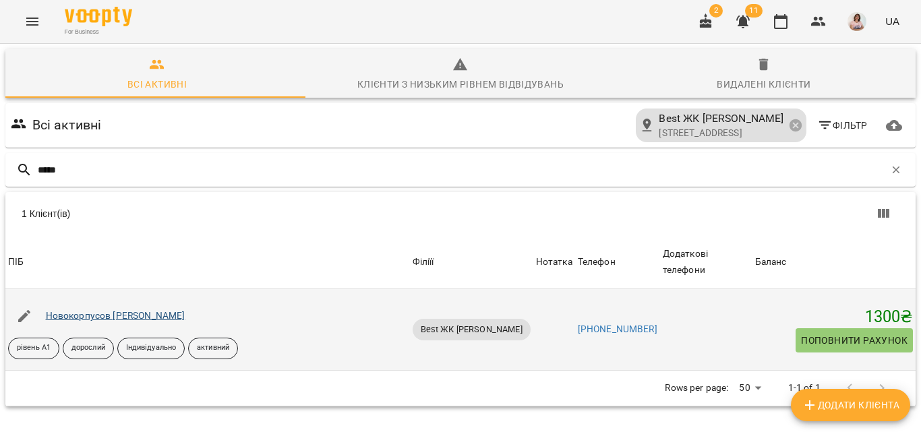
type input "*****"
click at [126, 310] on link "Новокорпусов Дмитро" at bounding box center [116, 315] width 140 height 11
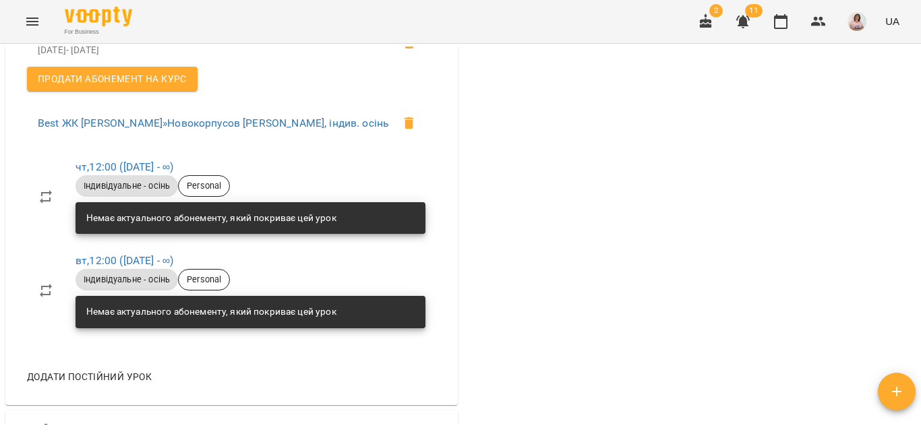
scroll to position [1011, 0]
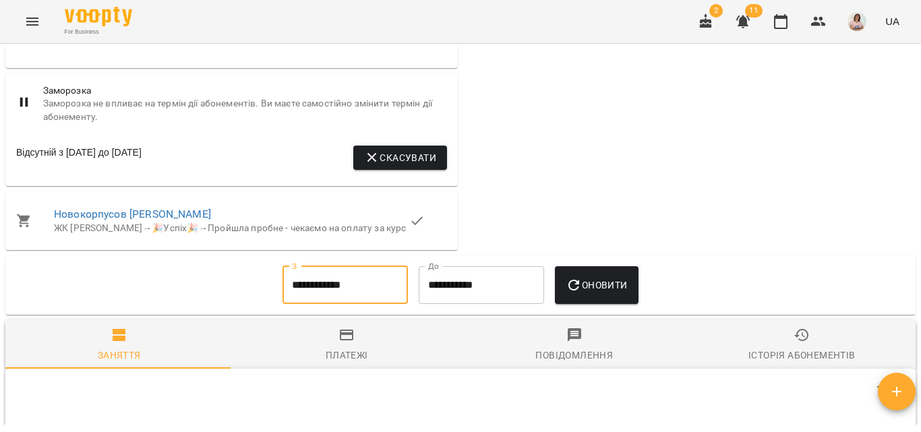
click at [324, 304] on input "**********" at bounding box center [345, 285] width 125 height 38
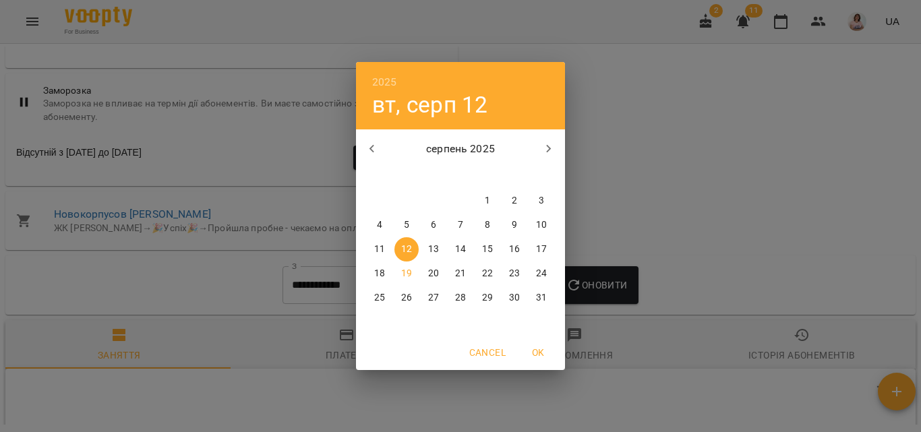
click at [368, 150] on icon "button" at bounding box center [372, 149] width 16 height 16
click at [380, 224] on p "5" at bounding box center [379, 224] width 5 height 13
type input "**********"
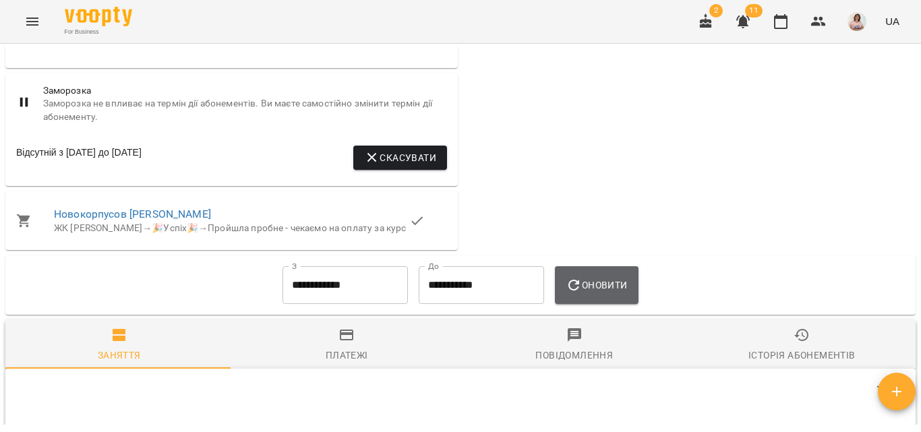
click at [627, 293] on span "Оновити" at bounding box center [596, 285] width 61 height 16
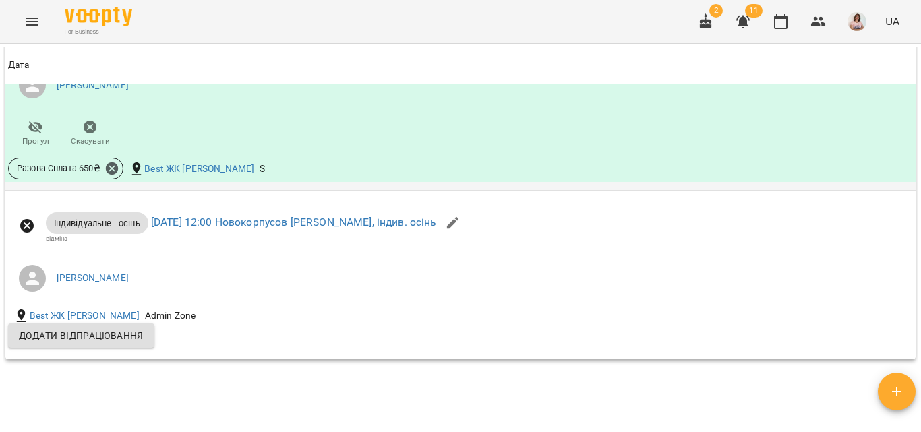
scroll to position [4181, 0]
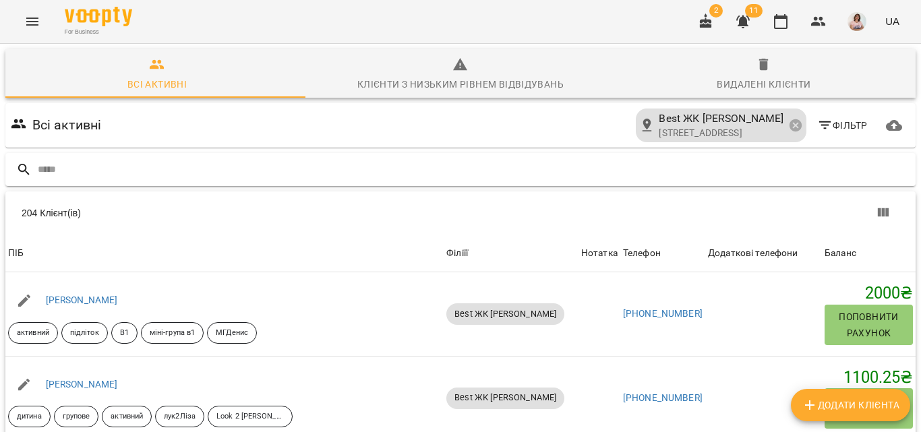
click at [97, 164] on input "text" at bounding box center [474, 169] width 873 height 22
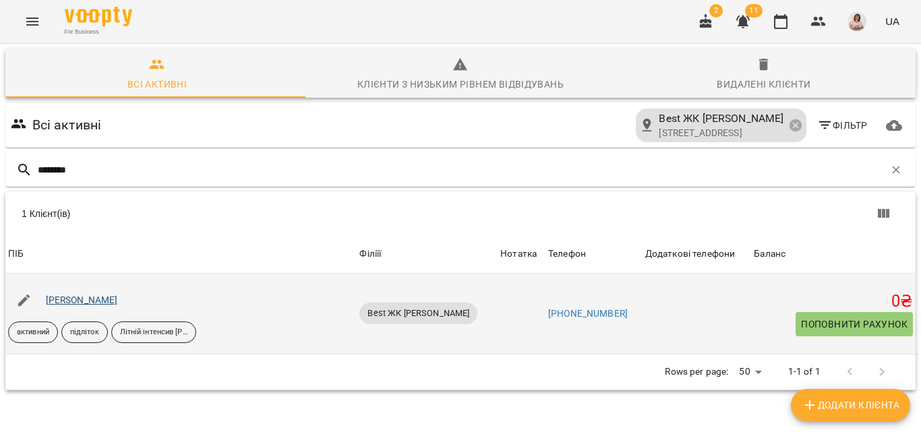
type input "********"
click at [118, 298] on link "Ткаченко Катерина" at bounding box center [82, 300] width 72 height 11
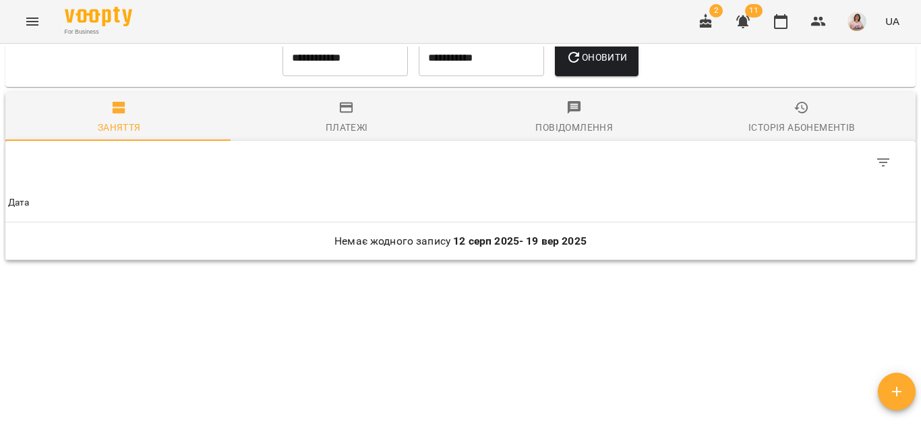
scroll to position [998, 0]
click at [327, 62] on input "**********" at bounding box center [345, 57] width 125 height 38
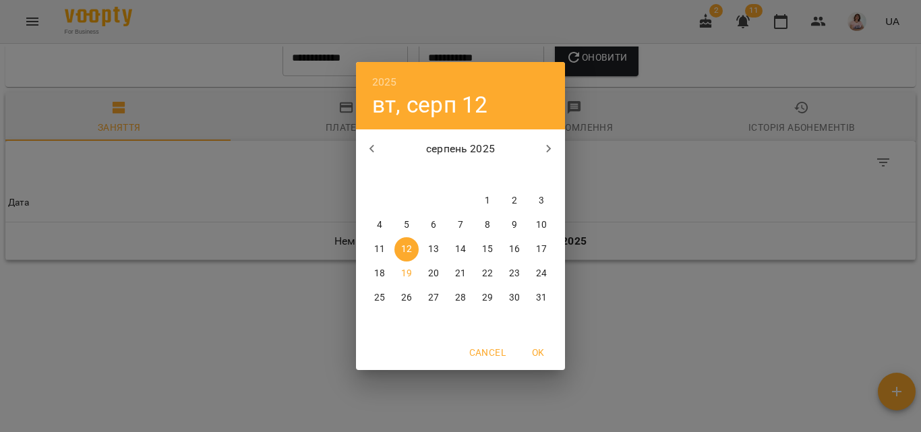
click at [376, 150] on icon "button" at bounding box center [372, 149] width 16 height 16
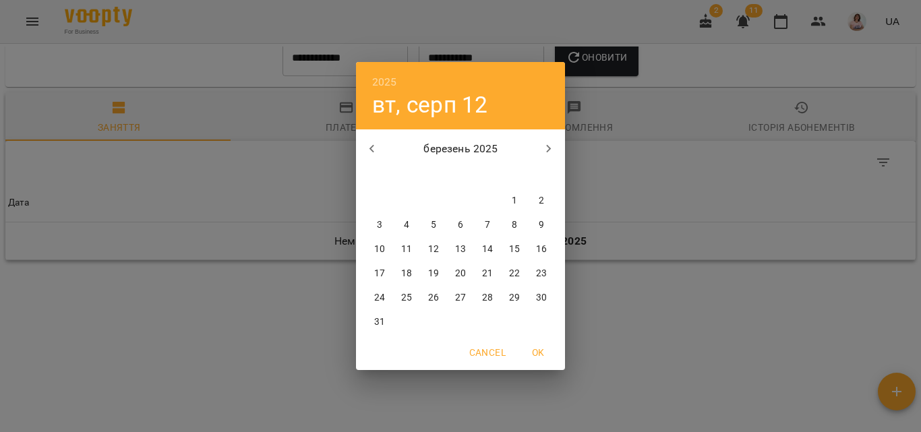
click at [376, 150] on icon "button" at bounding box center [372, 149] width 16 height 16
click at [436, 198] on p "1" at bounding box center [433, 200] width 5 height 13
type input "**********"
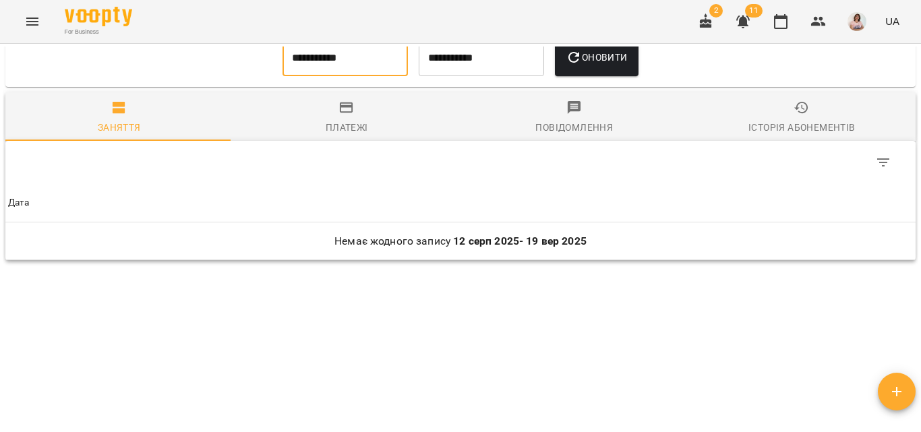
scroll to position [990, 0]
click at [604, 65] on span "Оновити" at bounding box center [596, 57] width 61 height 16
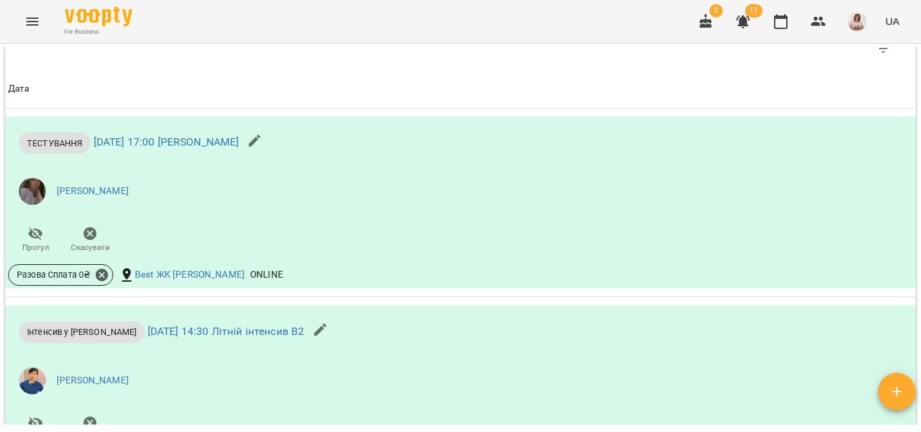
scroll to position [1096, 0]
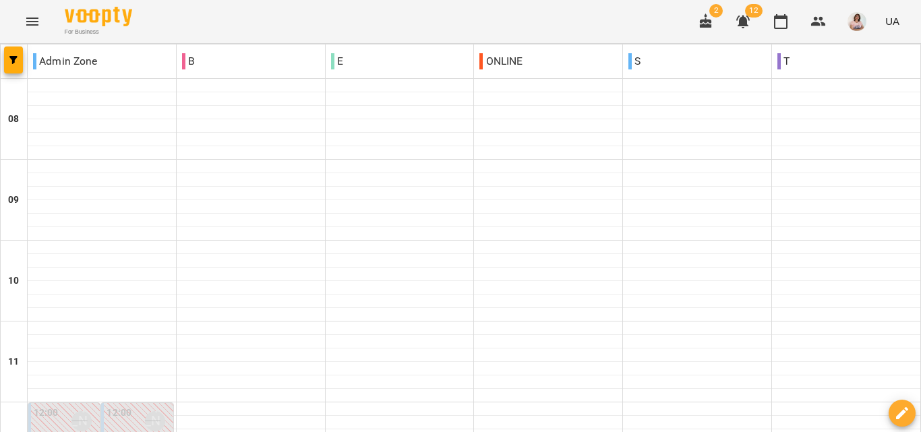
scroll to position [809, 0]
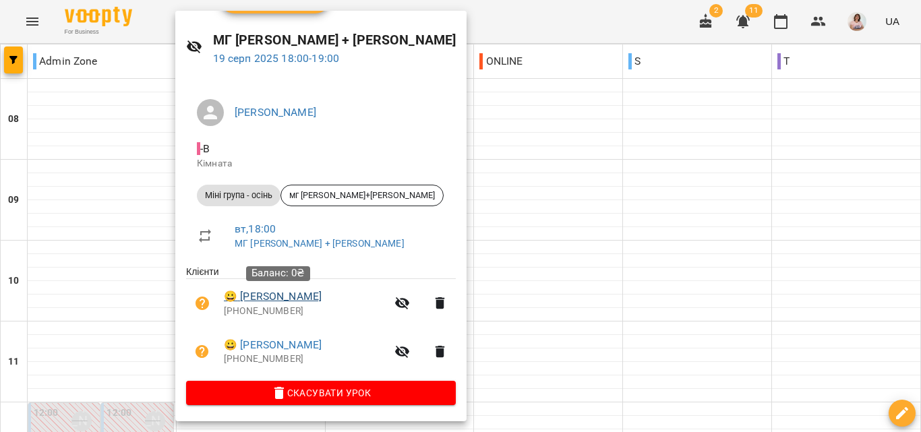
scroll to position [0, 0]
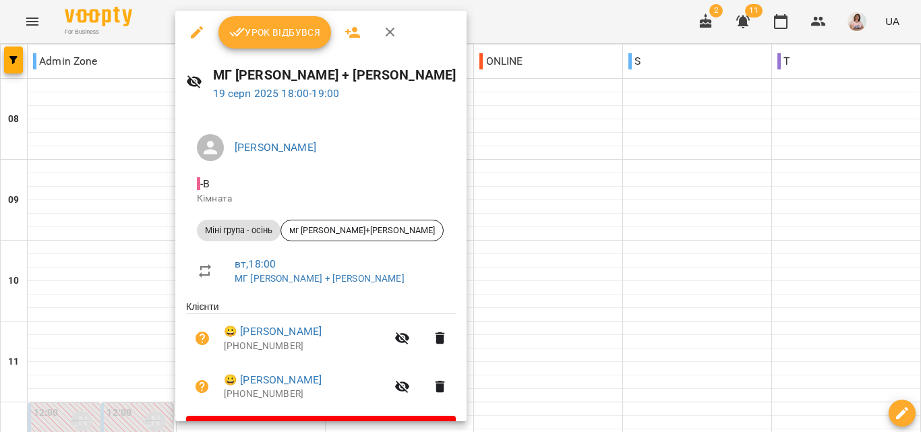
click at [191, 36] on icon "button" at bounding box center [197, 32] width 12 height 12
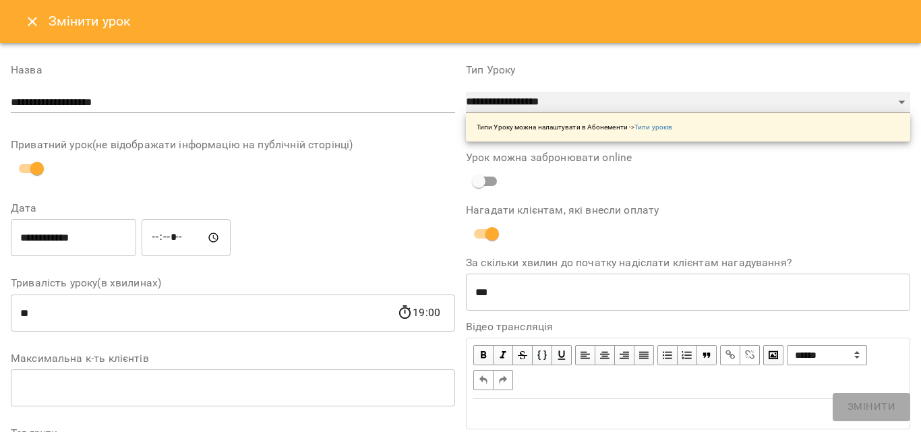
click at [529, 98] on select "**********" at bounding box center [688, 103] width 444 height 22
select select "**********"
click at [466, 92] on select "**********" at bounding box center [688, 103] width 444 height 22
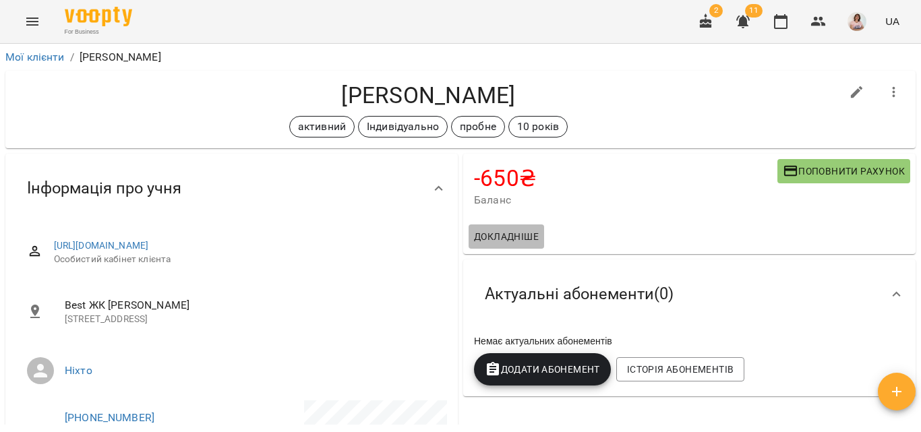
click at [486, 241] on span "Докладніше" at bounding box center [506, 237] width 65 height 16
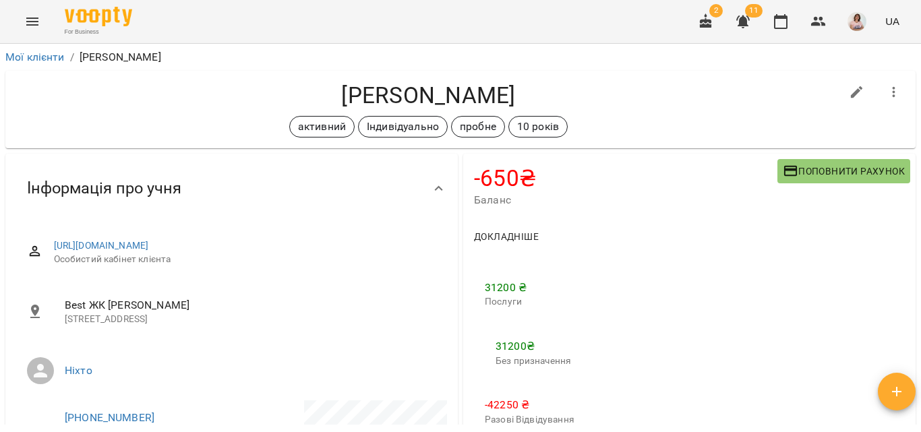
click at [849, 90] on icon "button" at bounding box center [857, 92] width 16 height 16
select select "**"
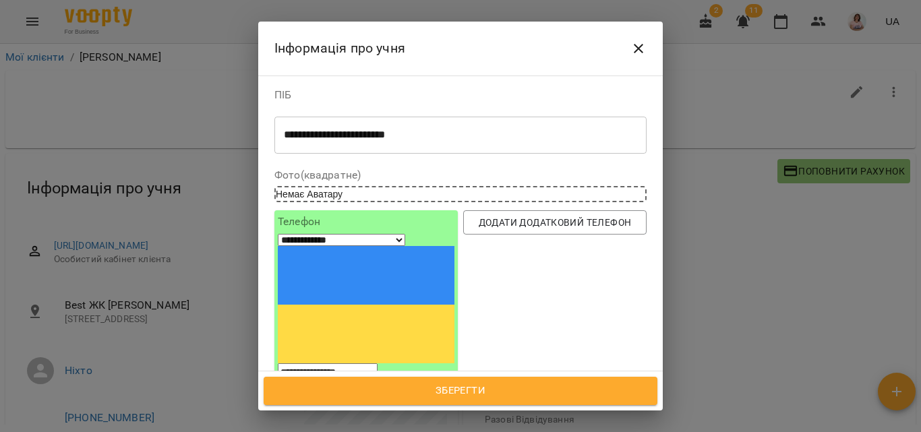
click at [642, 47] on icon "Close" at bounding box center [638, 48] width 16 height 16
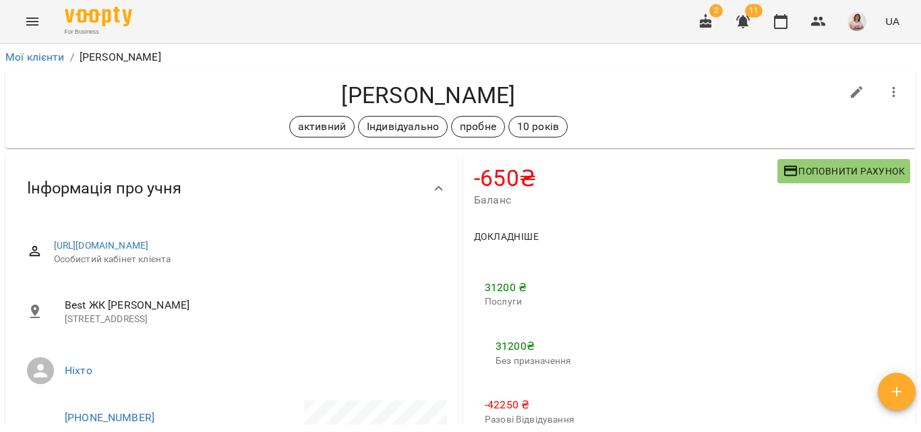
click at [819, 175] on span "Поповнити рахунок" at bounding box center [844, 171] width 122 height 16
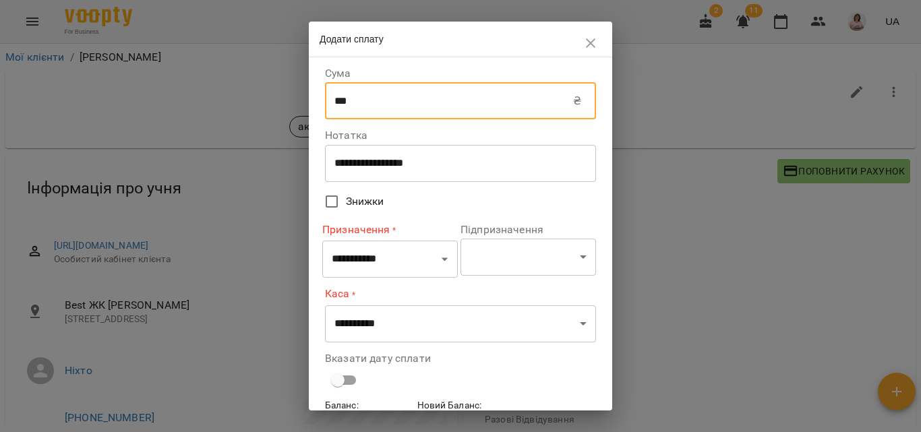
drag, startPoint x: 447, startPoint y: 104, endPoint x: 336, endPoint y: 95, distance: 110.9
click at [336, 95] on input "***" at bounding box center [449, 101] width 248 height 38
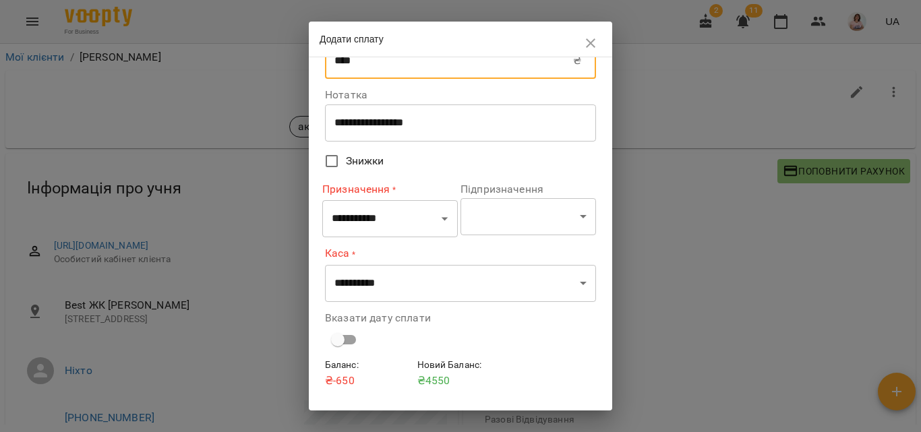
scroll to position [67, 0]
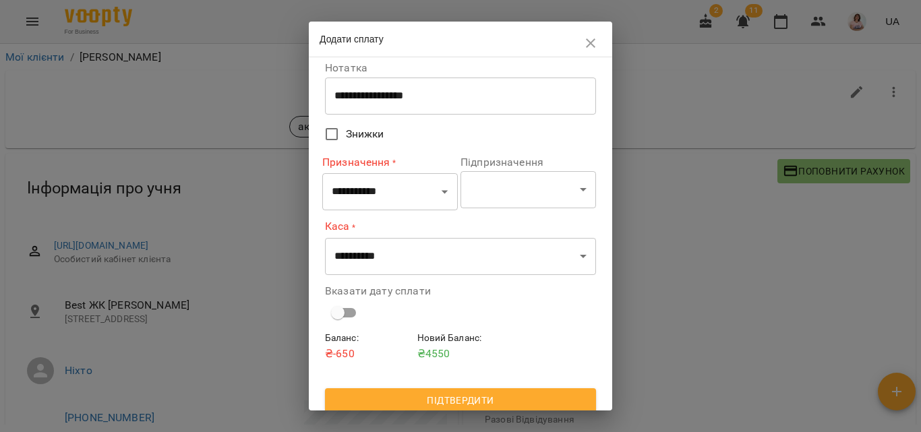
type input "****"
click at [401, 186] on select "**********" at bounding box center [390, 192] width 136 height 38
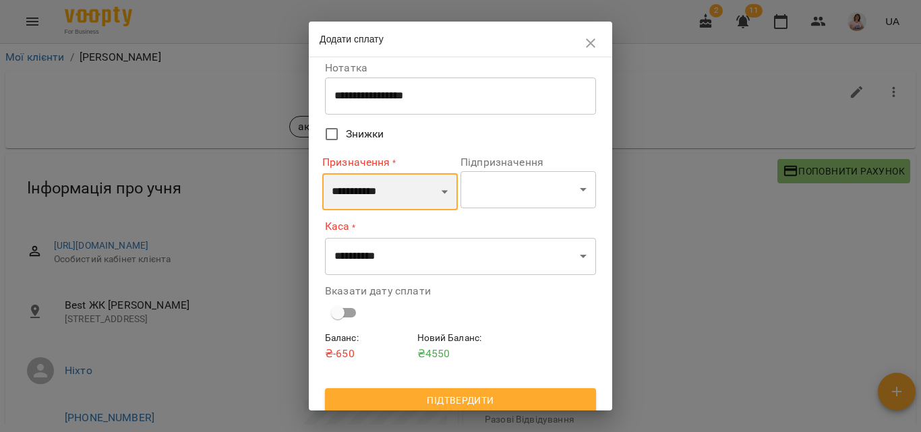
select select "*********"
click at [322, 173] on select "**********" at bounding box center [390, 192] width 136 height 38
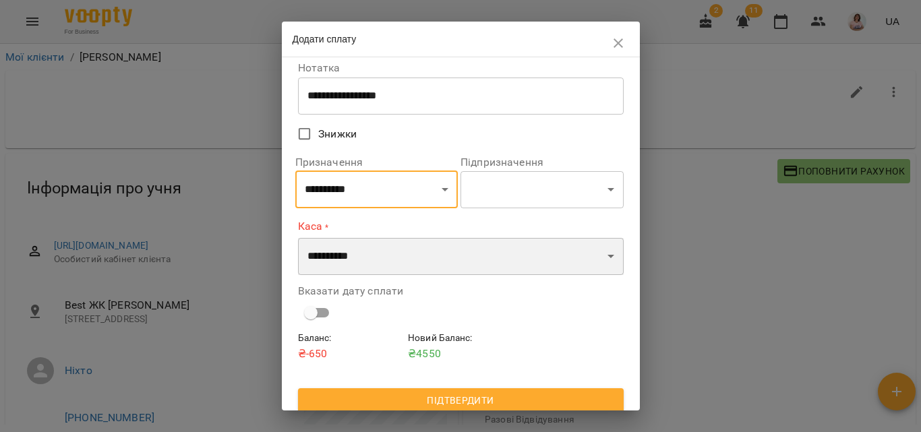
click at [398, 253] on select "**********" at bounding box center [461, 257] width 326 height 38
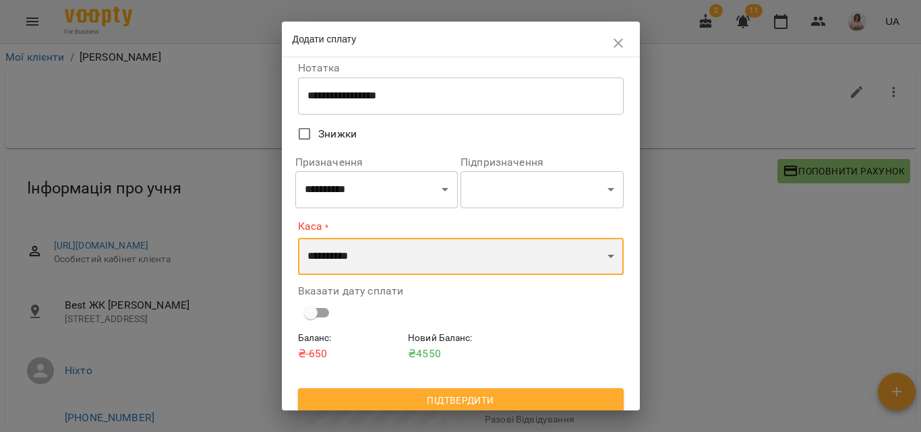
select select "**********"
click at [298, 238] on select "**********" at bounding box center [461, 257] width 326 height 38
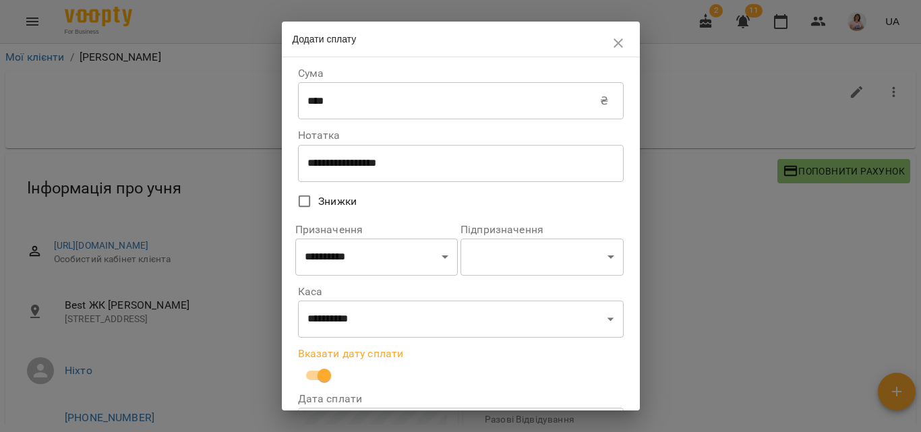
scroll to position [129, 0]
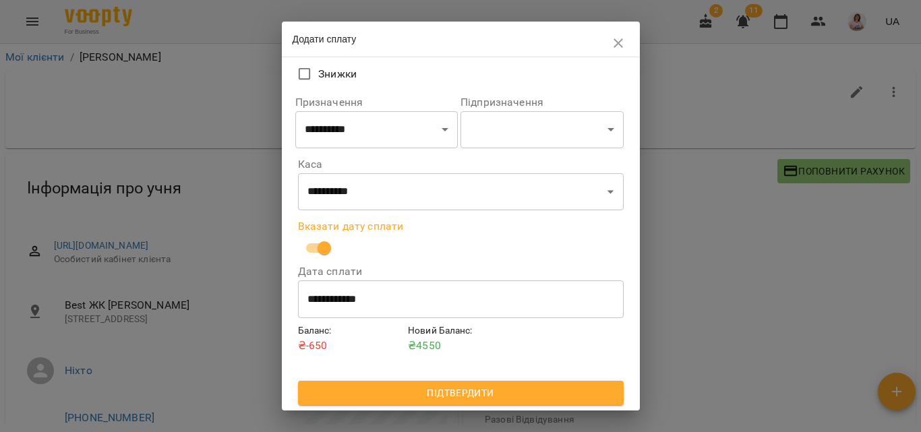
click at [395, 391] on span "Підтвердити" at bounding box center [461, 393] width 304 height 16
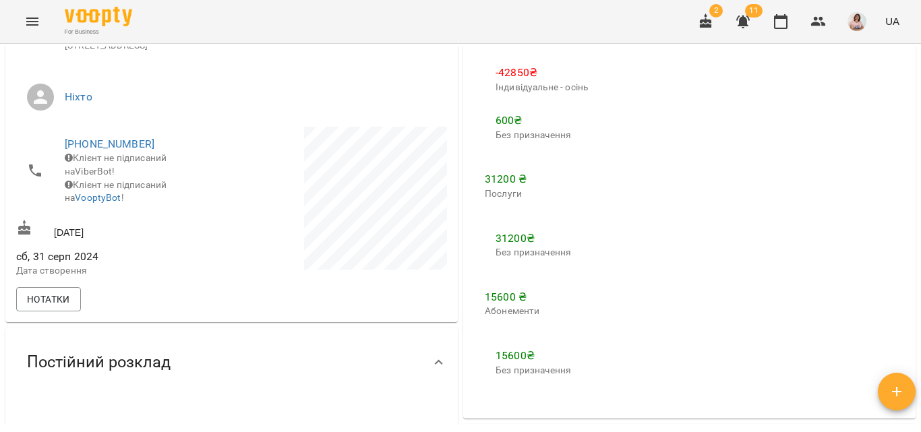
scroll to position [270, 0]
